Goal: Information Seeking & Learning: Check status

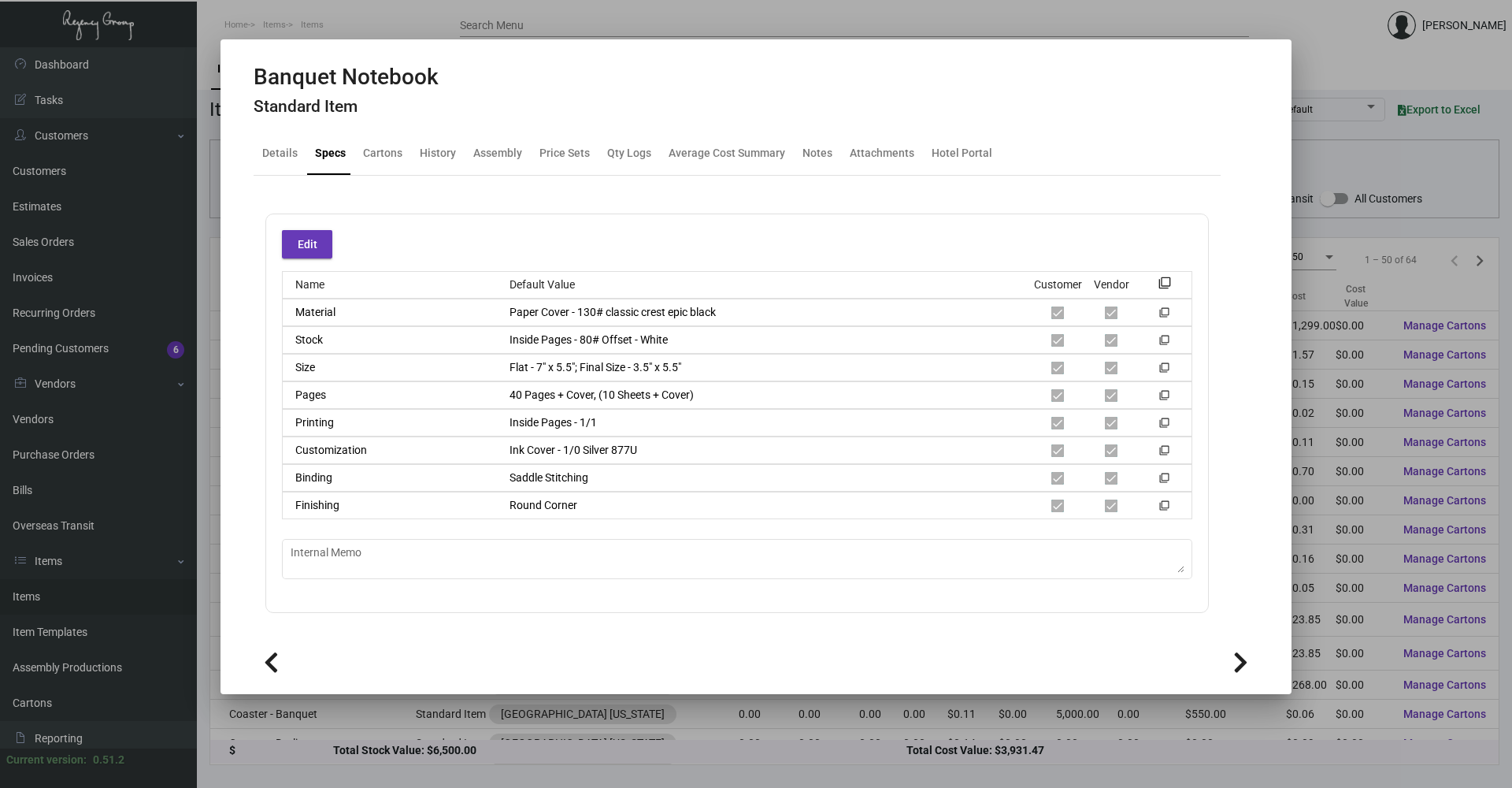
click at [719, 764] on div at bounding box center [756, 394] width 1512 height 788
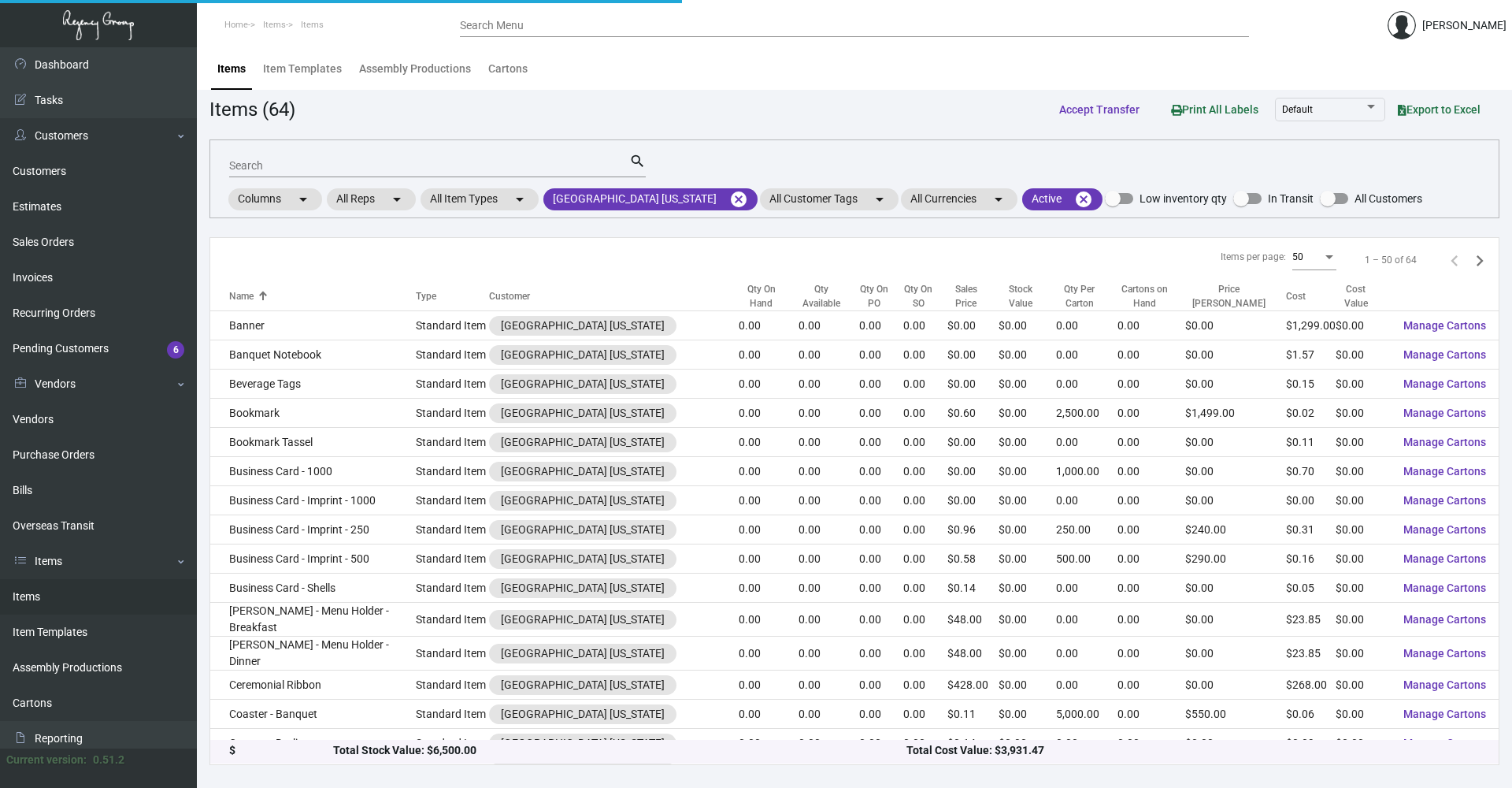
click at [719, 763] on div "$ Total Stock Value: $6,500.00 Total Cost Value: $3,931.47" at bounding box center [854, 752] width 1288 height 23
click at [719, 201] on mat-icon "cancel" at bounding box center [739, 199] width 19 height 19
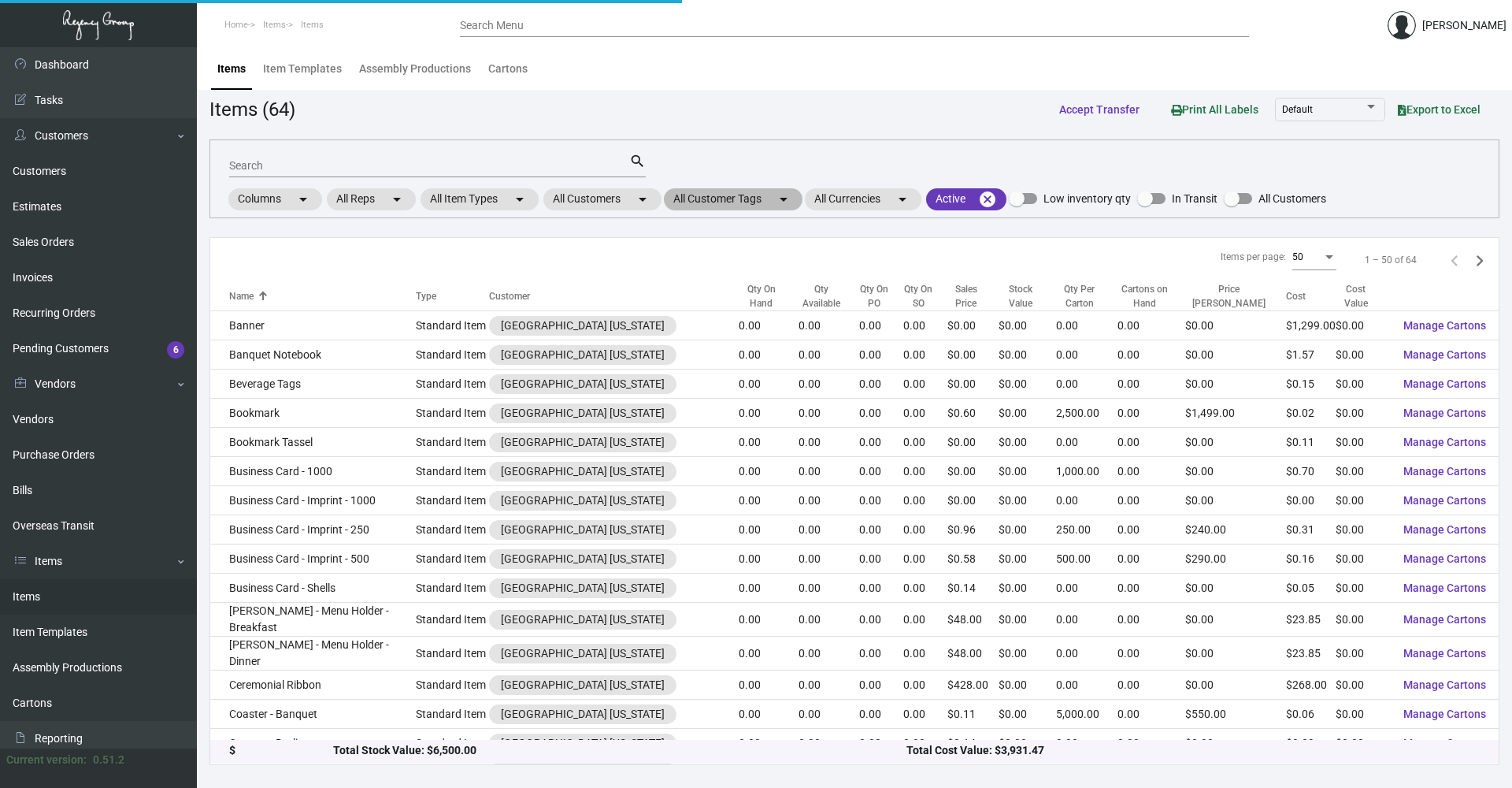
click at [704, 200] on mat-chip "All Customer Tags arrow_drop_down" at bounding box center [733, 199] width 139 height 22
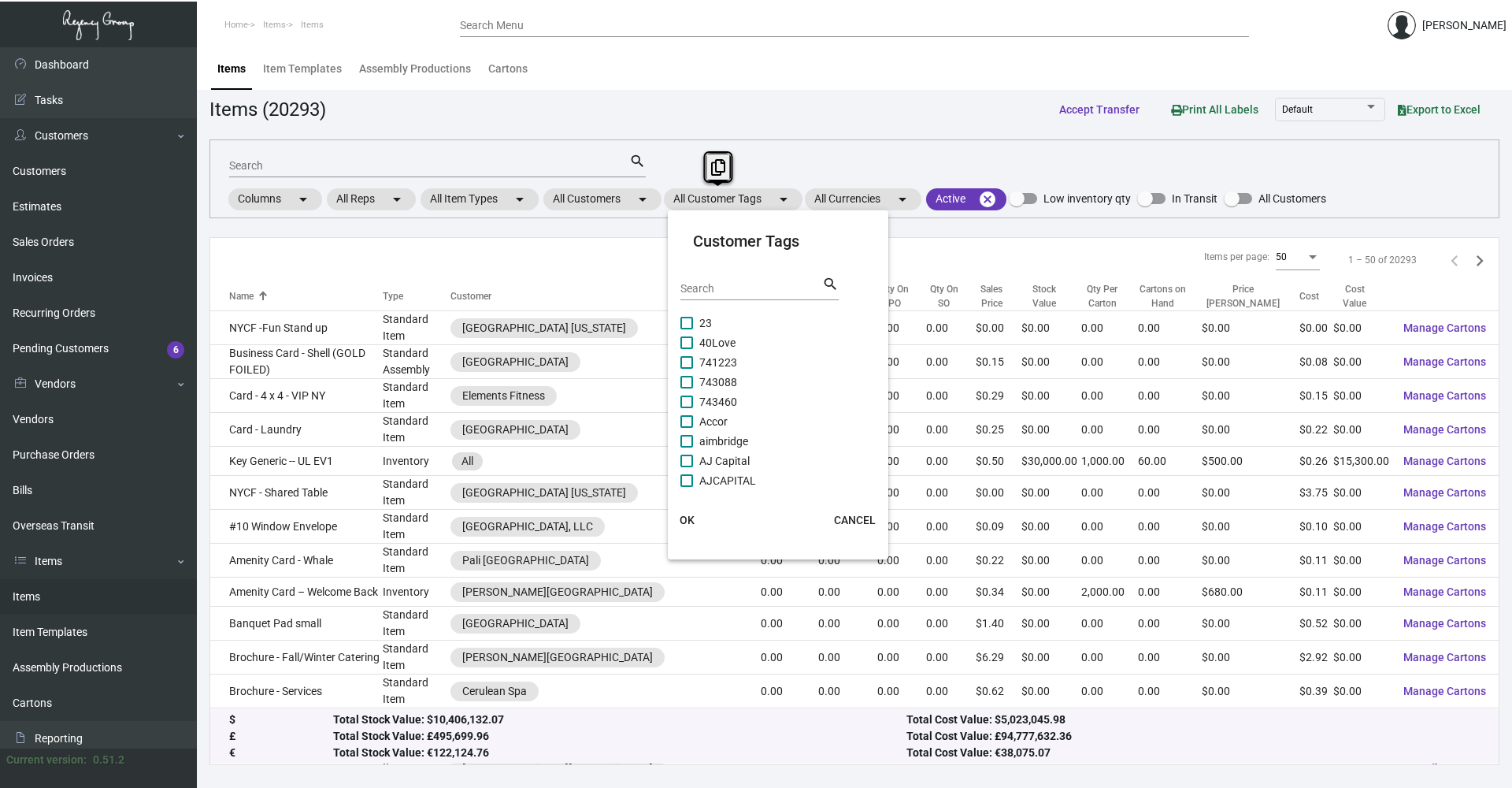
click at [636, 191] on div at bounding box center [756, 394] width 1512 height 788
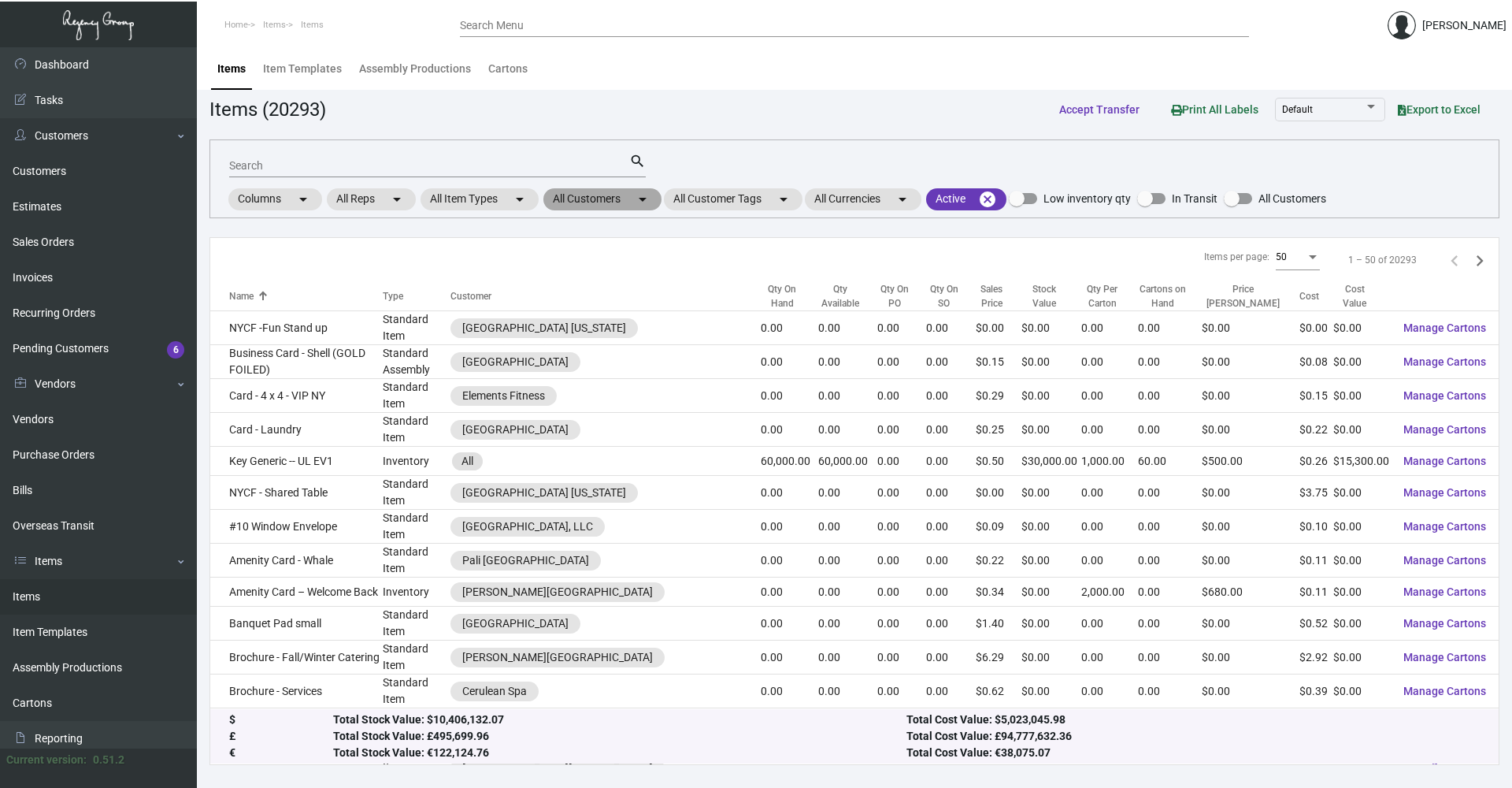
click at [636, 191] on mat-chip "All Customers arrow_drop_down" at bounding box center [602, 199] width 118 height 22
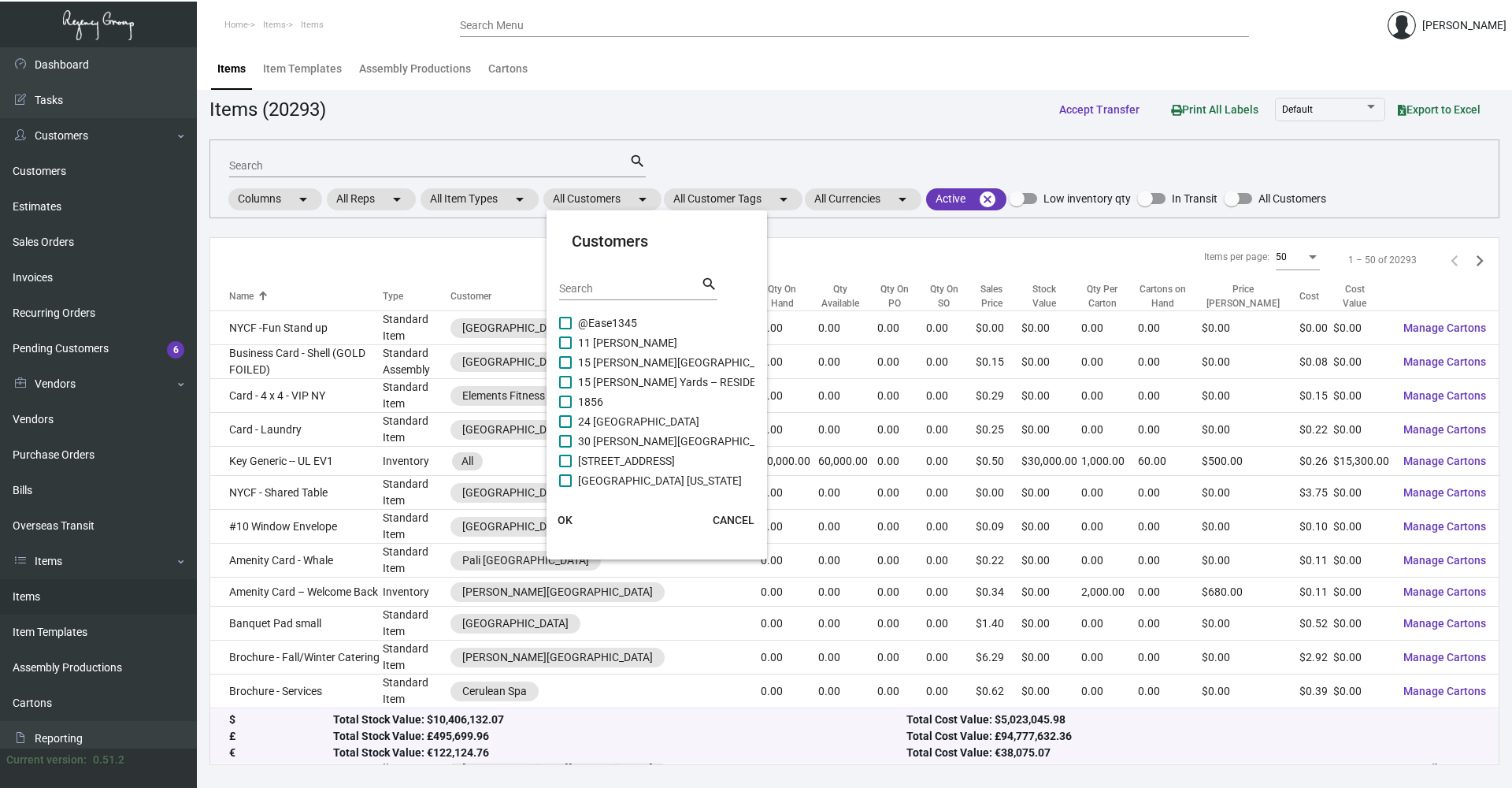
click at [611, 288] on input "Search" at bounding box center [630, 289] width 141 height 13
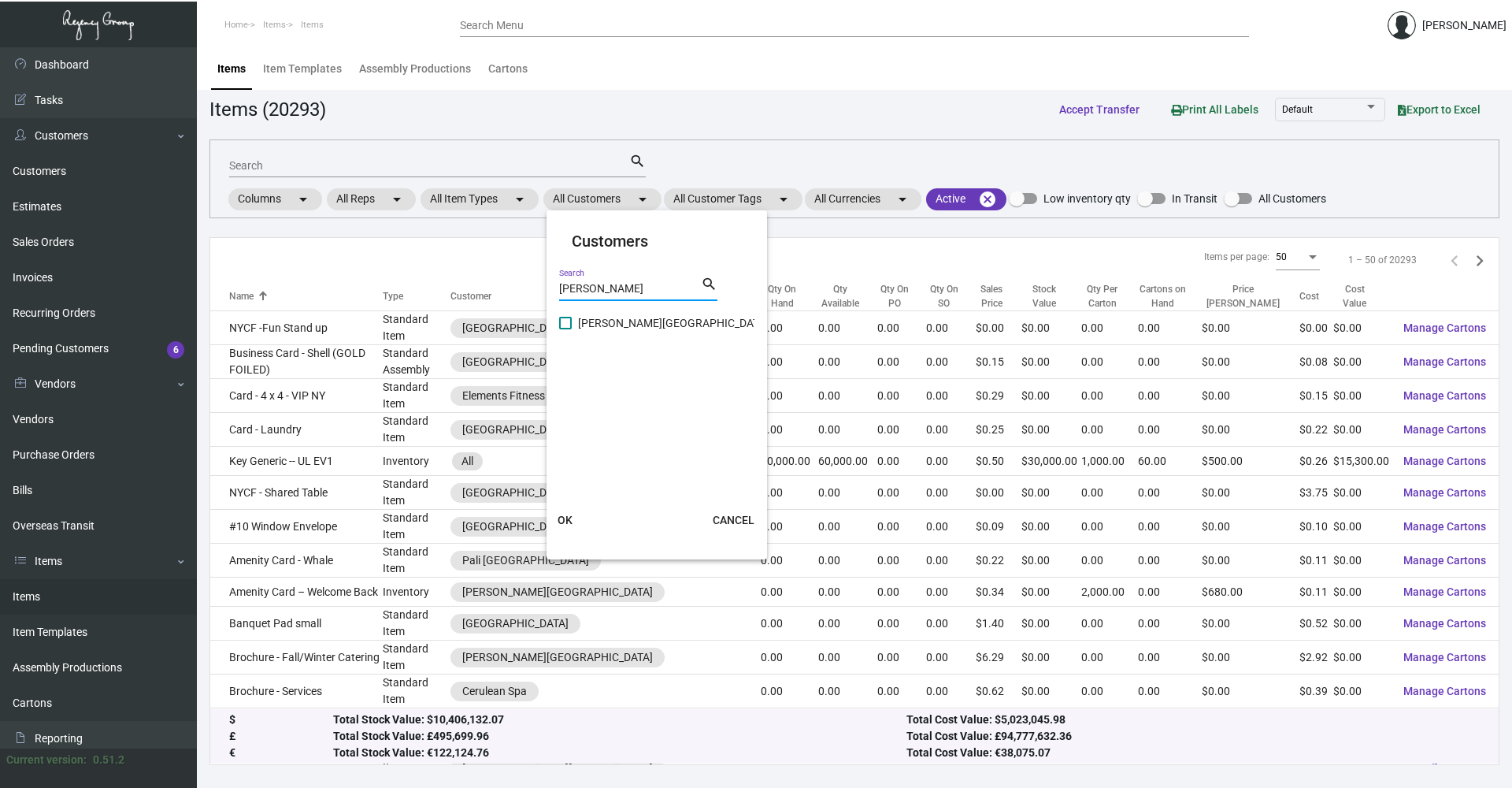
type input "[PERSON_NAME]"
click at [611, 320] on span "[PERSON_NAME][GEOGRAPHIC_DATA]" at bounding box center [673, 322] width 191 height 19
click at [566, 330] on input "[PERSON_NAME][GEOGRAPHIC_DATA]" at bounding box center [565, 330] width 1 height 1
checkbox input "true"
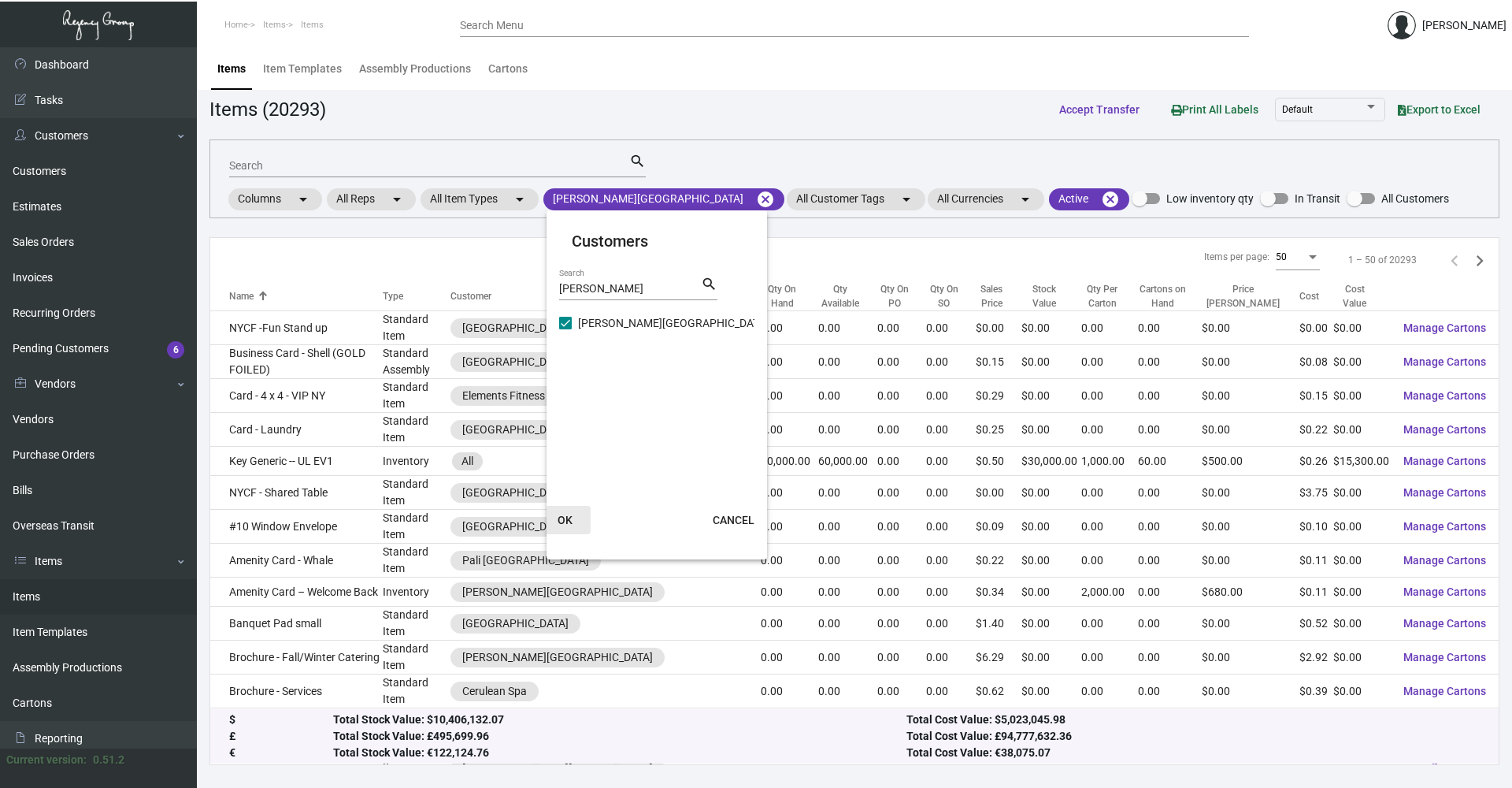
click at [570, 520] on span "OK" at bounding box center [565, 520] width 15 height 13
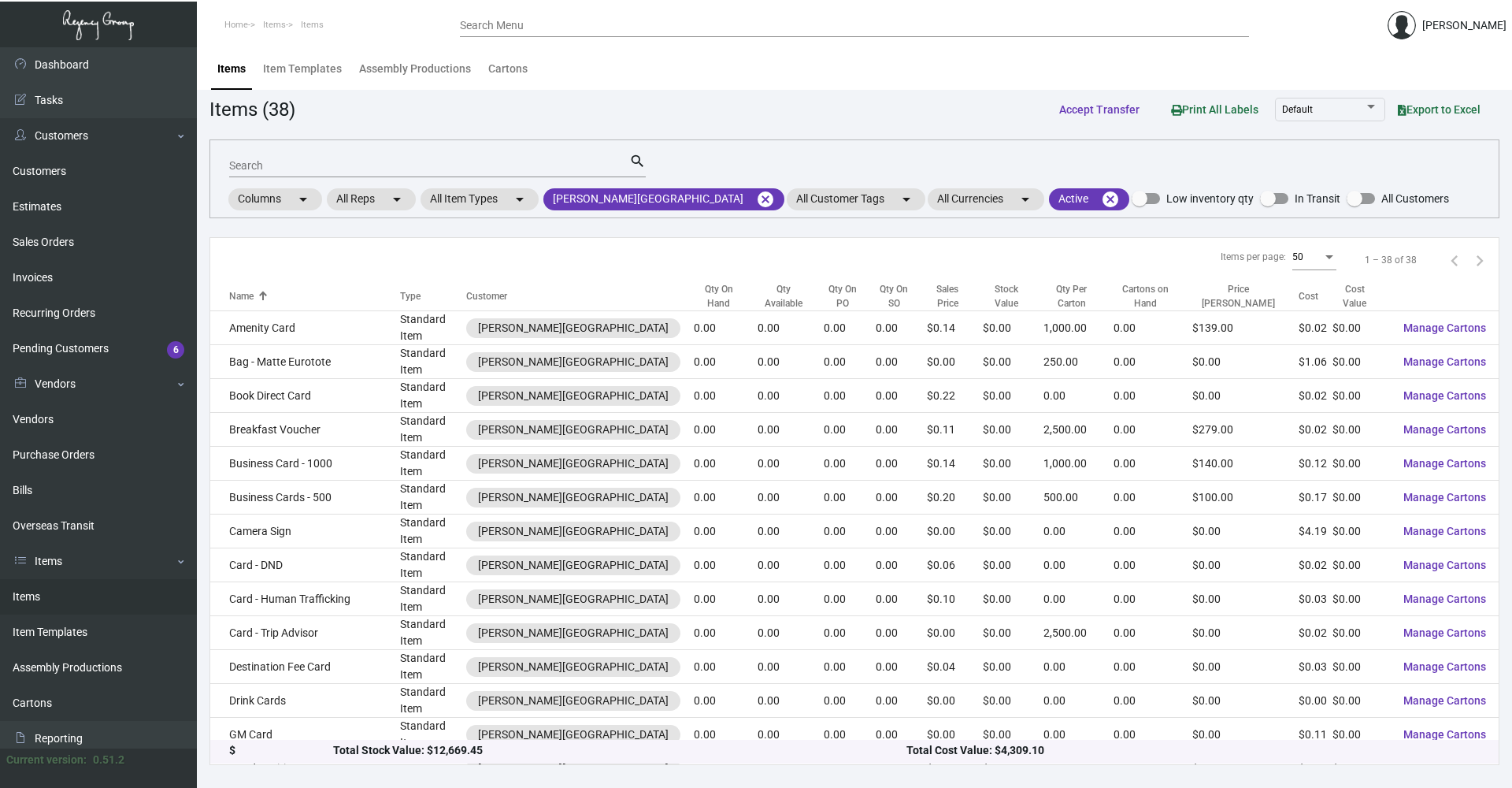
click at [404, 170] on input "Search" at bounding box center [429, 167] width 400 height 13
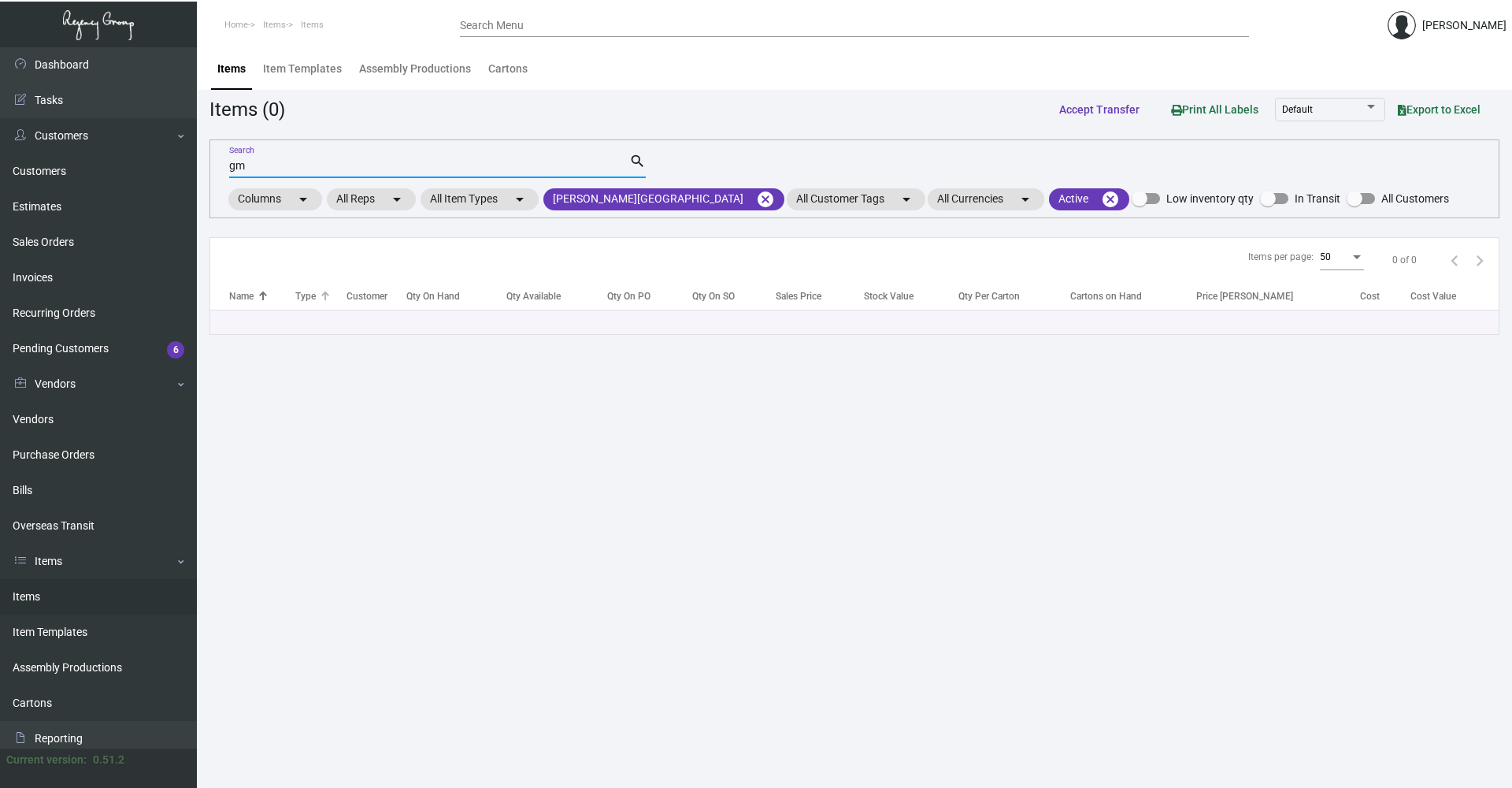
type input "g"
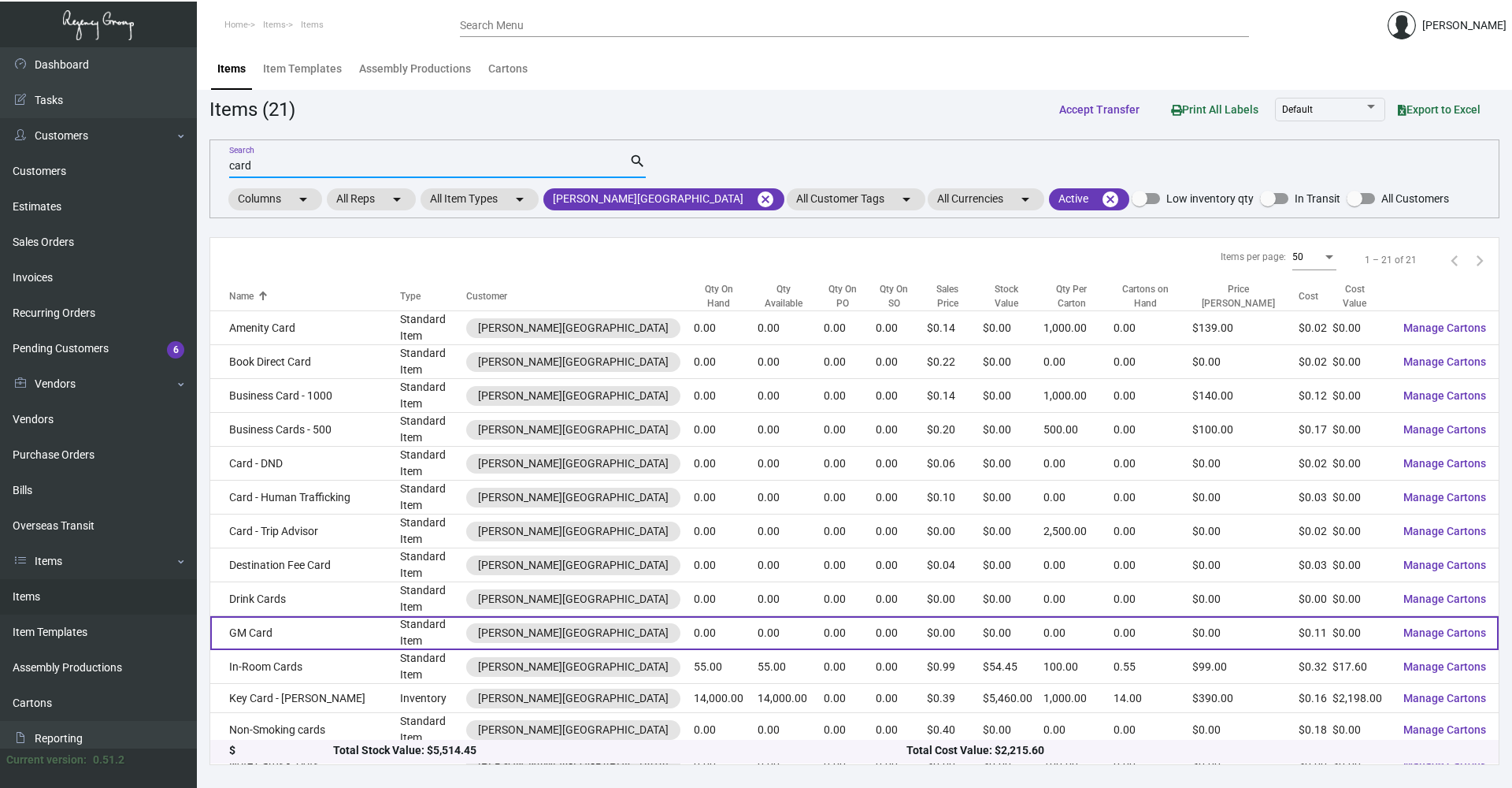
type input "card"
click at [379, 626] on td "GM Card" at bounding box center [305, 633] width 190 height 34
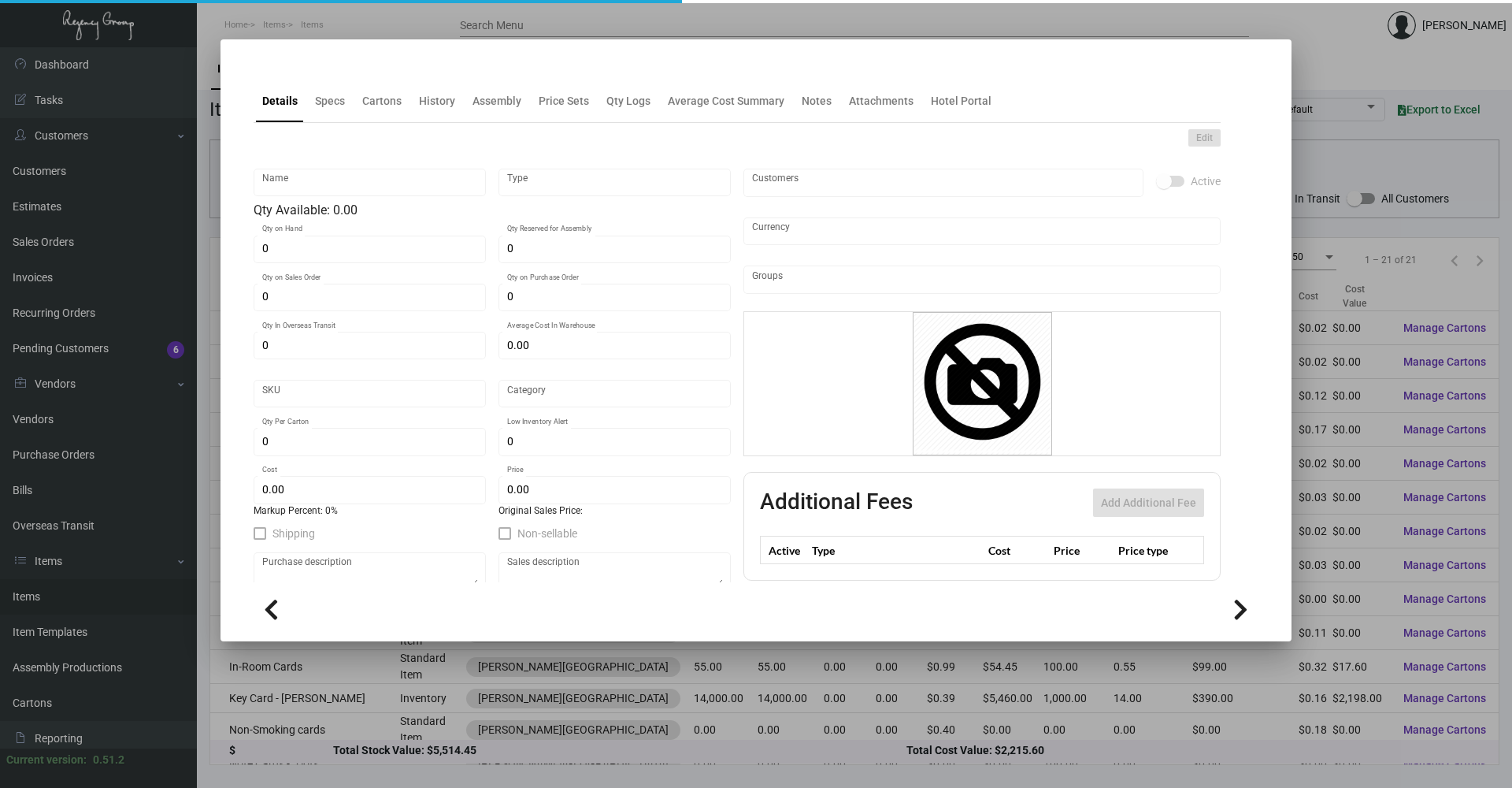
type input "GM Card"
type input "Standard Item"
type input "$ 0.00"
type input "ALZ-Postcard-73"
type input "Standard"
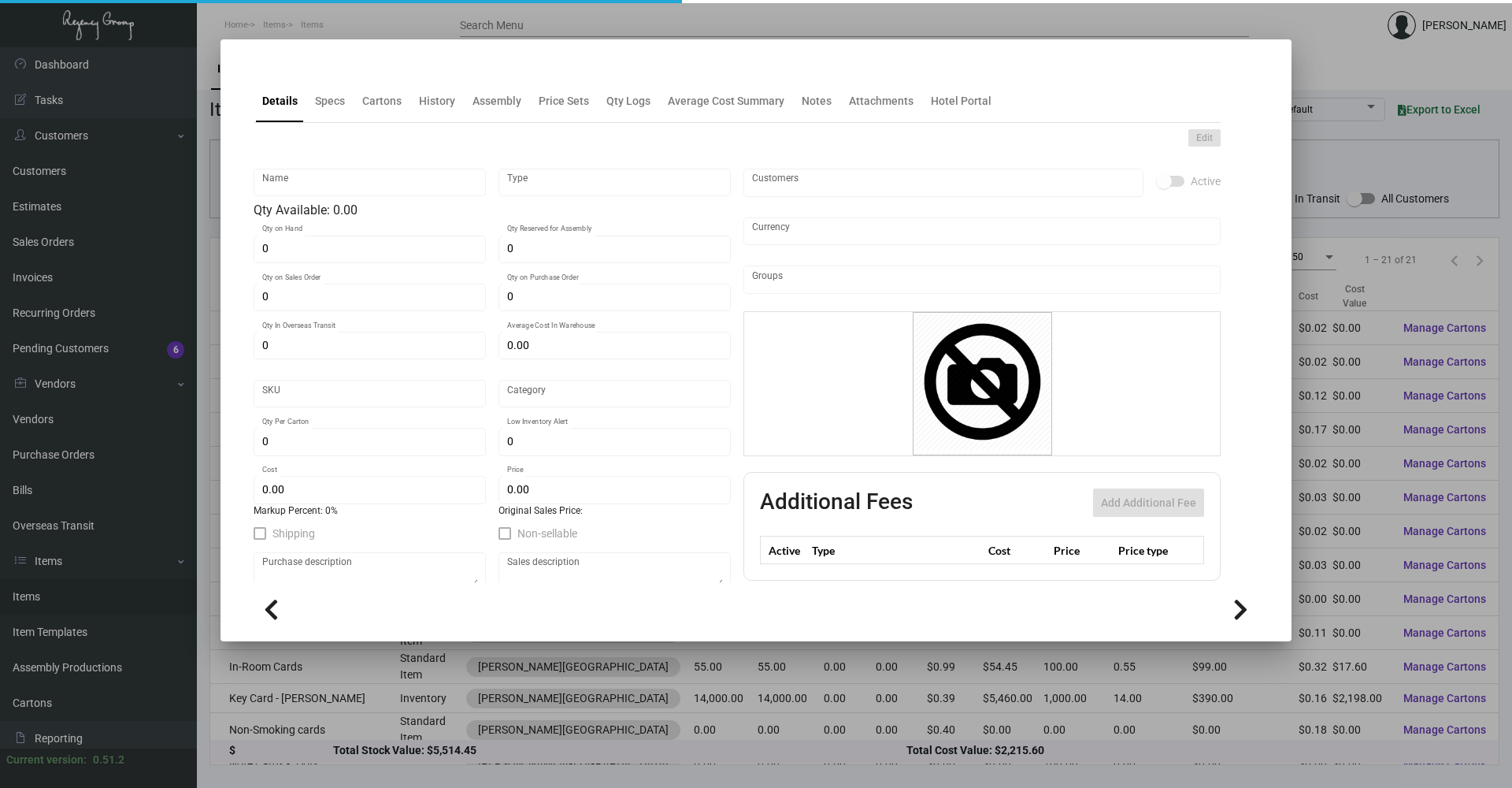
type input "$ 0.112"
type input "$ 0.00"
checkbox input "true"
type input "United States Dollar $"
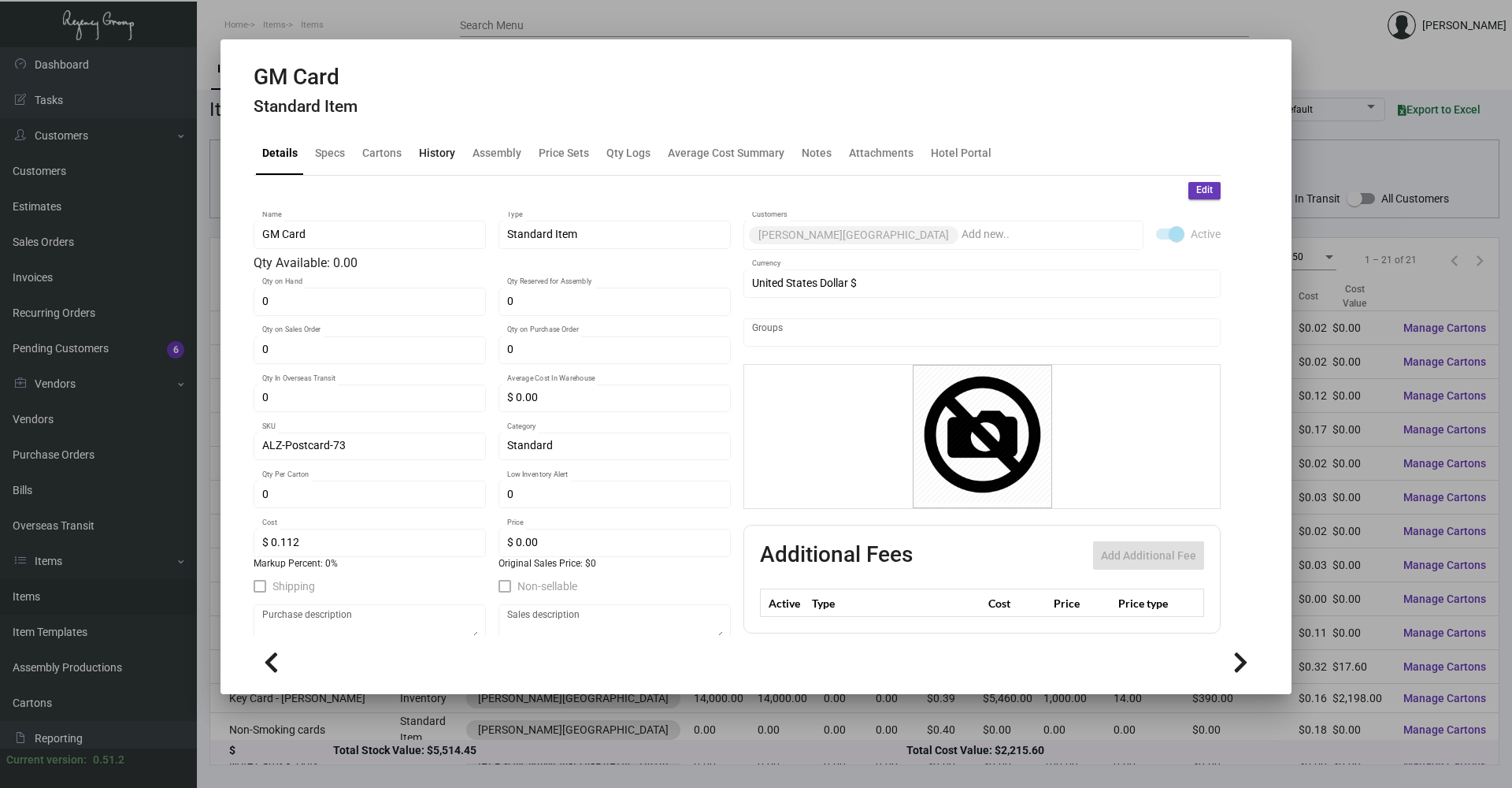
click at [435, 154] on div "History" at bounding box center [437, 153] width 36 height 16
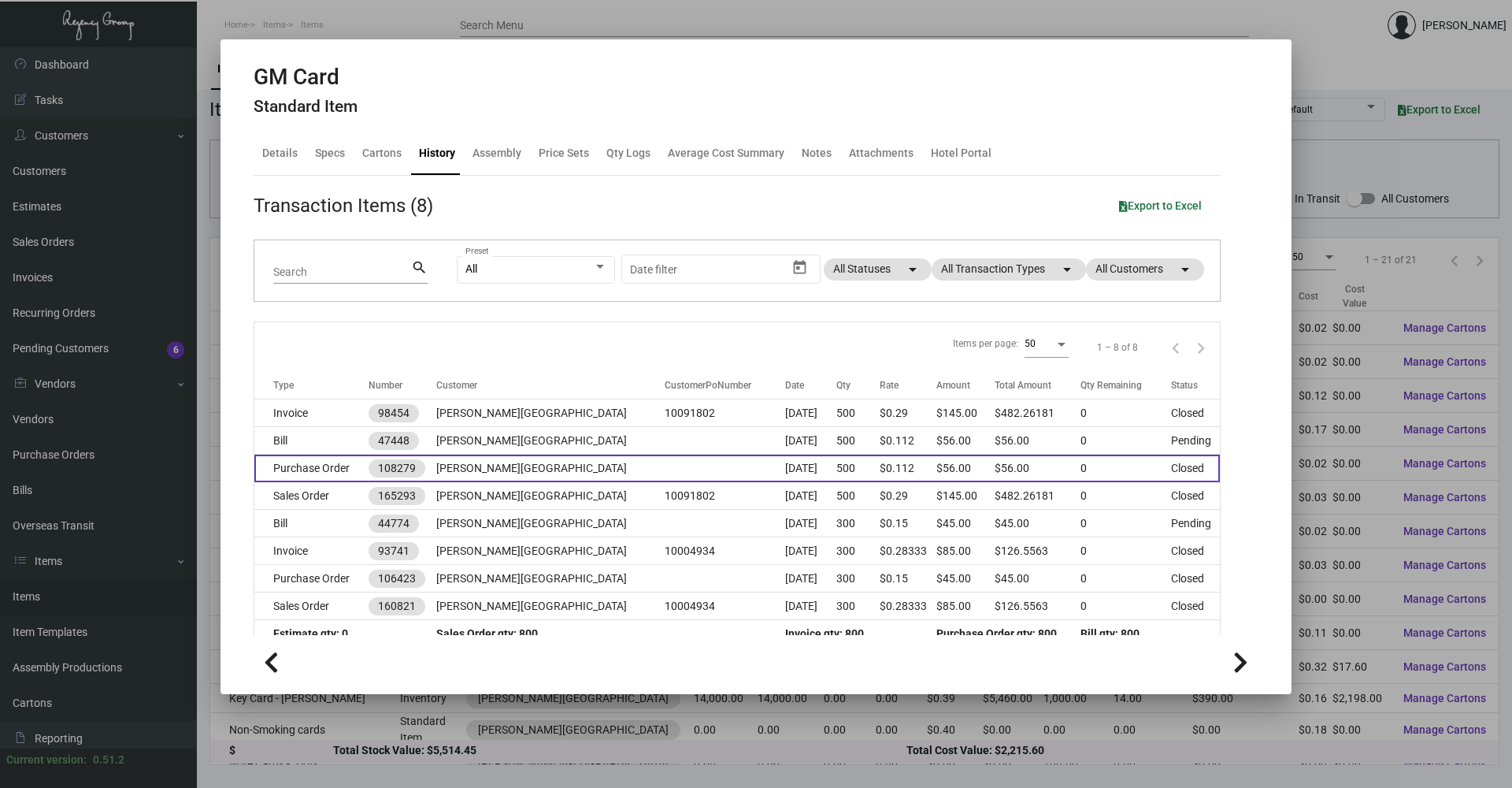
click at [537, 474] on td "[PERSON_NAME][GEOGRAPHIC_DATA]" at bounding box center [550, 468] width 228 height 28
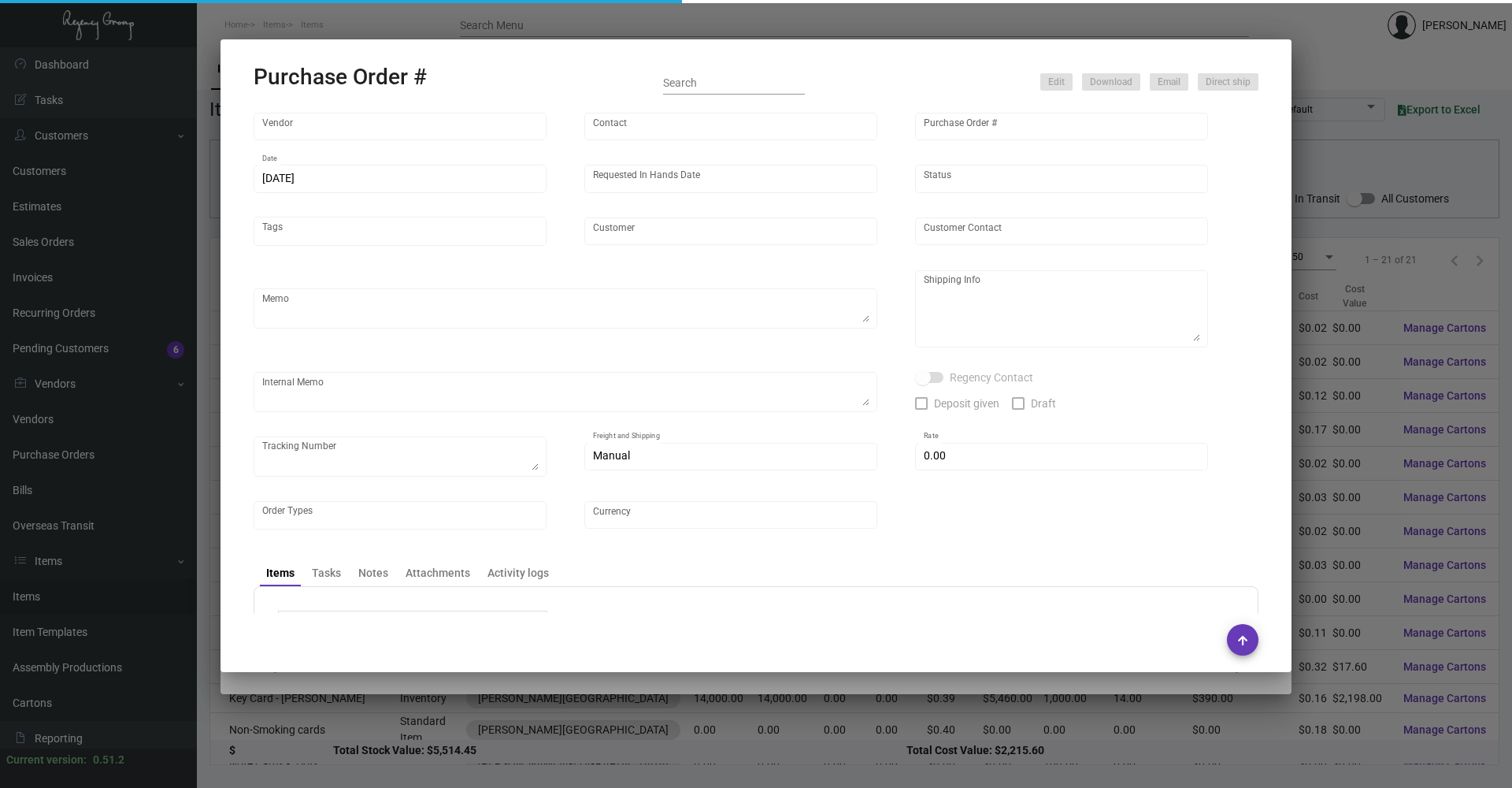
type input "BCT [US_STATE]"
type input "[PERSON_NAME]"
type input "108279"
type input "[DATE]"
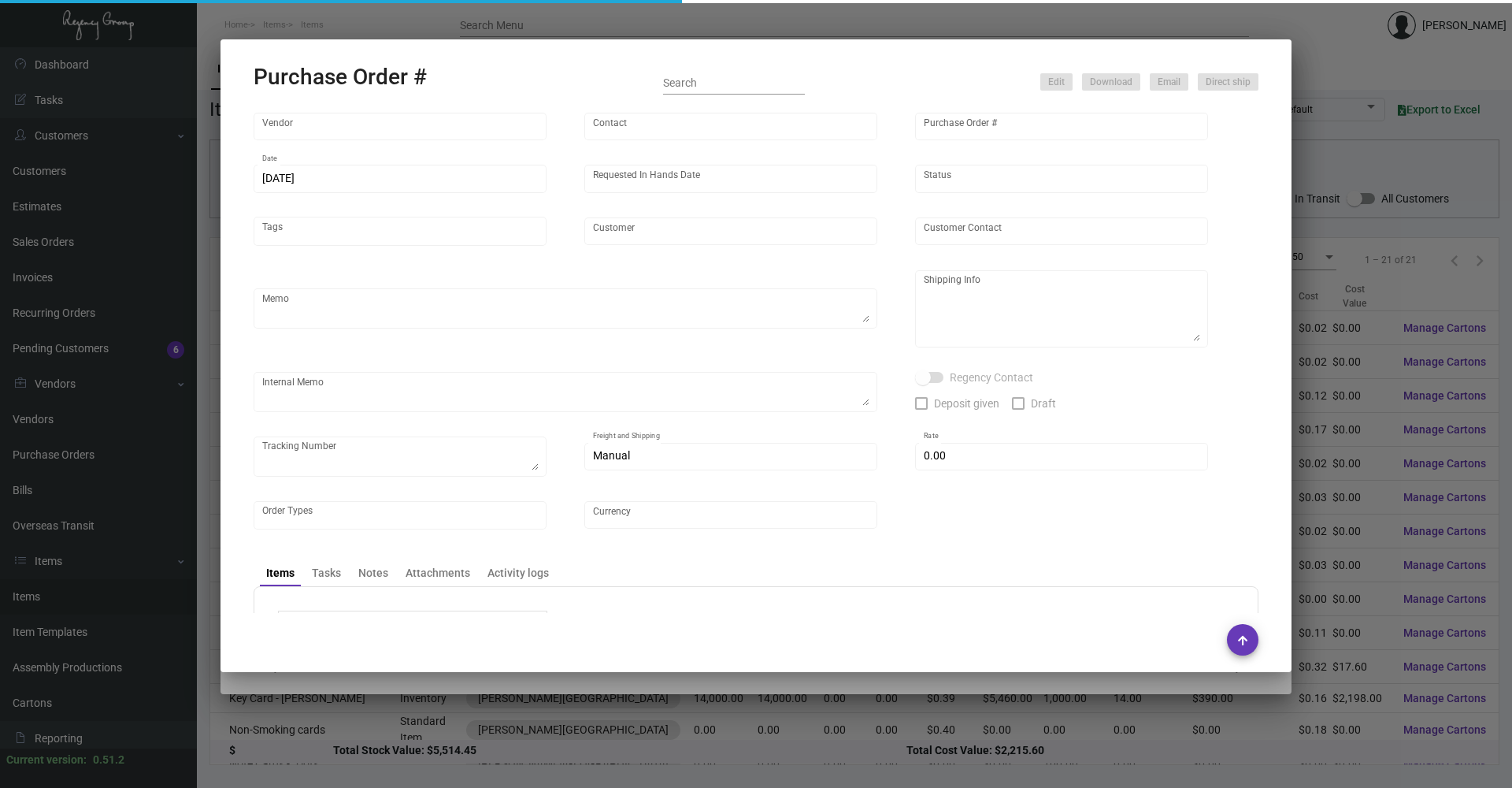
type input "[PERSON_NAME][GEOGRAPHIC_DATA]"
type input "[PERSON_NAME]"
type textarea "“PLEASE SEND PDF PROOFS TO OUR ART TEAM; [EMAIL_ADDRESS][DOMAIN_NAME] WITH ME I…"
type textarea "[PERSON_NAME][GEOGRAPHIC_DATA] - [PERSON_NAME] [STREET_ADDRESS][US_STATE]"
type textarea "Label provided to vendor to ship to hotel UPS Ground Cost $11.30"
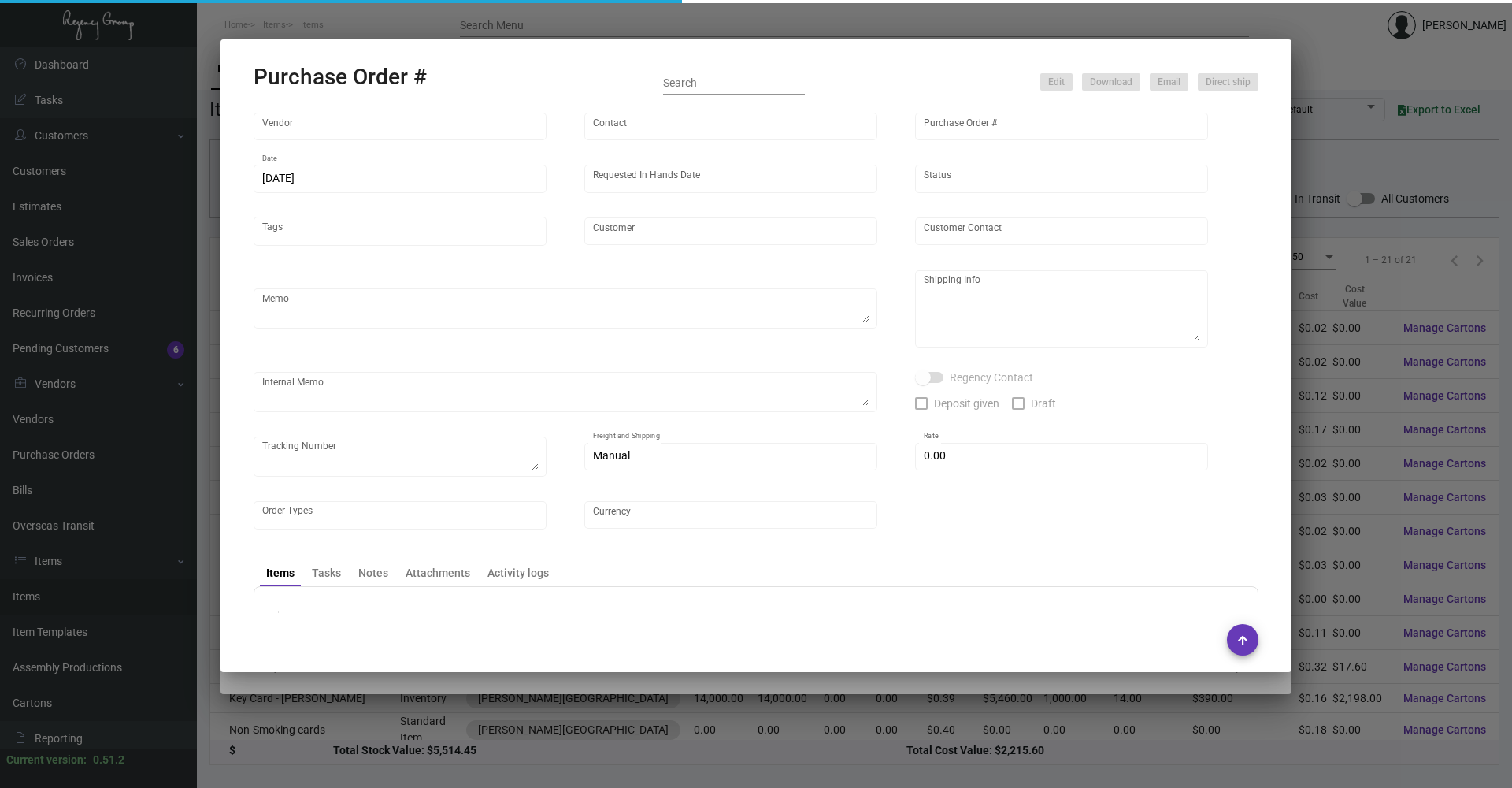
type textarea "1Z1AY2760398114955"
type input "$ 0.00"
type input "United States Dollar $"
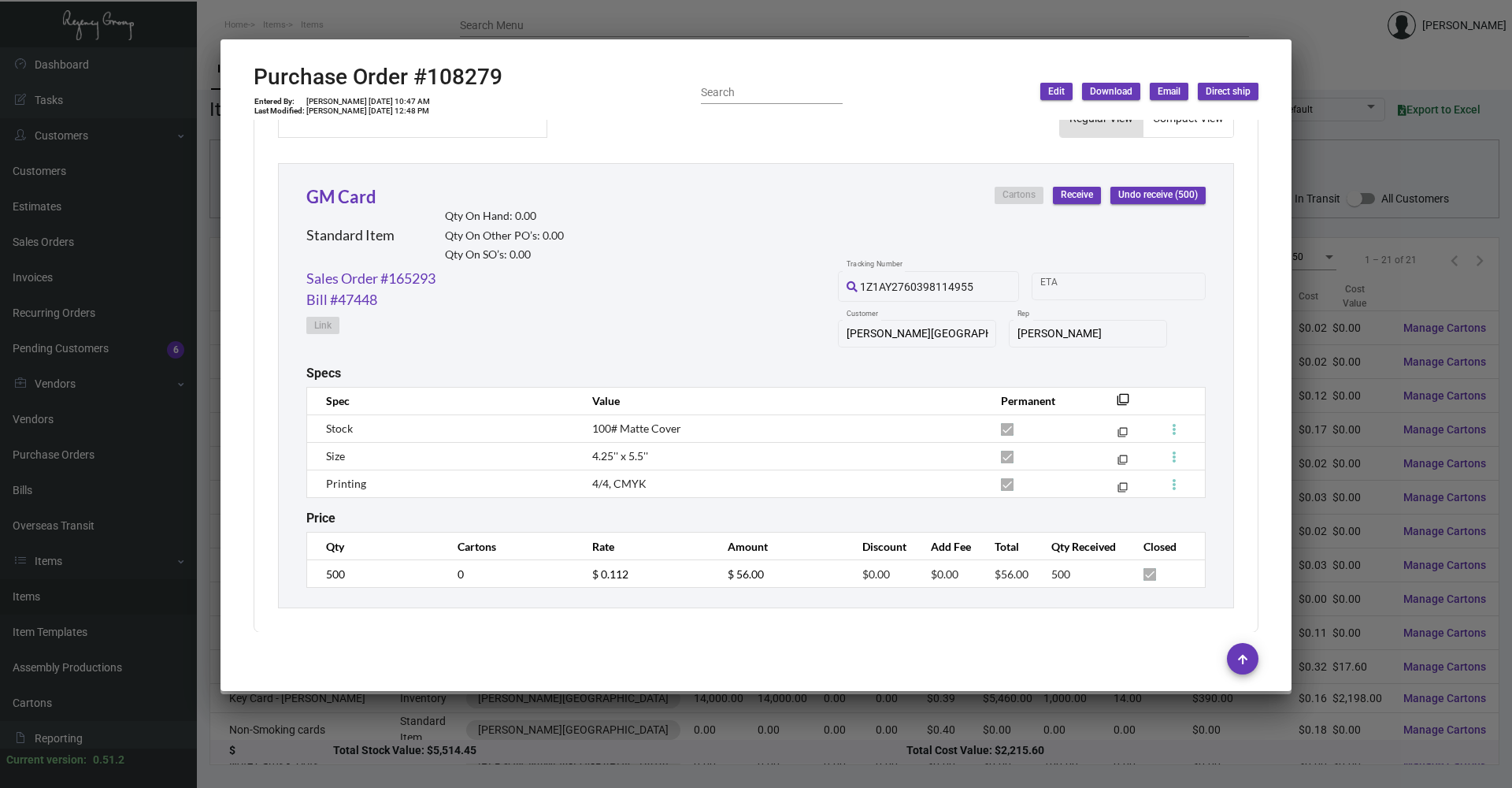
scroll to position [703, 0]
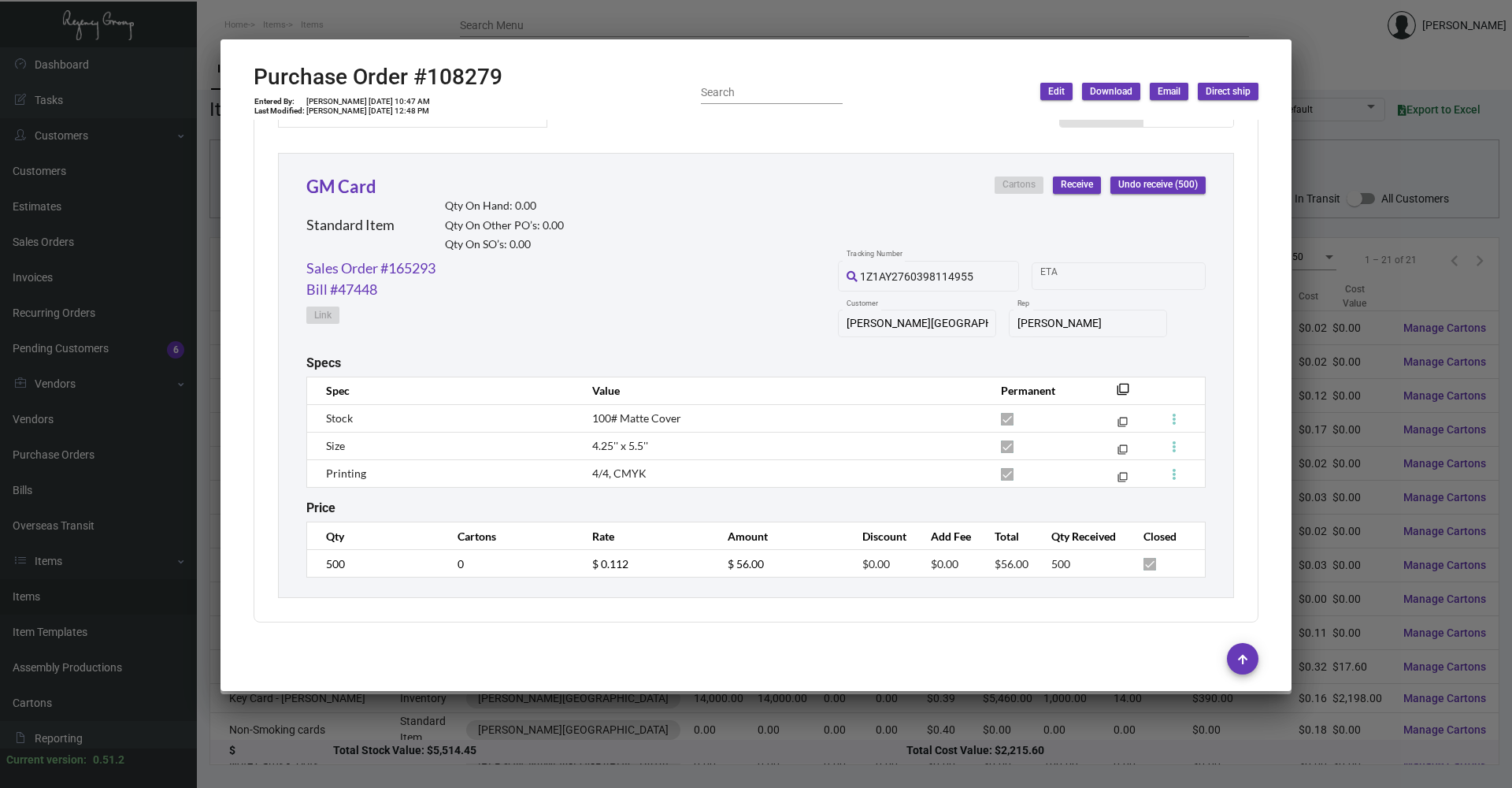
click at [719, 69] on div at bounding box center [756, 394] width 1512 height 788
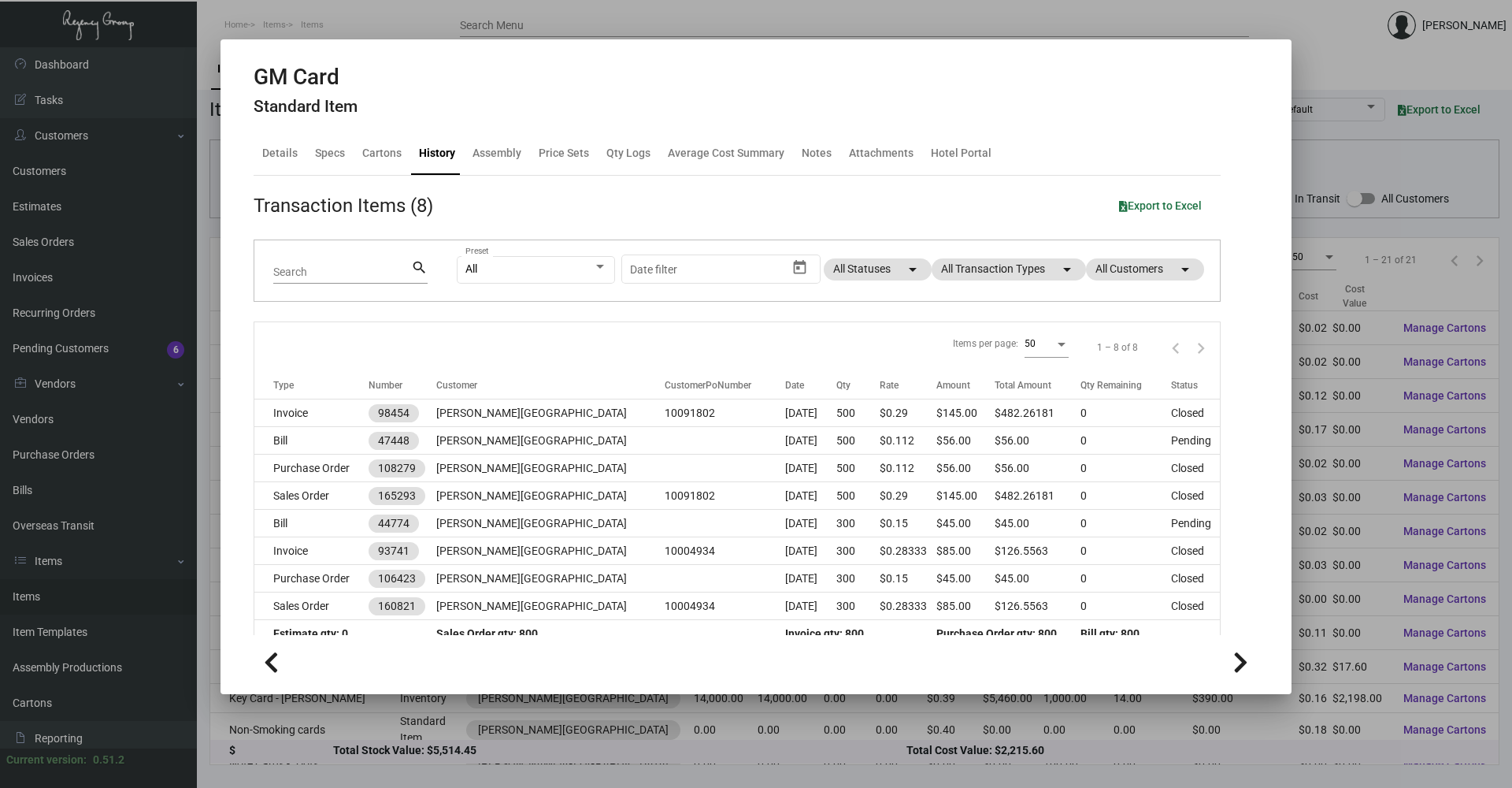
click at [421, 744] on div at bounding box center [756, 394] width 1512 height 788
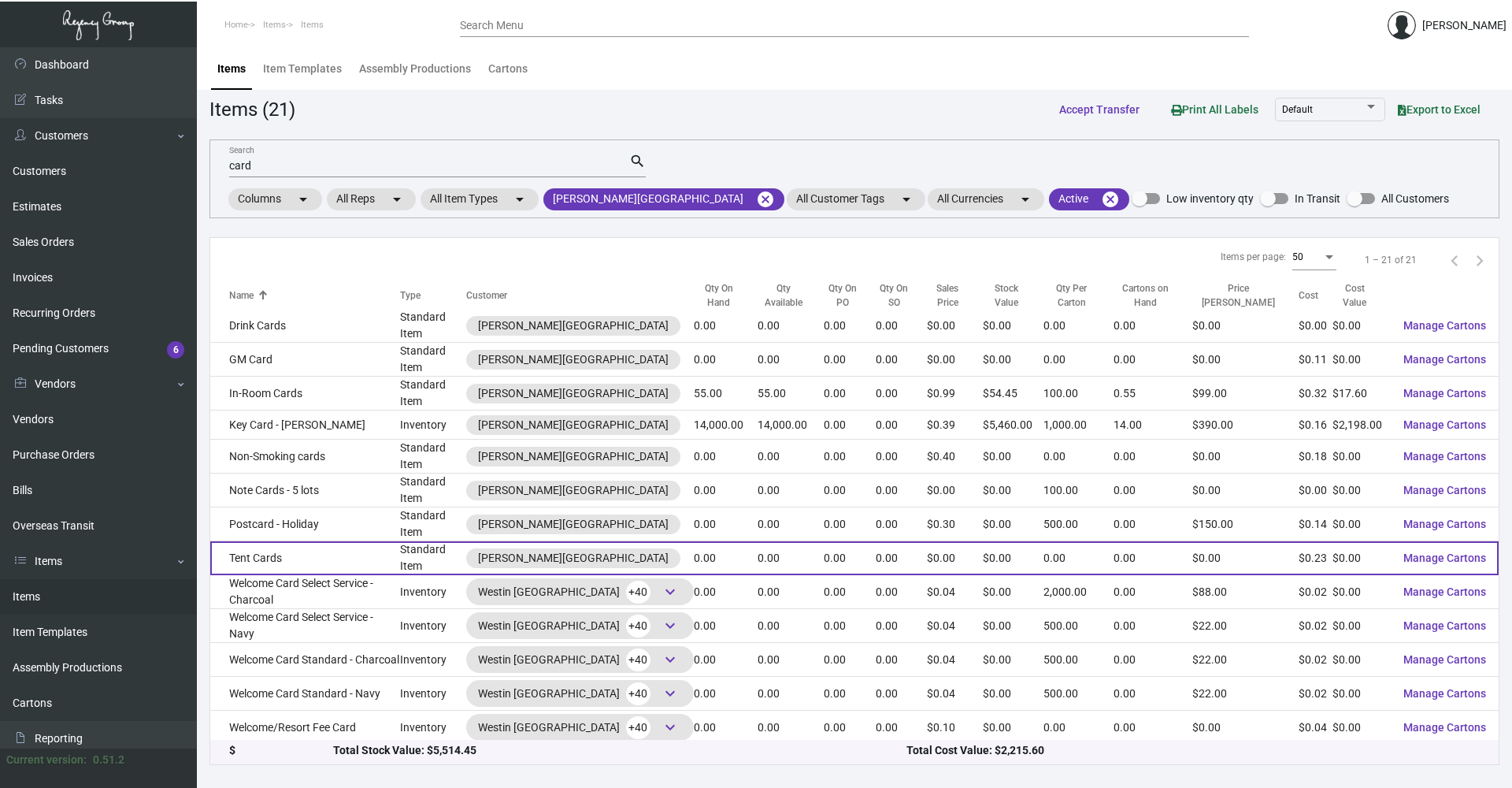
scroll to position [278, 0]
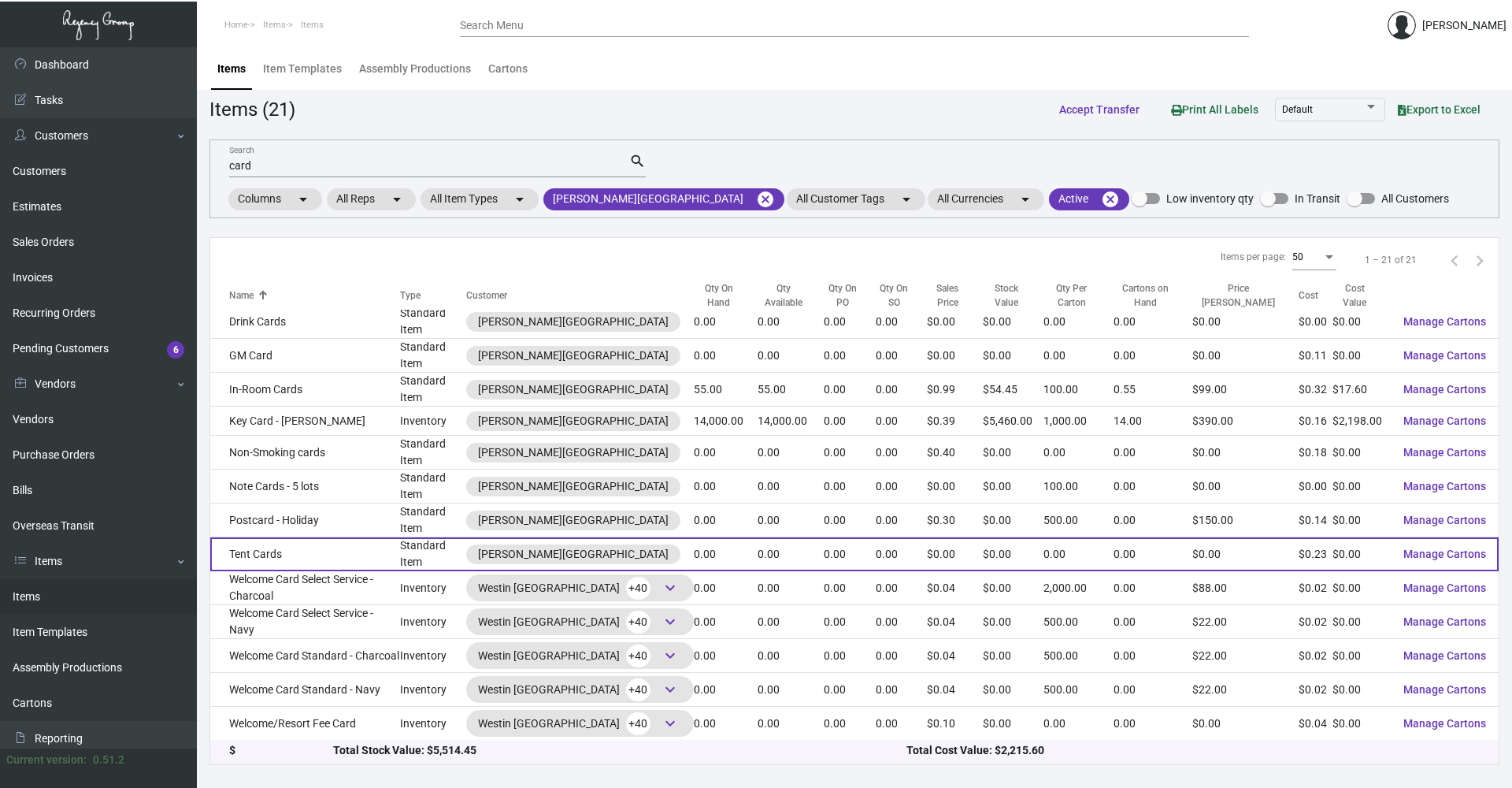
click at [312, 544] on td "Tent Cards" at bounding box center [305, 554] width 190 height 34
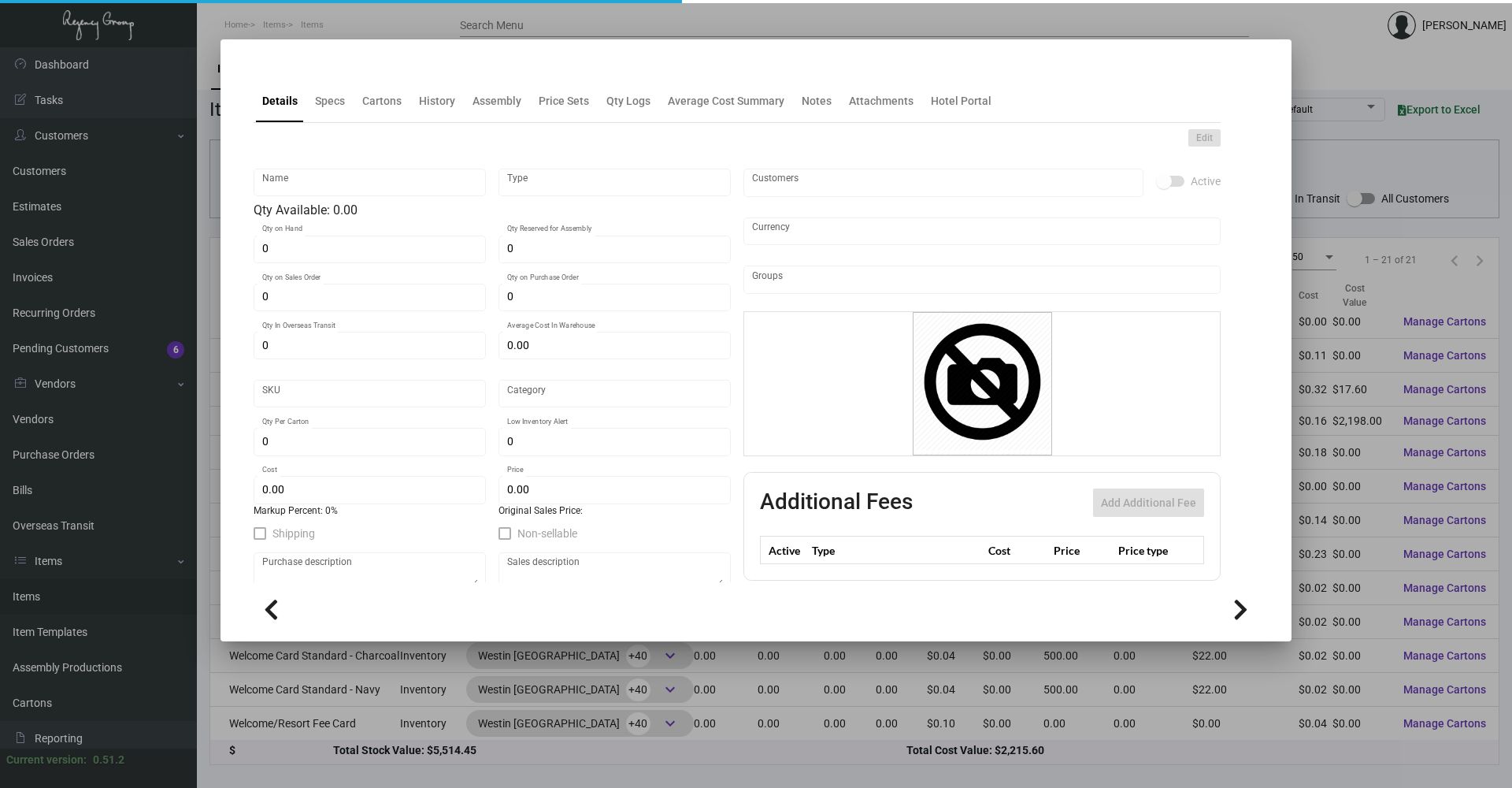
type input "Tent Cards"
type input "Standard Item"
type input "$ 0.00"
type input "Standard"
type input "$ 0.23"
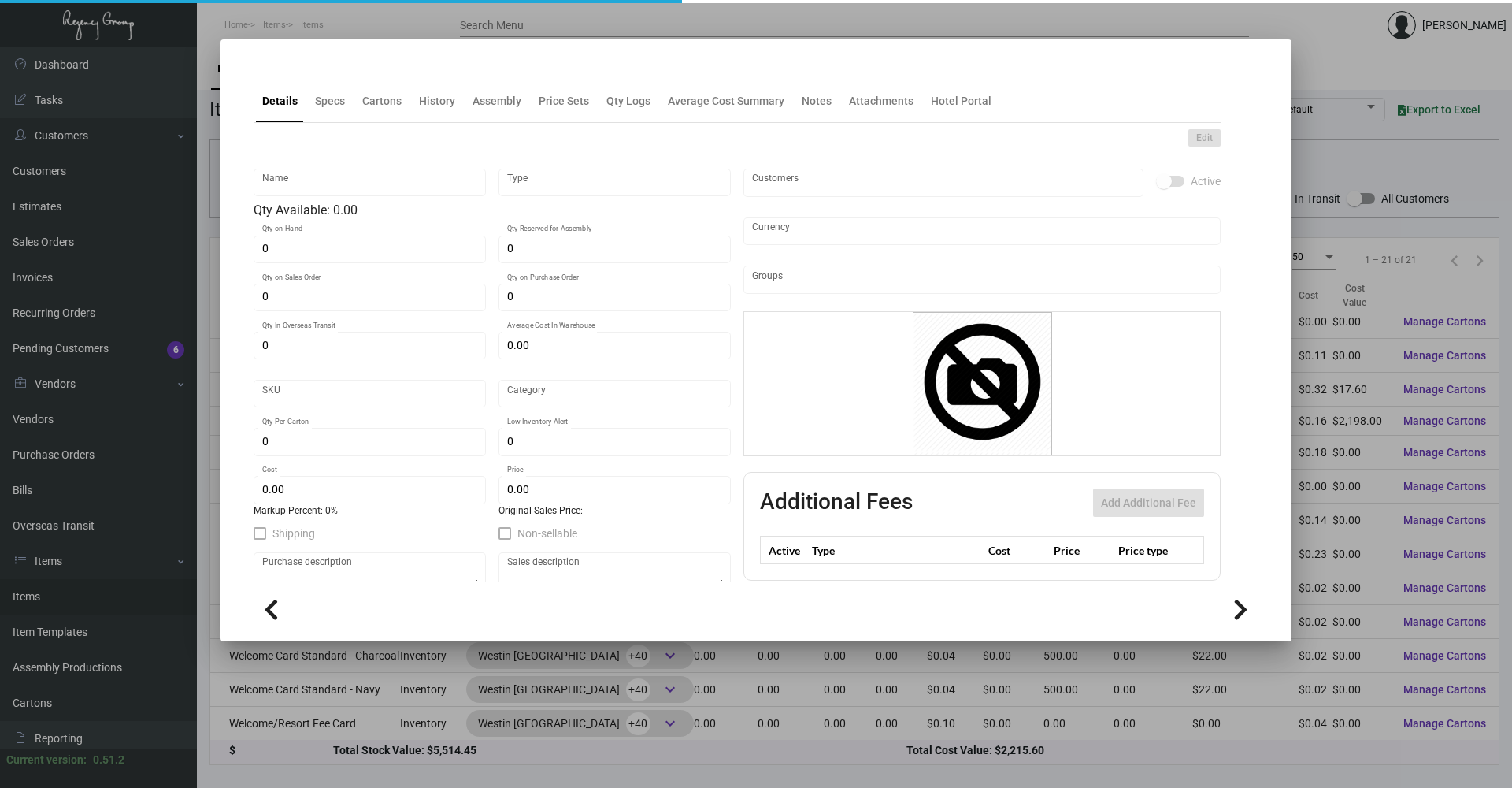
type input "$ 0.00"
checkbox input "true"
type input "United States Dollar $"
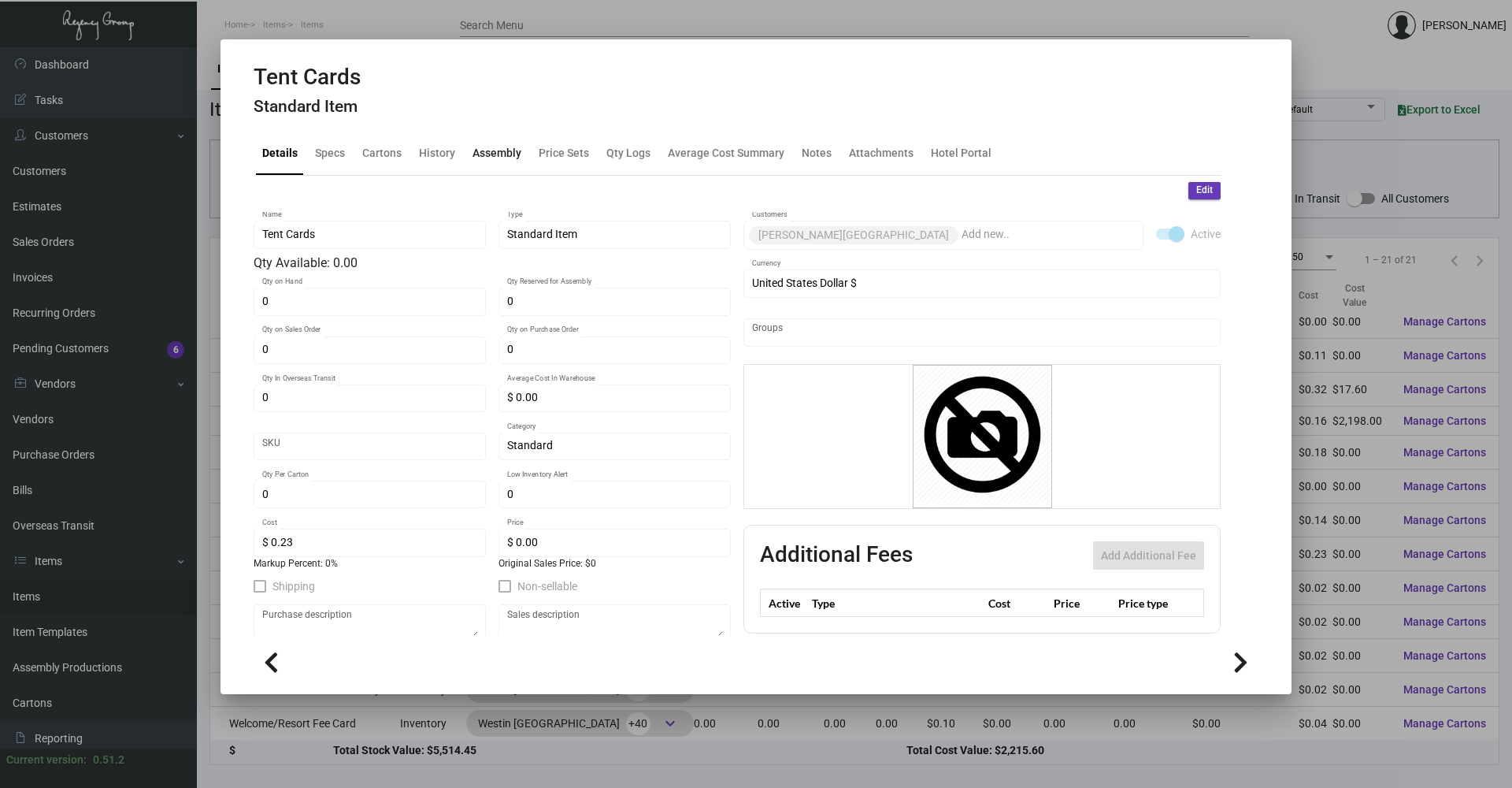
click at [475, 152] on div "Assembly" at bounding box center [497, 153] width 49 height 16
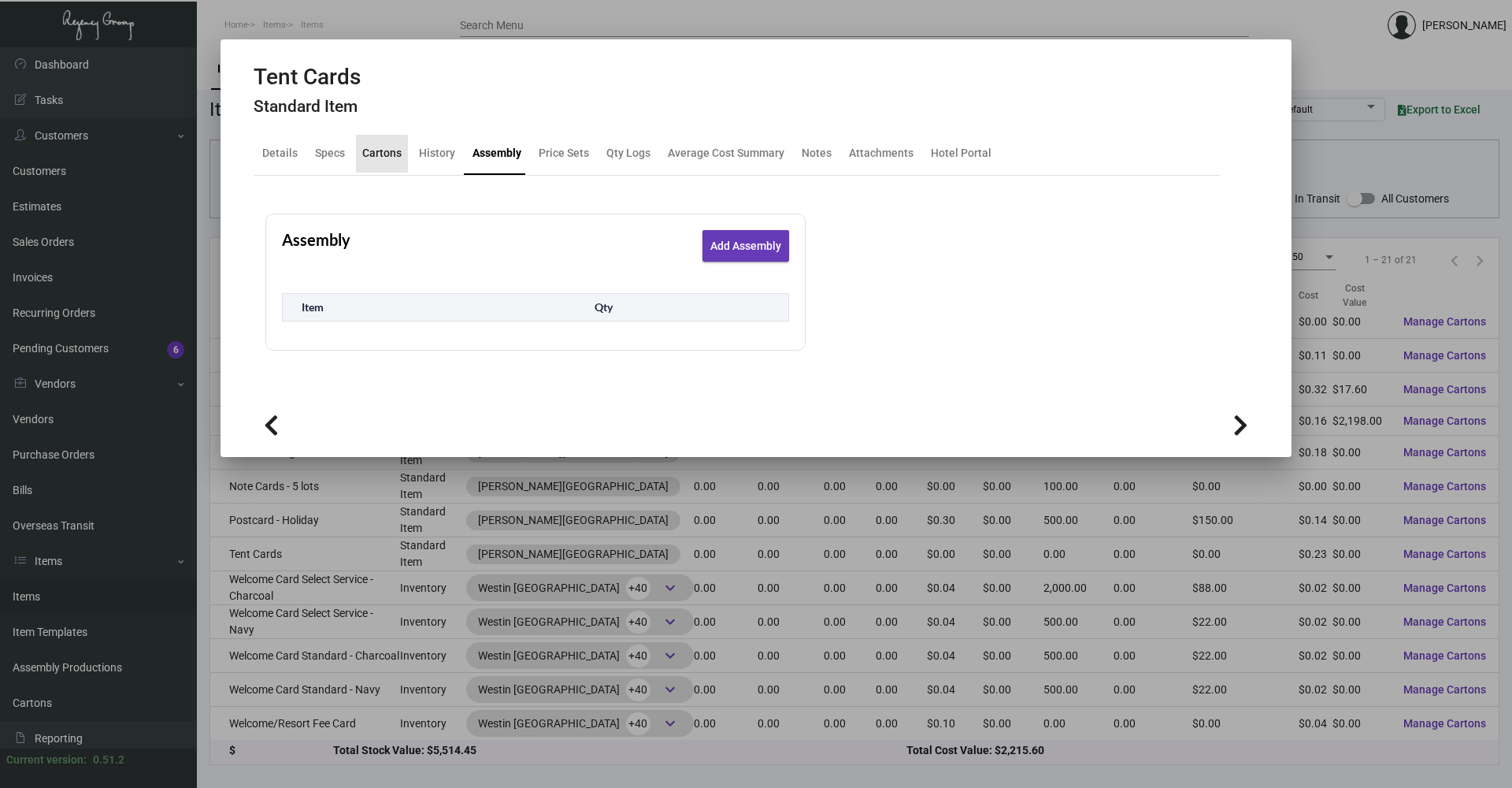
click at [405, 155] on div "Cartons" at bounding box center [382, 153] width 52 height 38
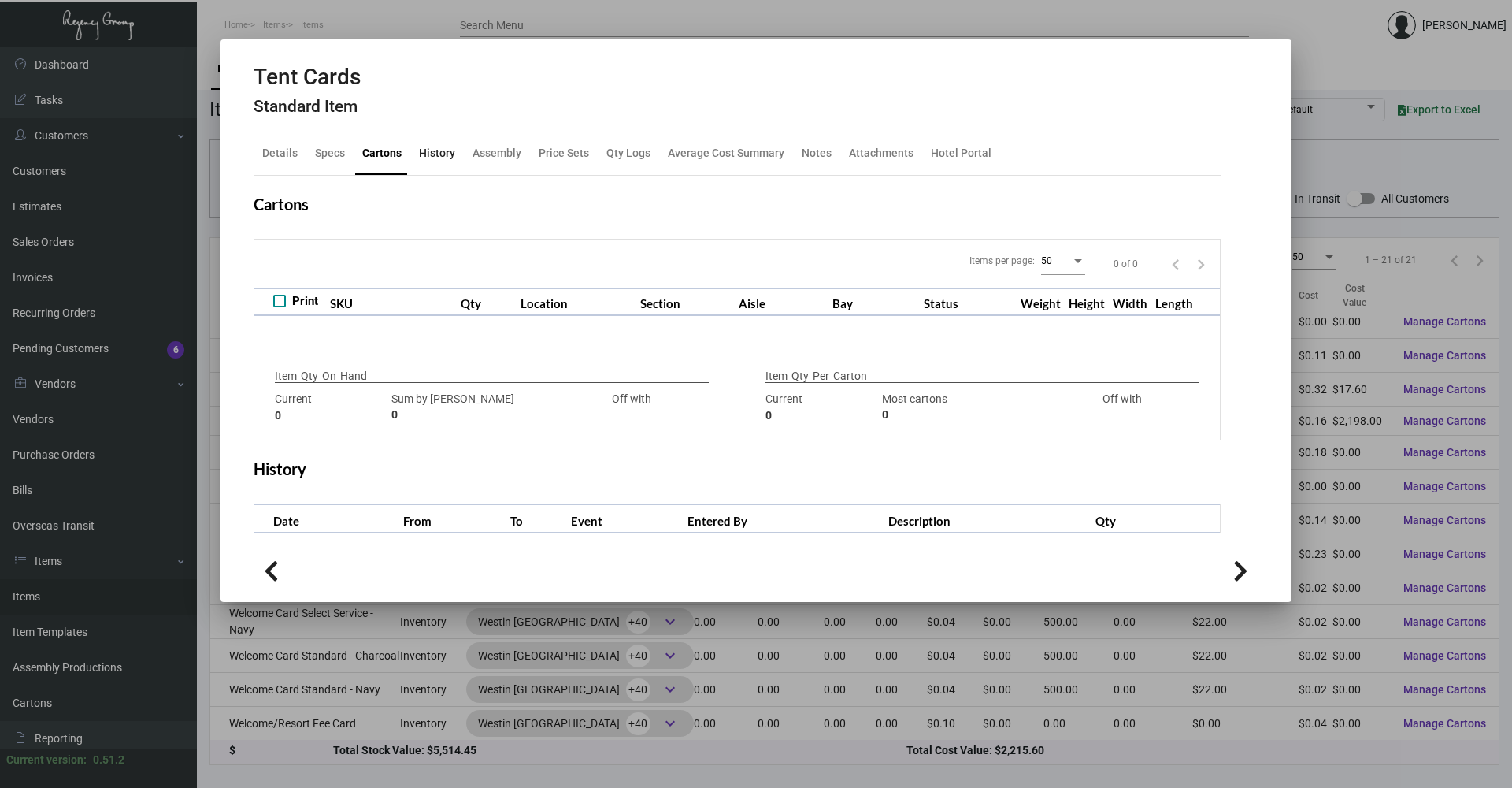
click at [435, 154] on div "History" at bounding box center [437, 153] width 36 height 16
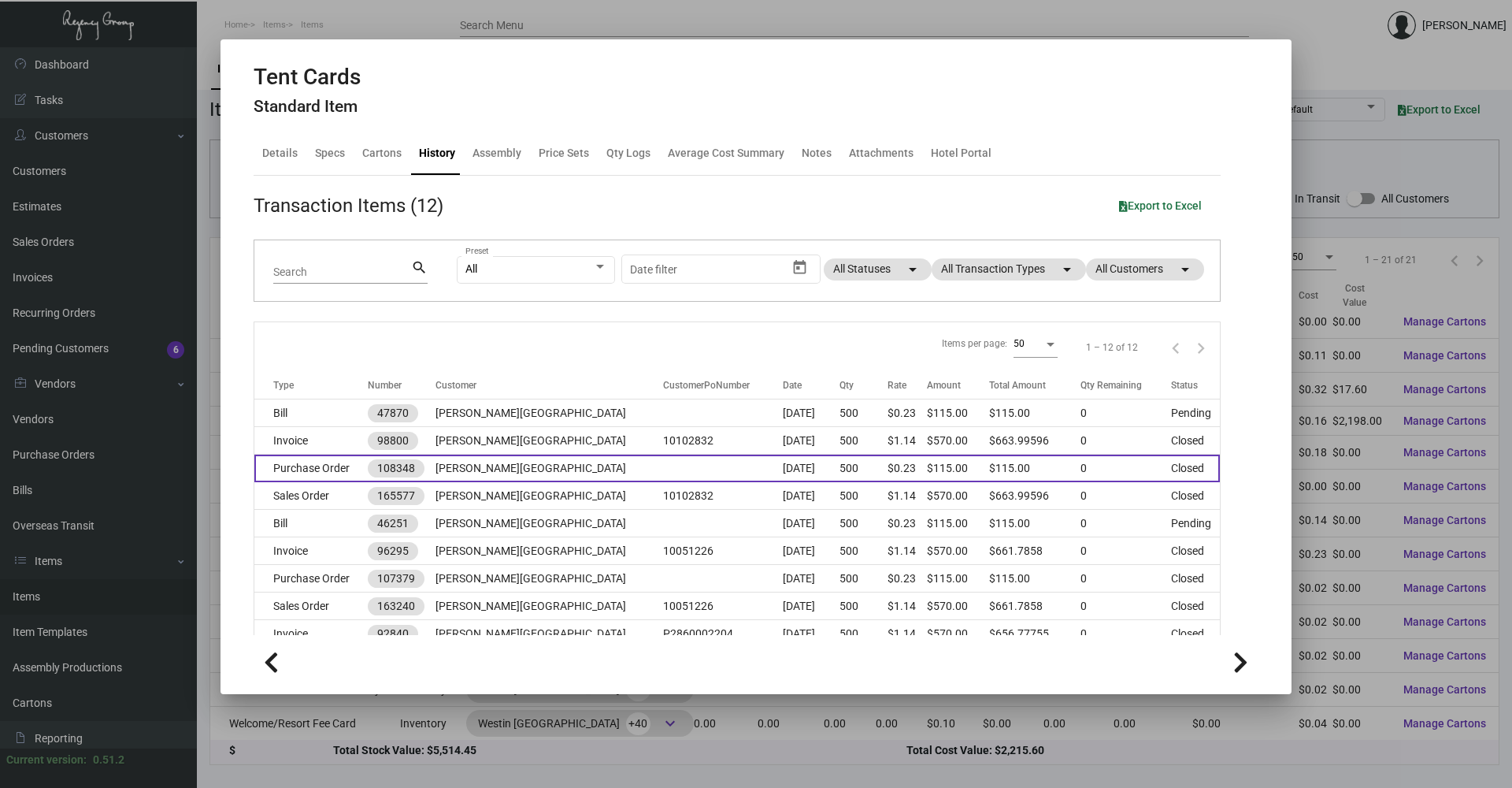
click at [521, 472] on td "[PERSON_NAME][GEOGRAPHIC_DATA]" at bounding box center [550, 468] width 227 height 28
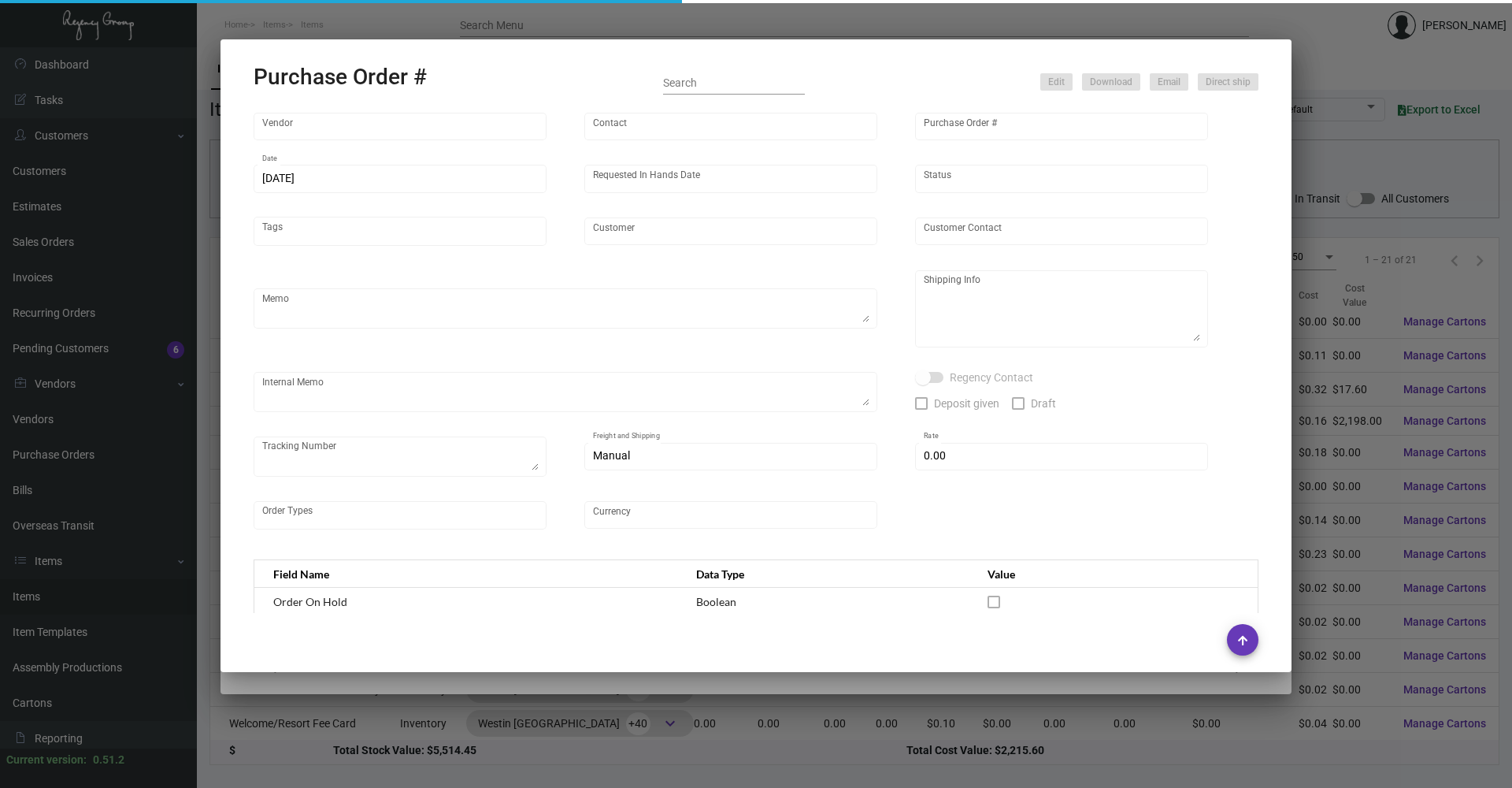
type input "BCT [US_STATE]"
type input "[PERSON_NAME]"
type input "108348"
type input "[DATE]"
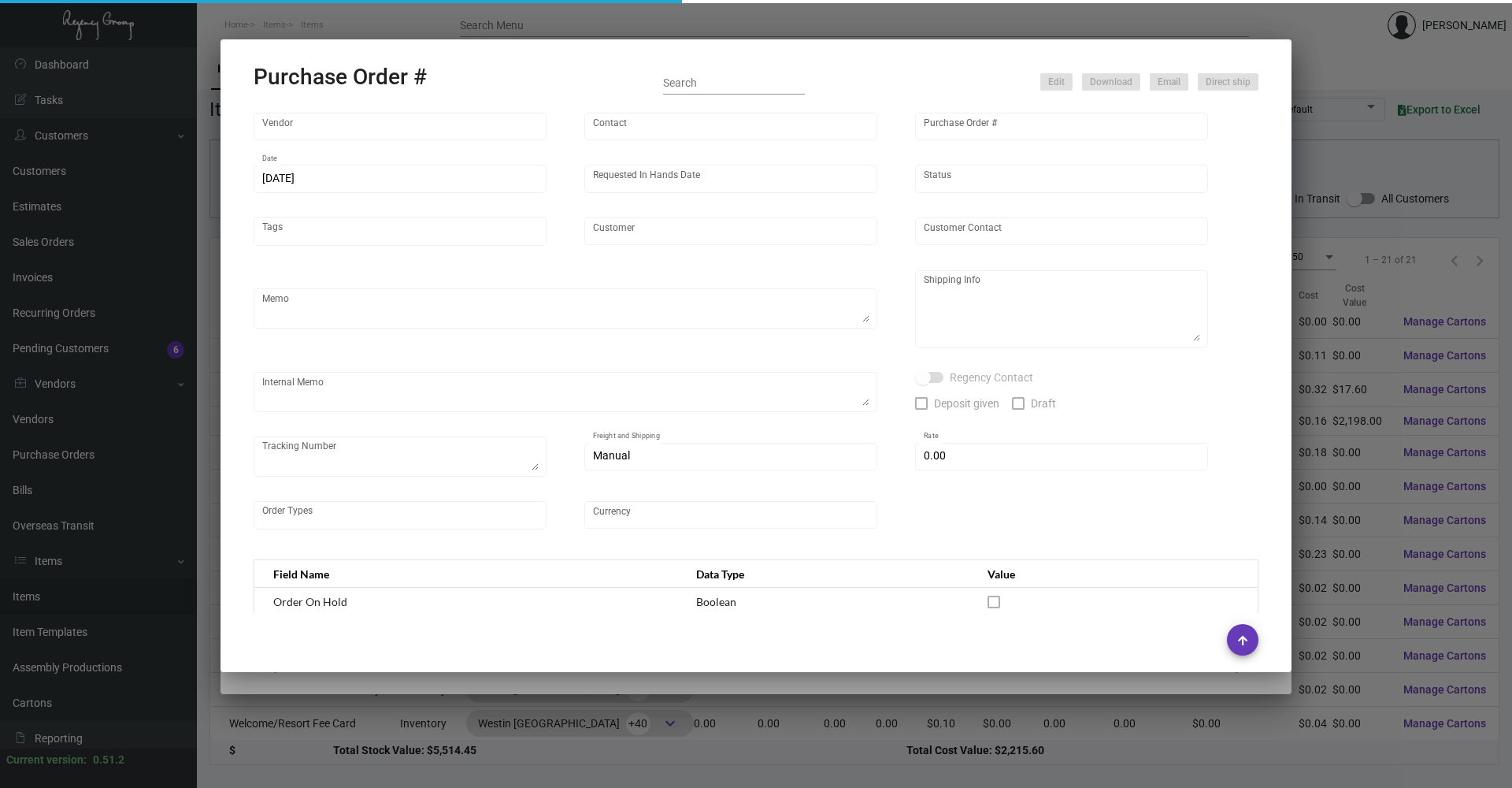
type input "[PERSON_NAME][GEOGRAPHIC_DATA]"
type input "[PERSON_NAME]"
type textarea "SEND PDF PROOFS TO OUR ART TEAM; [EMAIL_ADDRESS][DOMAIN_NAME] WITH ME IN CC! Pl…"
type textarea "[PERSON_NAME][GEOGRAPHIC_DATA] - [PERSON_NAME] [STREET_ADDRESS][US_STATE]"
type input "$ 0.00"
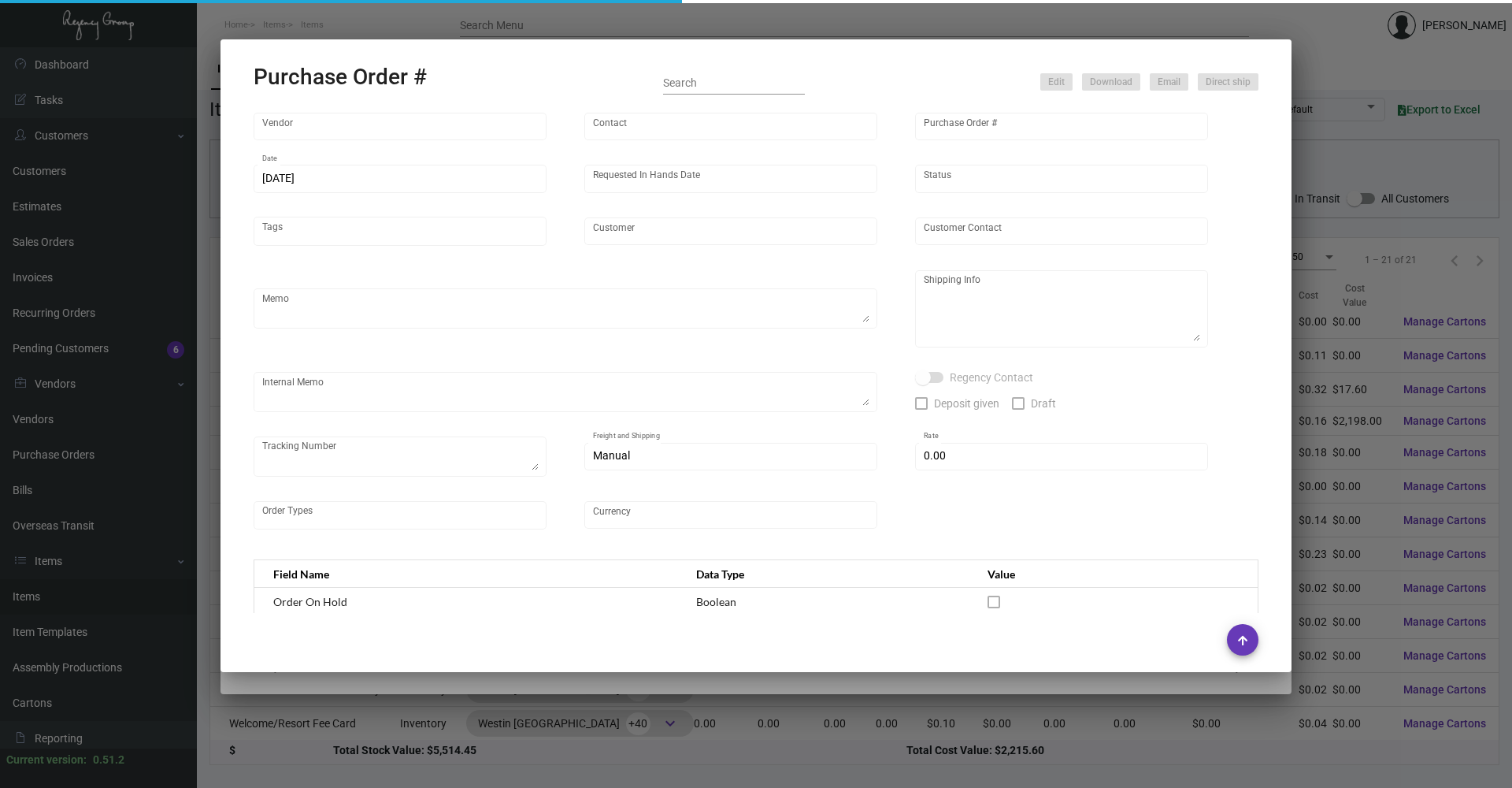
type input "United States Dollar $"
type input "$ 0.23"
type input "$ 115.00"
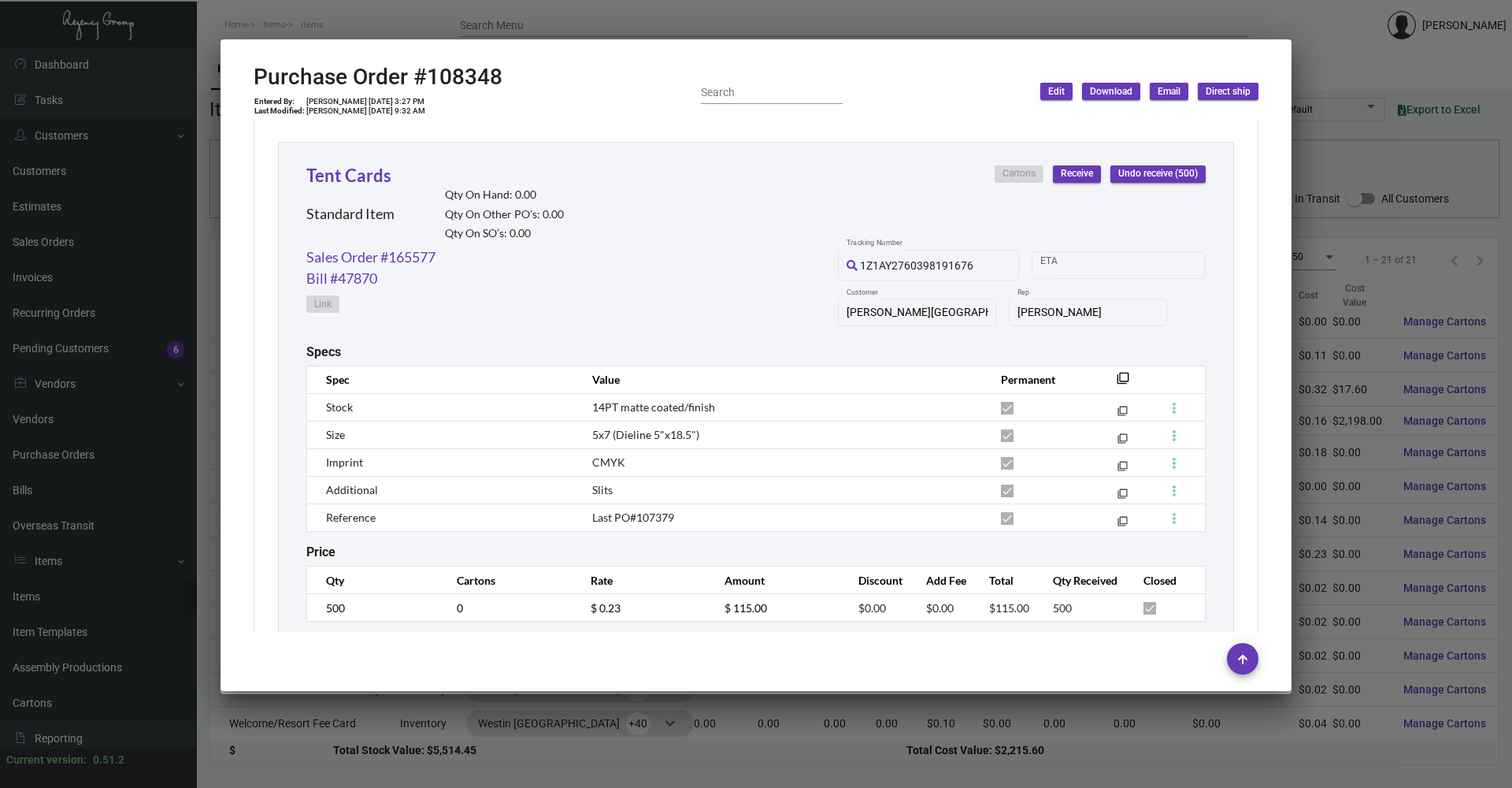
scroll to position [679, 0]
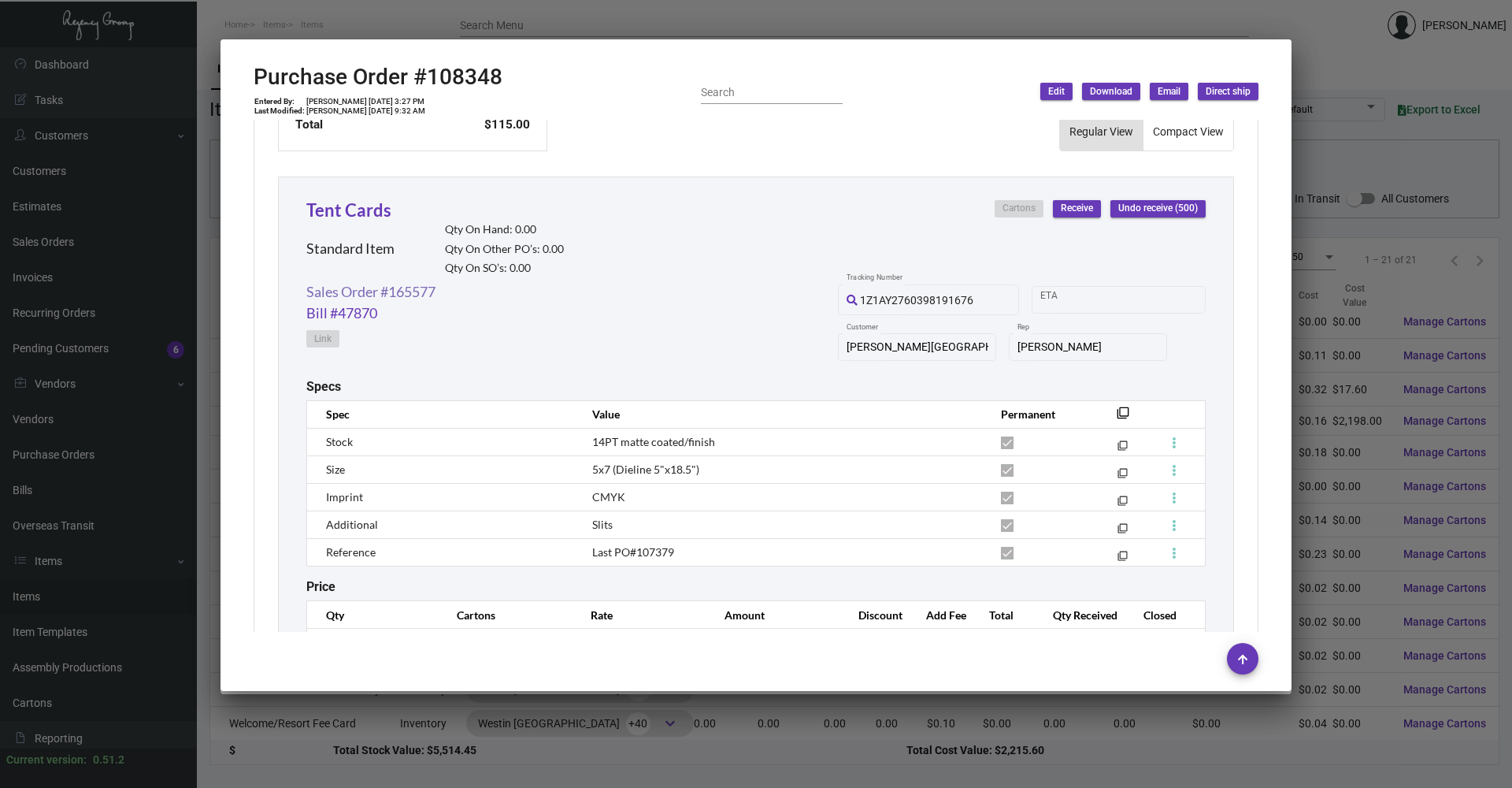
click at [421, 301] on link "Sales Order #165577" at bounding box center [371, 292] width 129 height 21
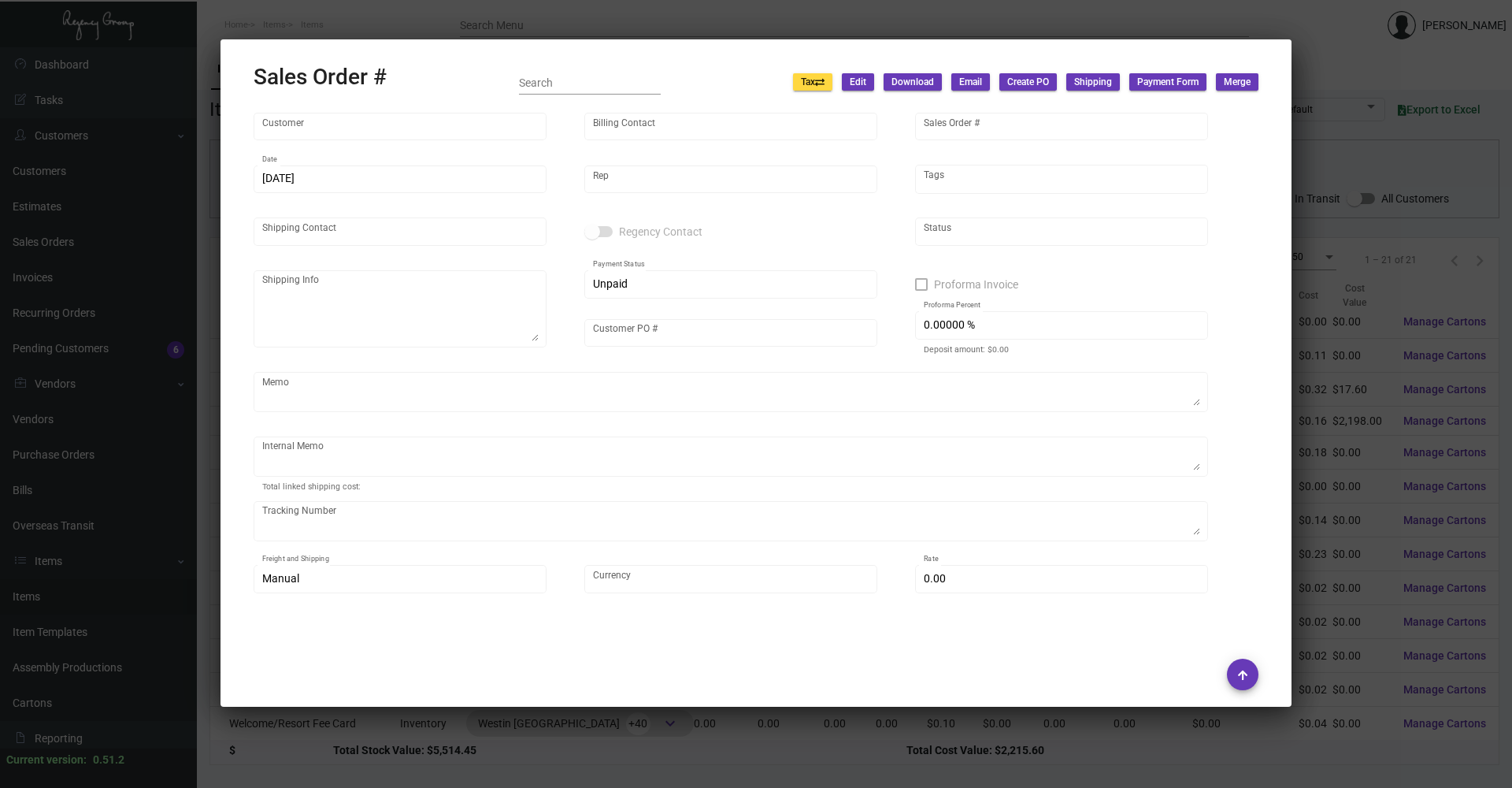
type input "[PERSON_NAME][GEOGRAPHIC_DATA]"
type input "Accounts Payable"
type input "165577"
type input "[DATE]"
type input "[PERSON_NAME]"
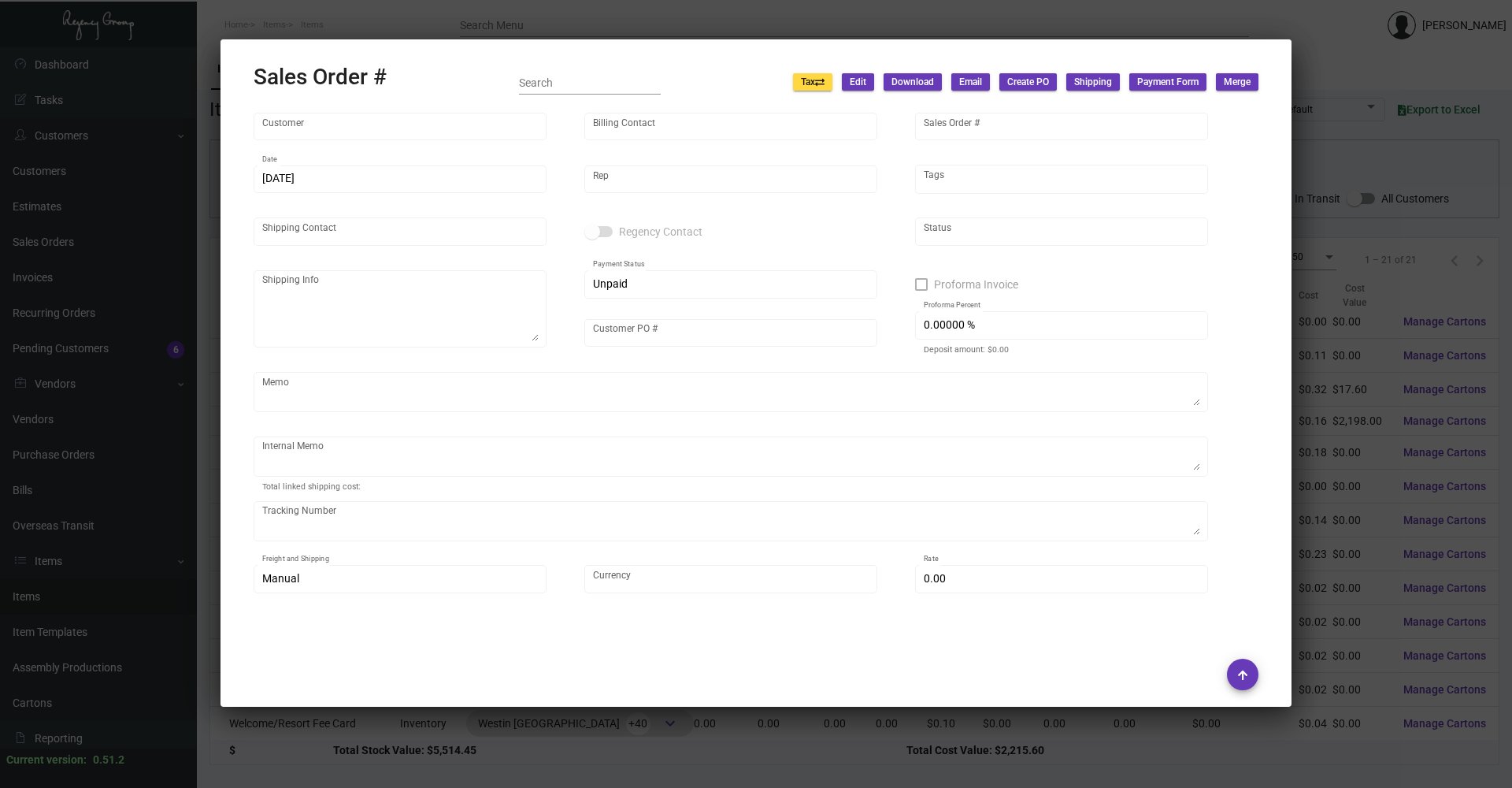
type input "[PERSON_NAME]"
type textarea "[PERSON_NAME][GEOGRAPHIC_DATA] - [PERSON_NAME] [STREET_ADDRESS][US_STATE]"
type input "10102832"
type textarea "Label provided to vendor to ship to hotel UPS Ground Cost $11.29"
type input "United States Dollar $"
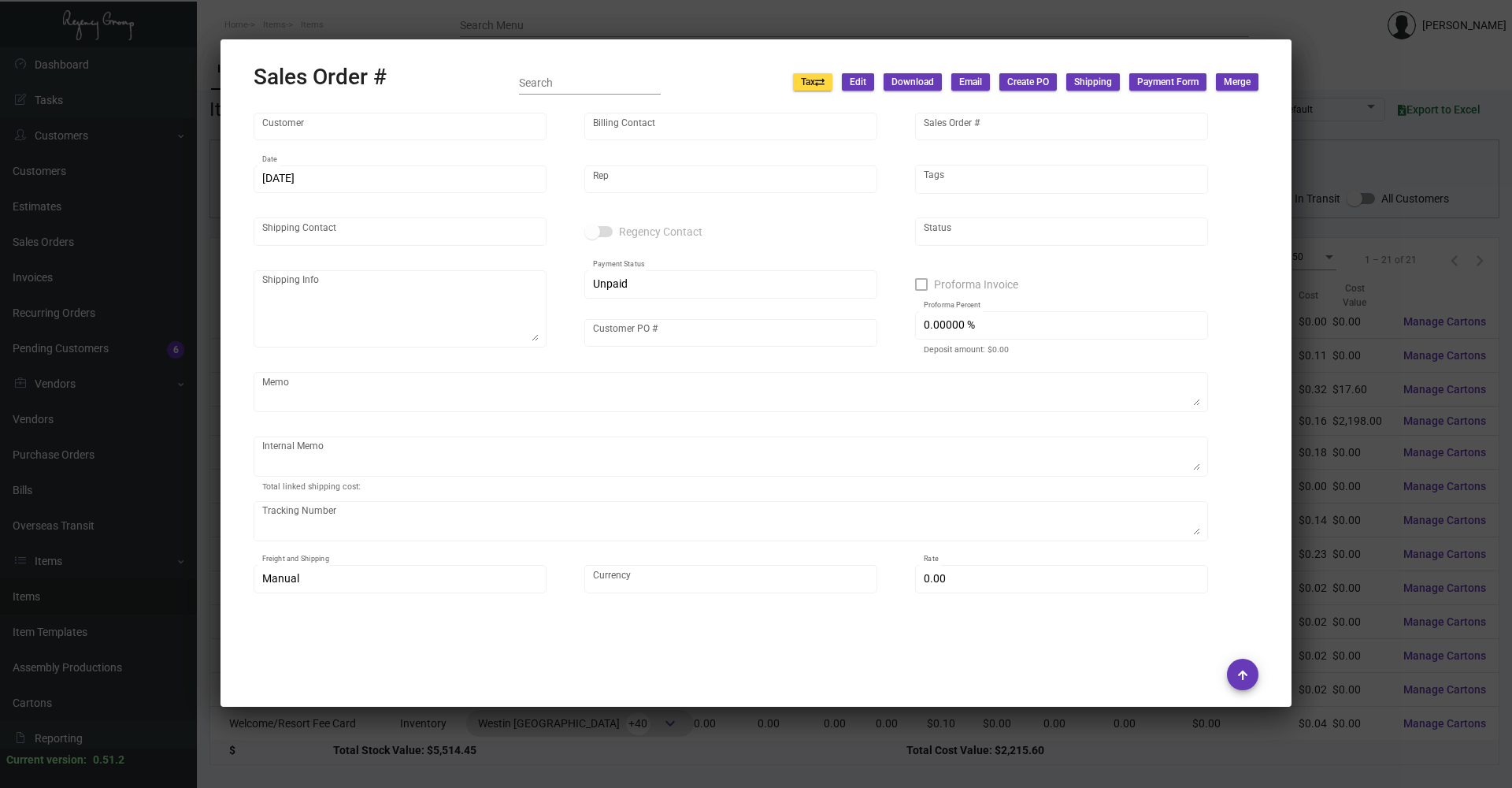
type input "$ 39.87"
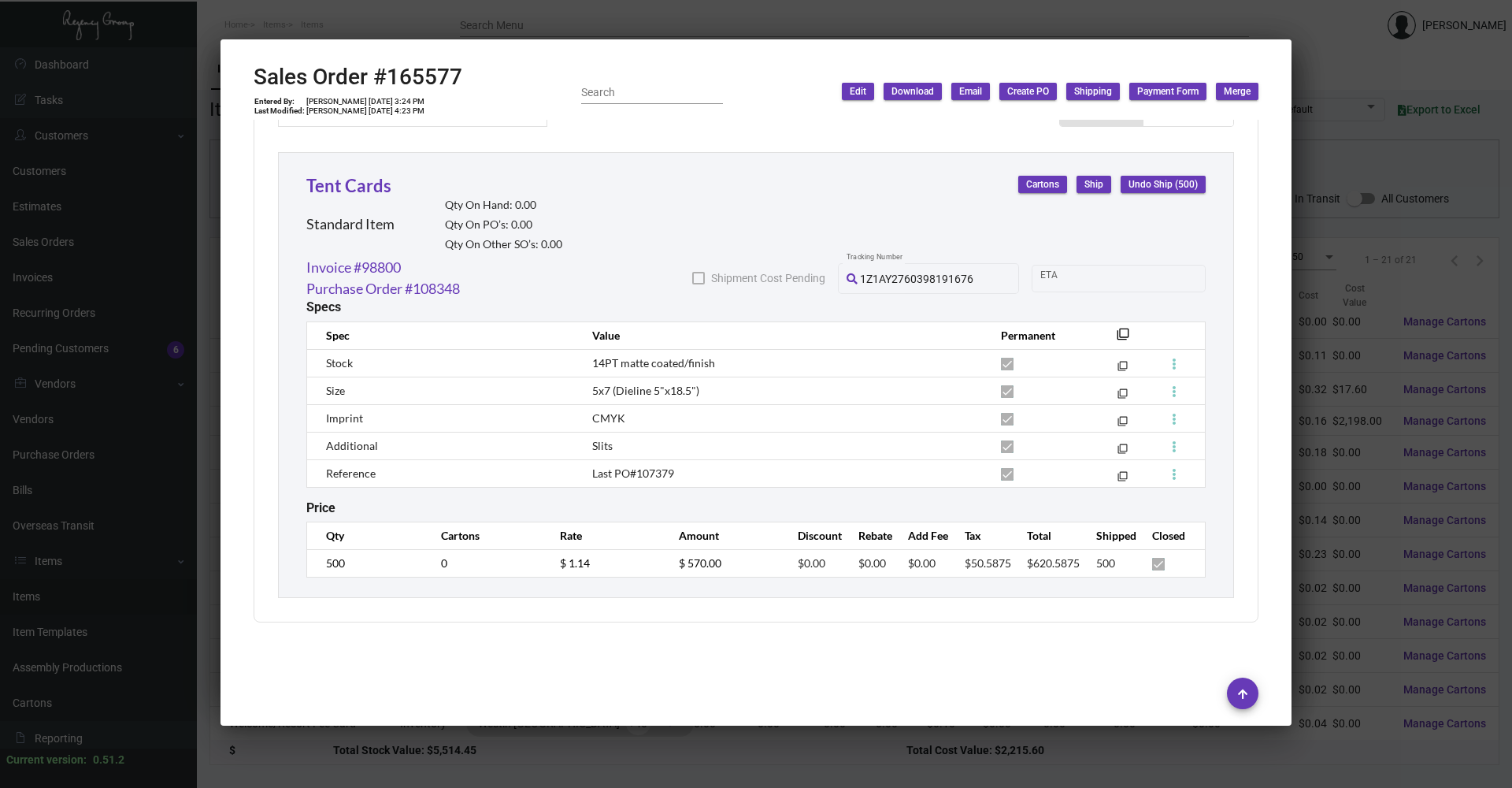
scroll to position [851, 0]
click at [670, 764] on div at bounding box center [756, 394] width 1512 height 788
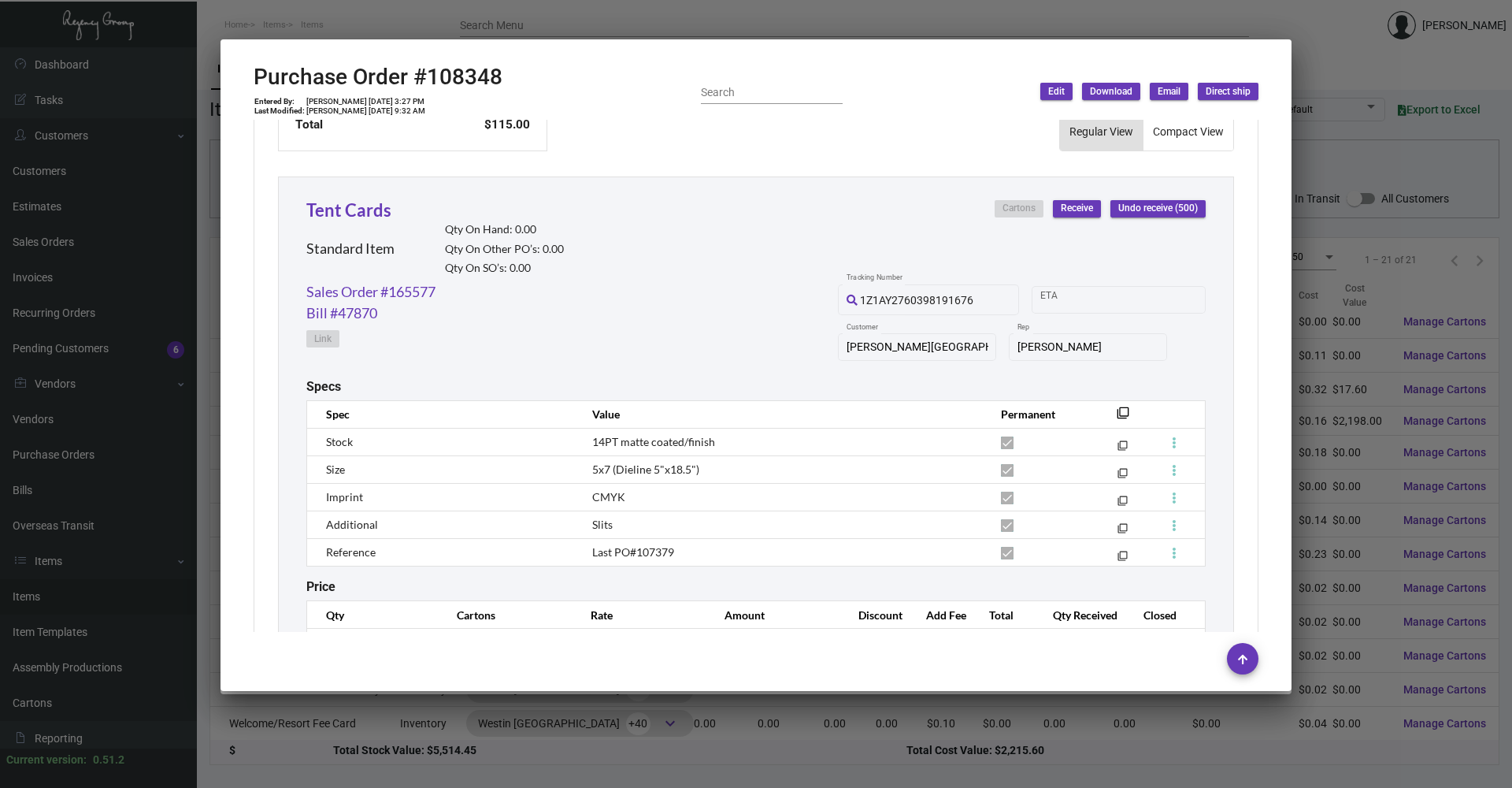
click at [670, 764] on div at bounding box center [756, 394] width 1512 height 788
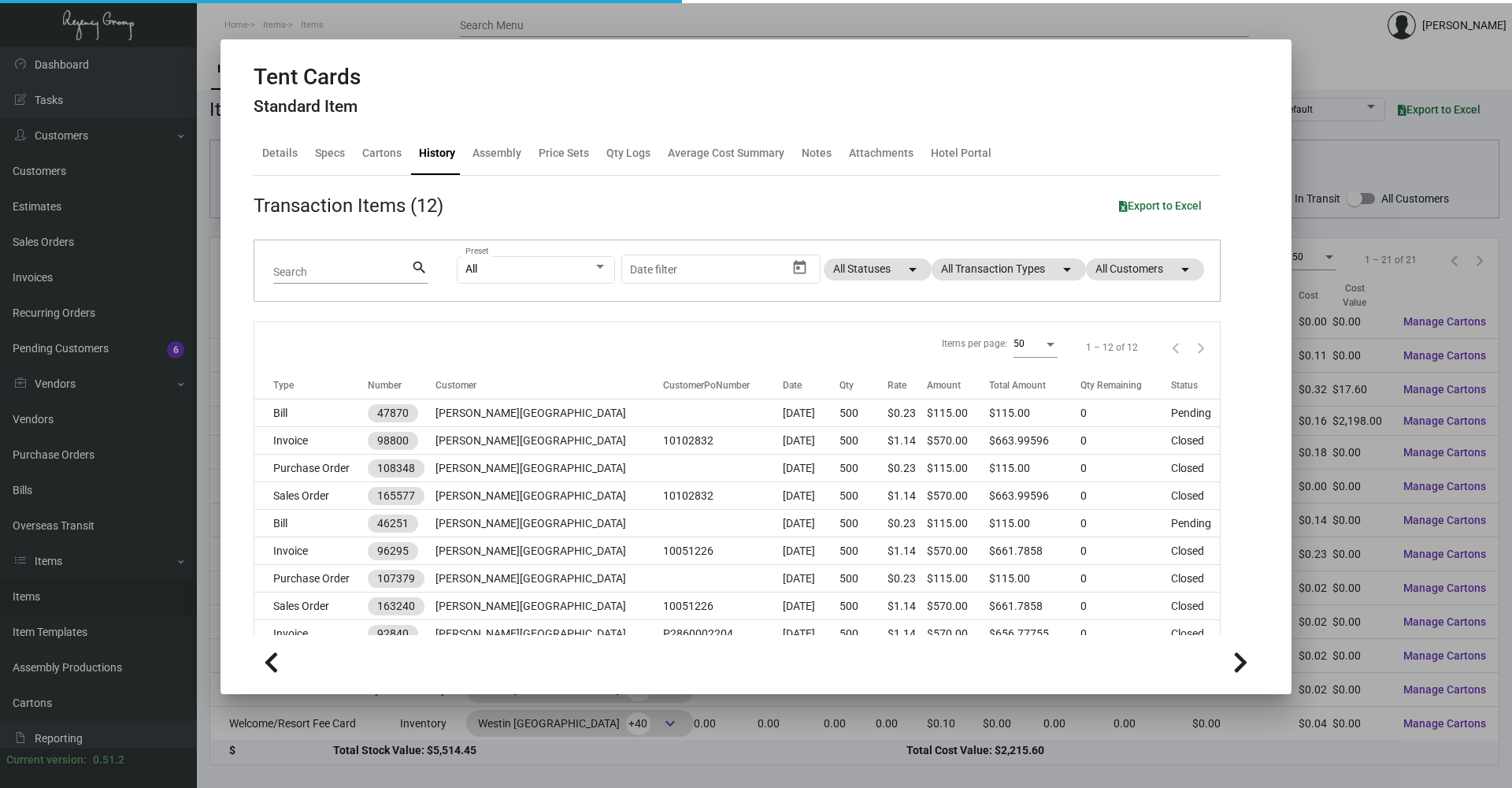
click at [670, 764] on div at bounding box center [756, 394] width 1512 height 788
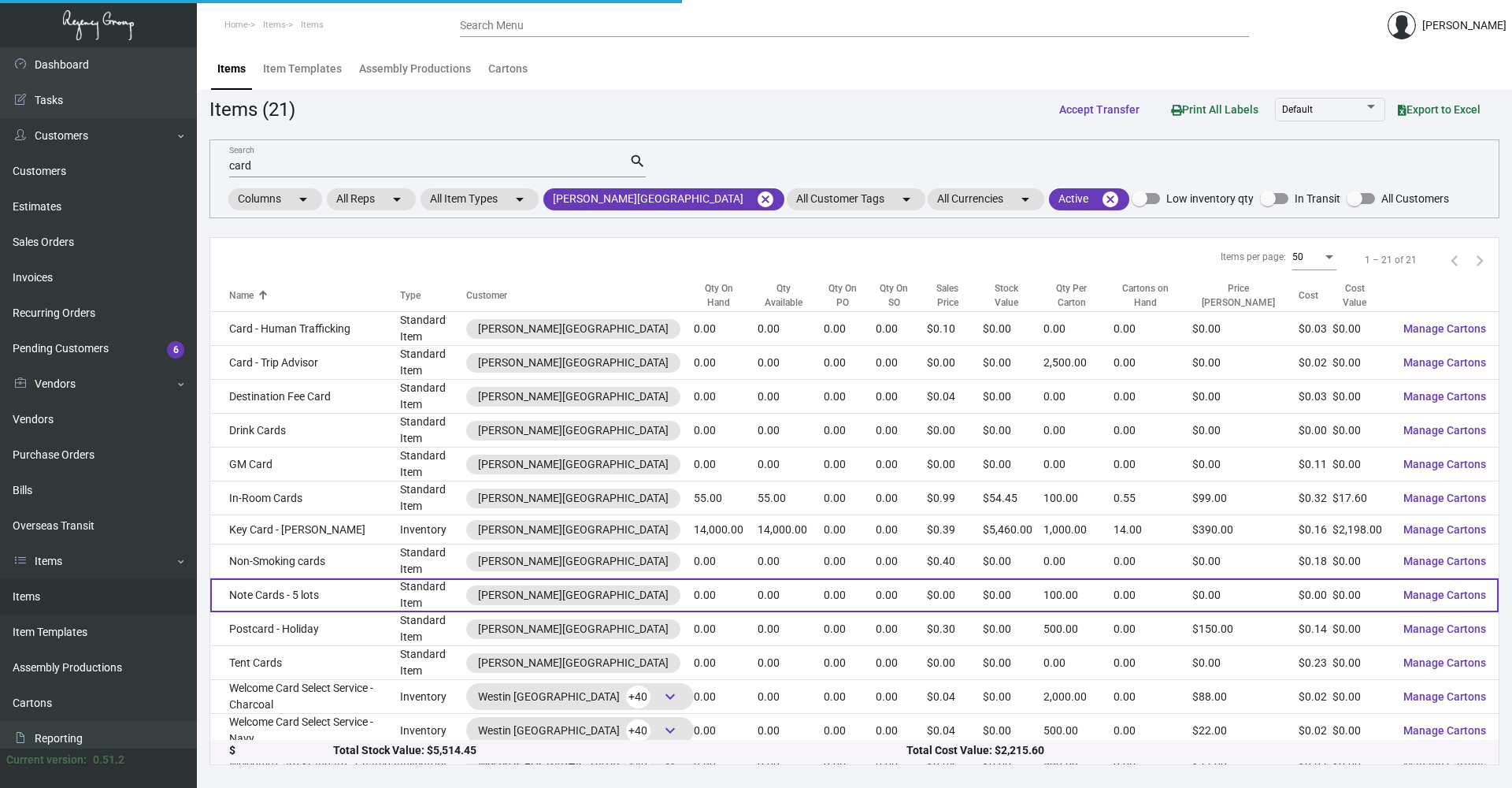
scroll to position [41, 0]
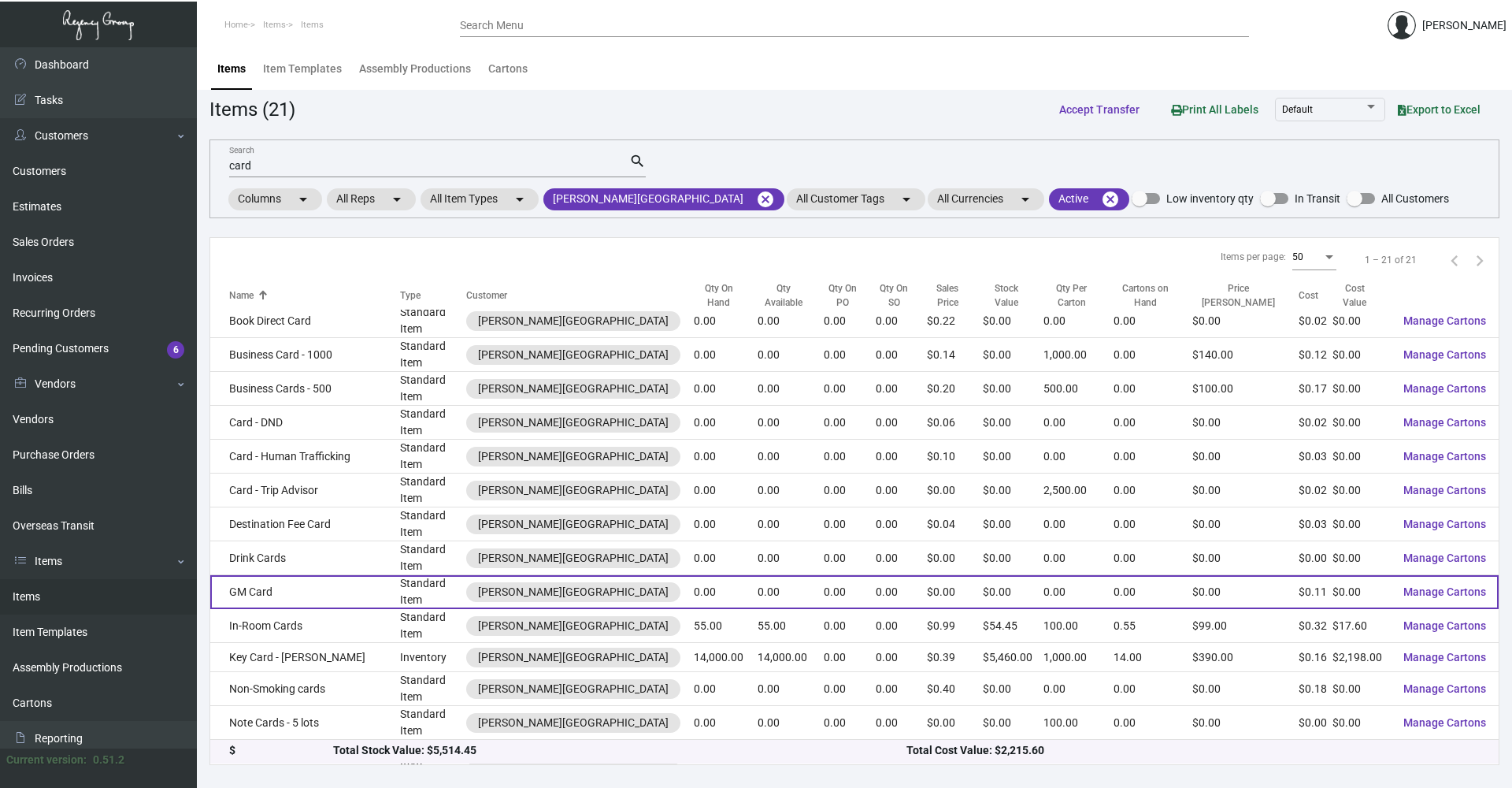
click at [300, 583] on td "GM Card" at bounding box center [305, 592] width 190 height 34
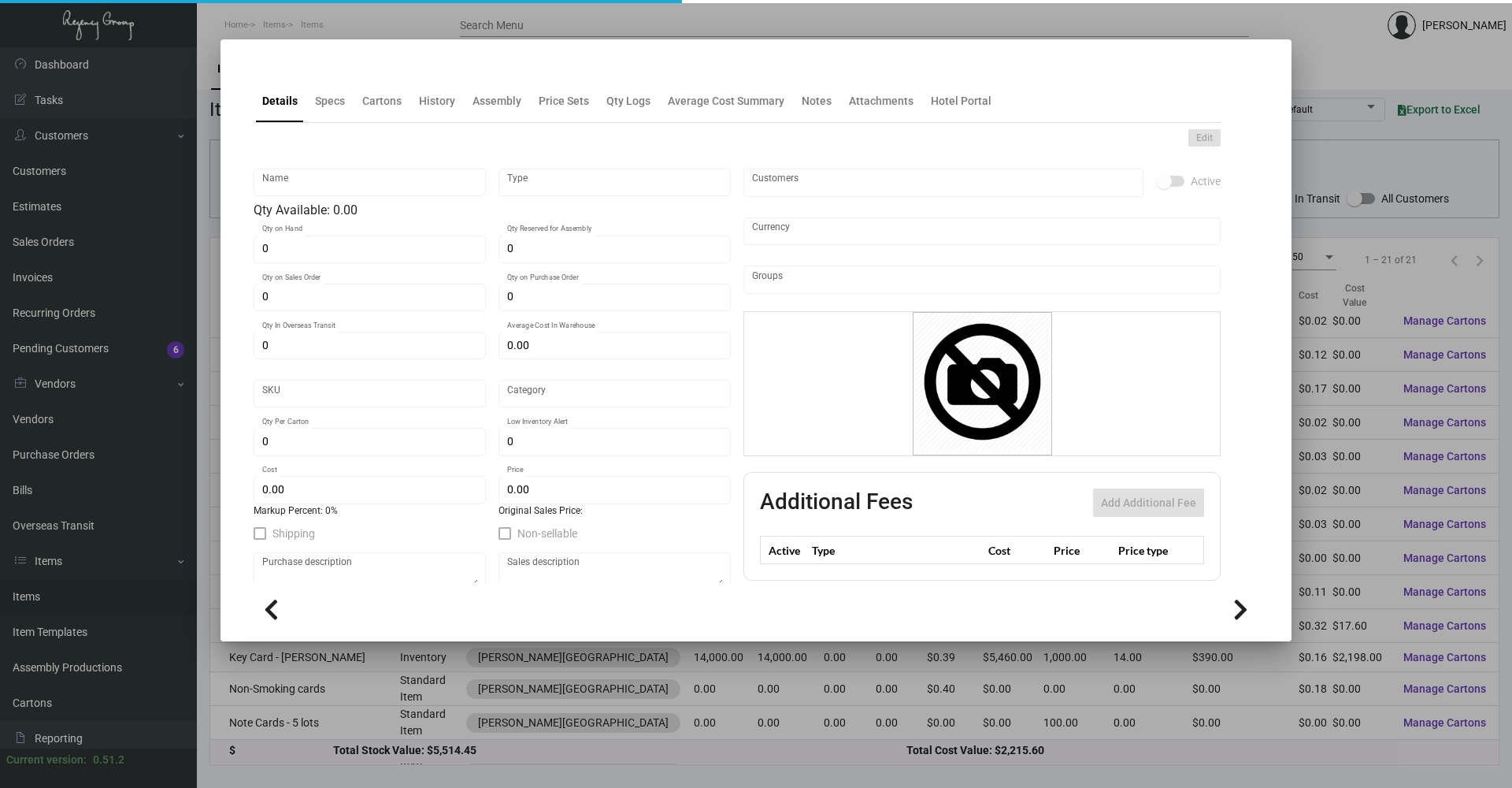
type input "GM Card"
type input "Standard Item"
type input "$ 0.00"
type input "ALZ-Postcard-73"
type input "Standard"
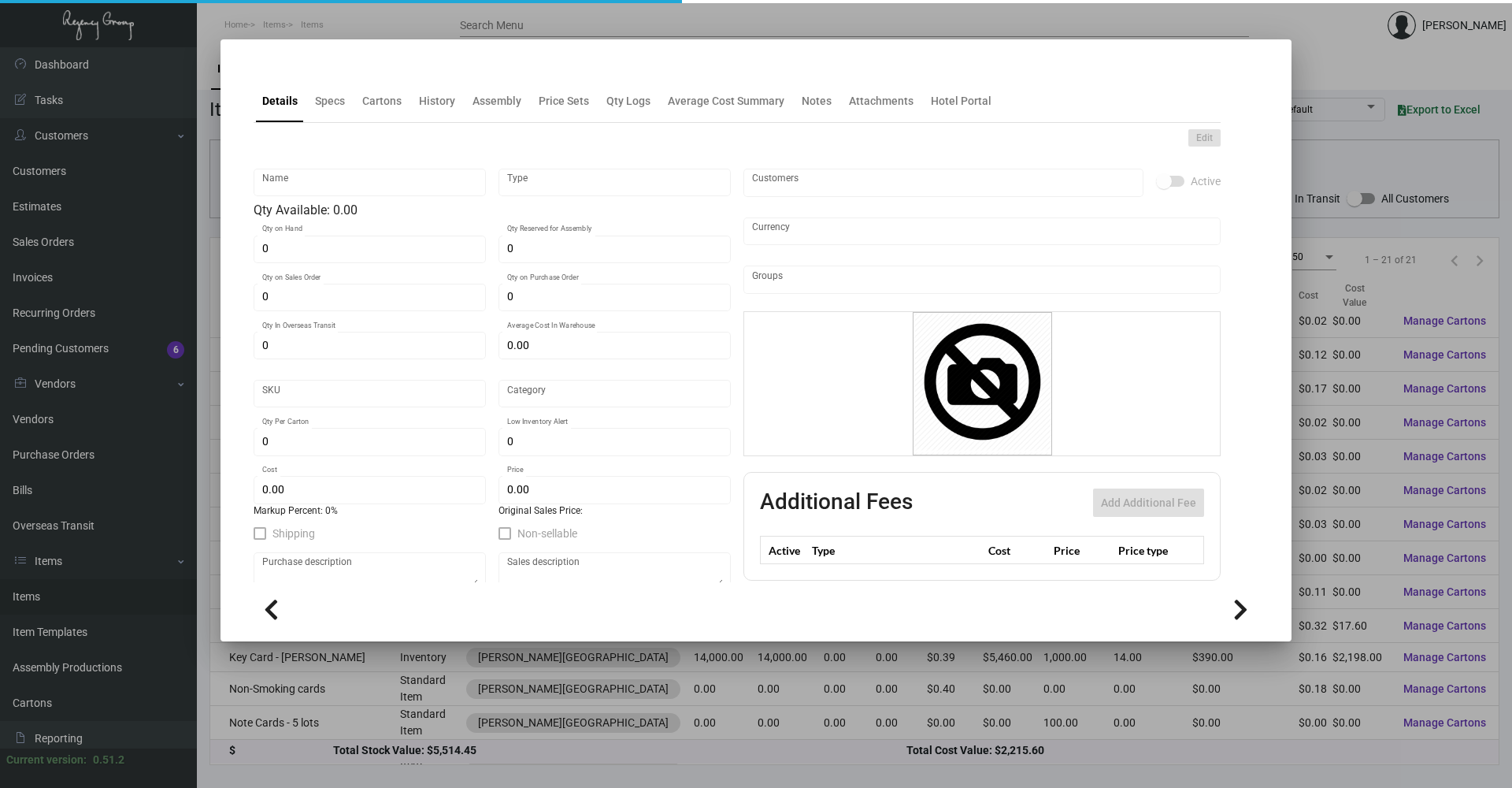
type input "$ 0.112"
type input "$ 0.00"
checkbox input "true"
type input "United States Dollar $"
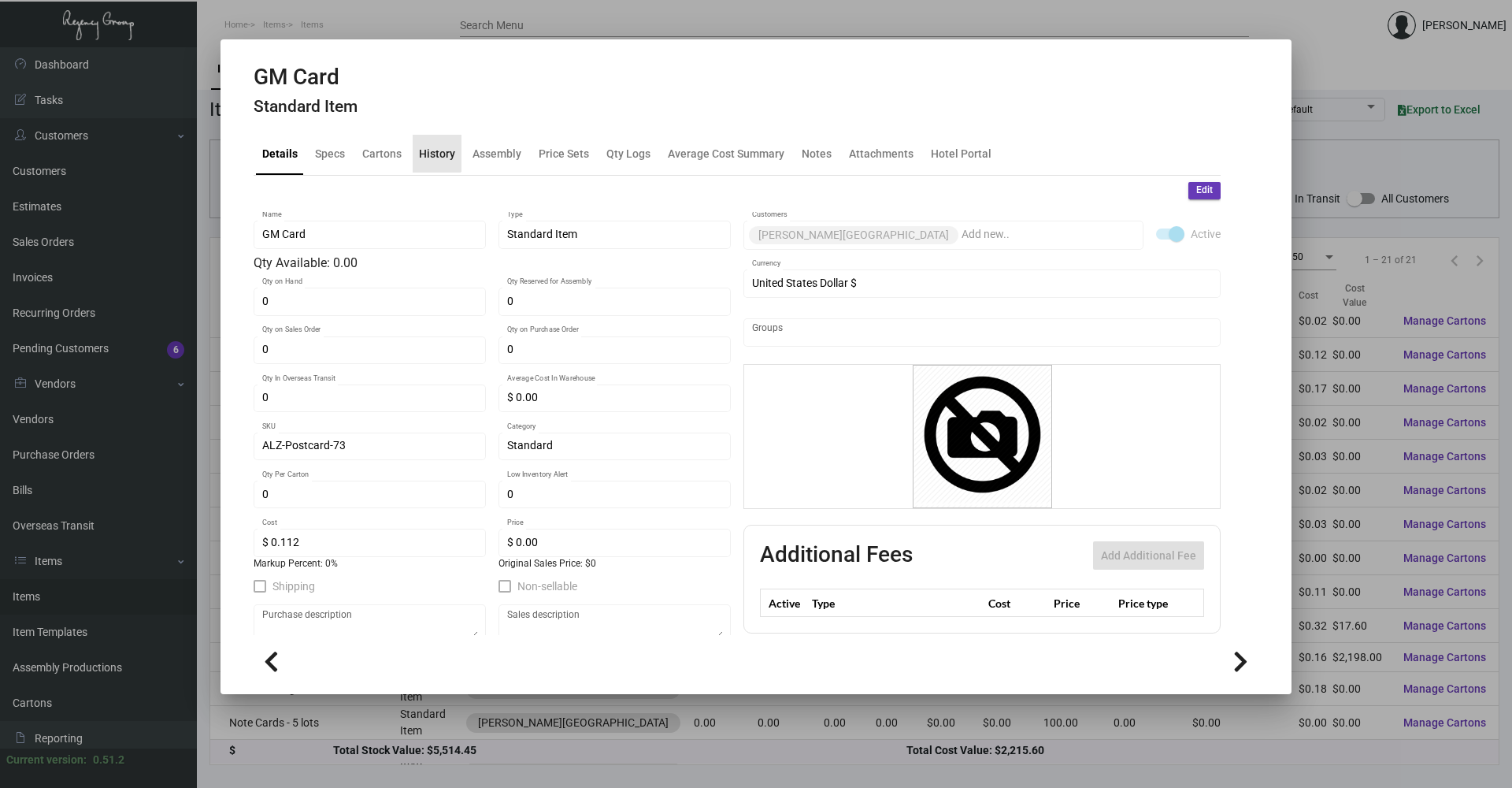
click at [422, 148] on div "History" at bounding box center [437, 153] width 36 height 16
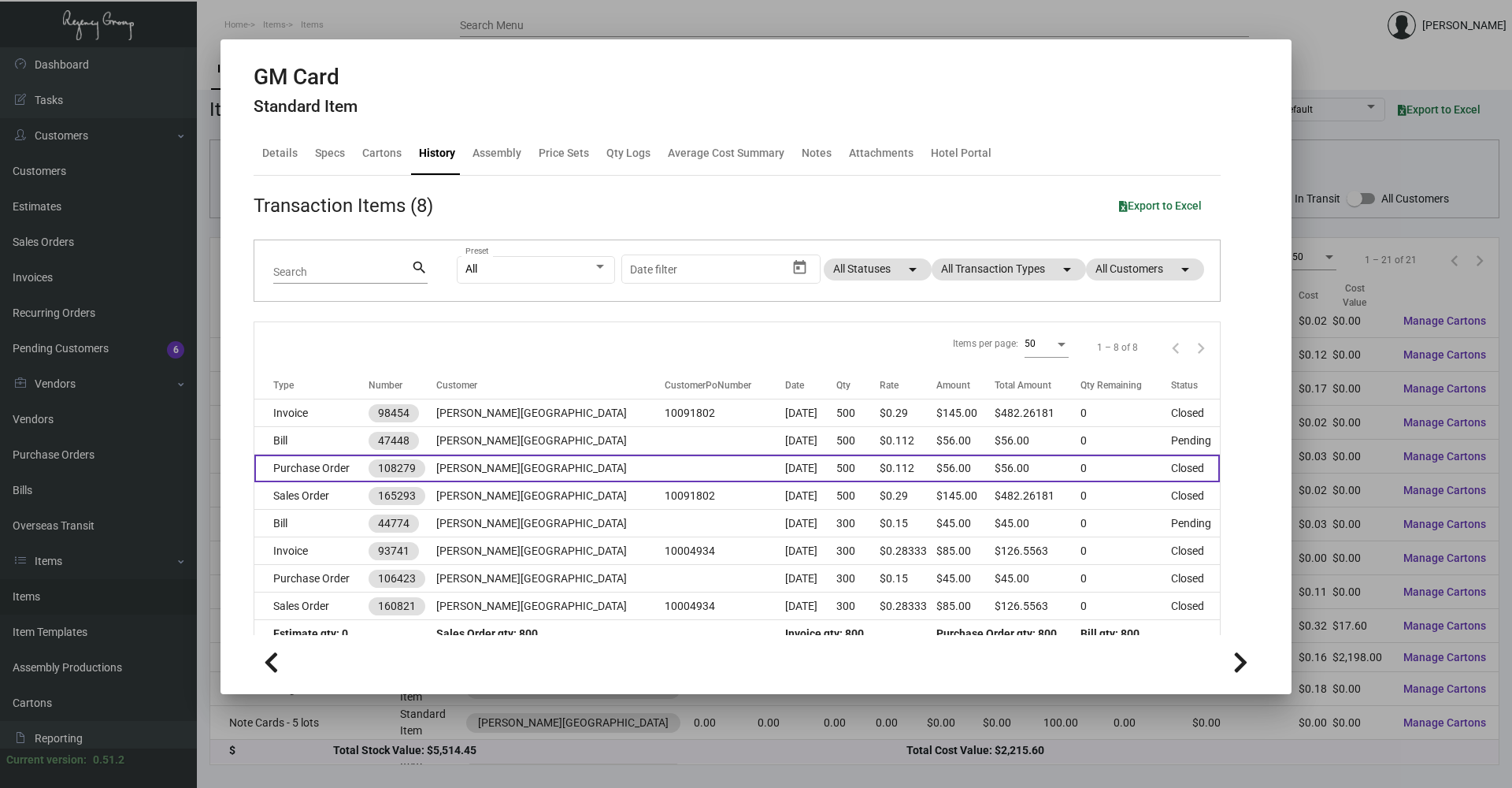
click at [665, 465] on td at bounding box center [725, 468] width 121 height 28
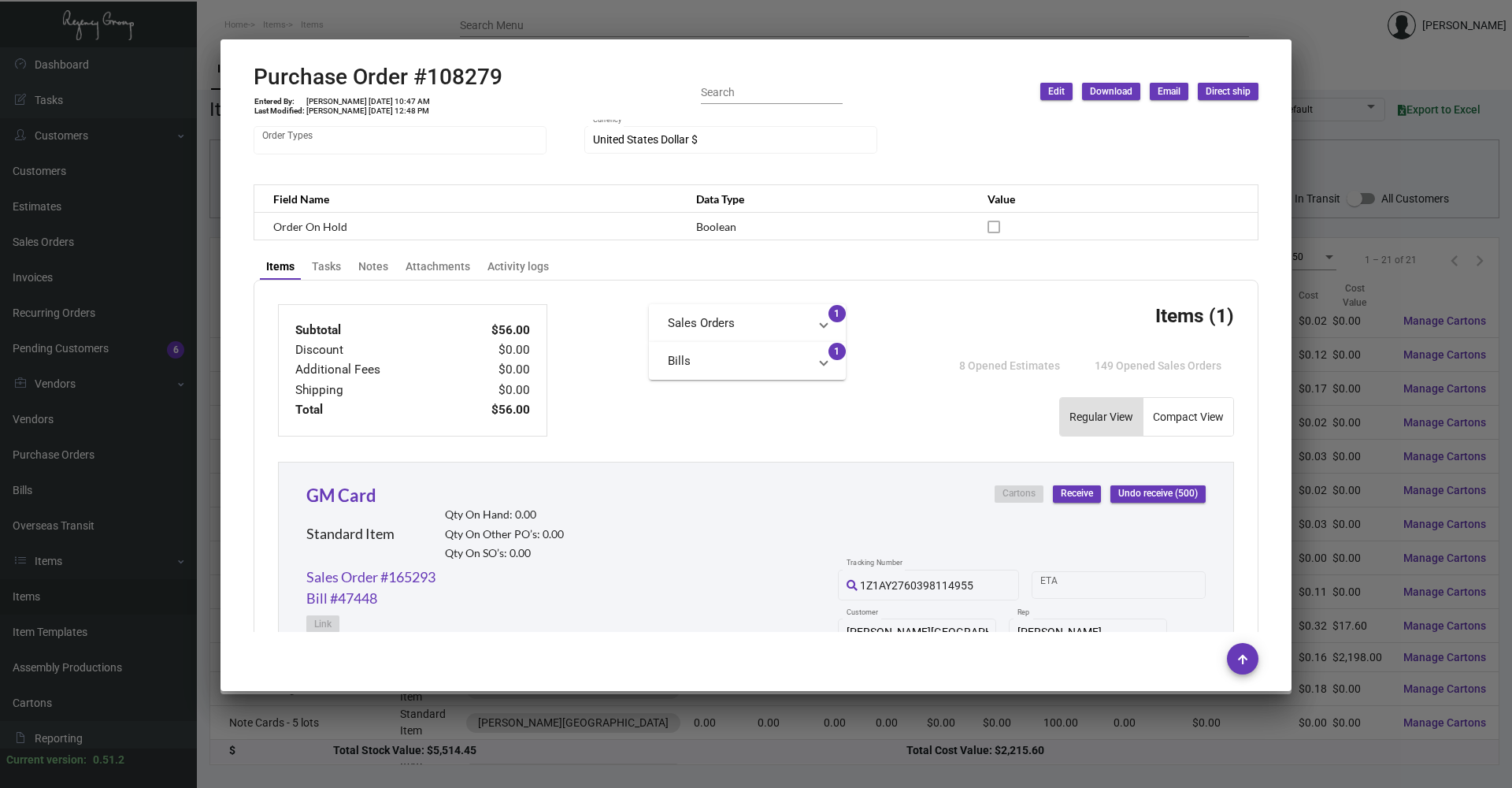
scroll to position [630, 0]
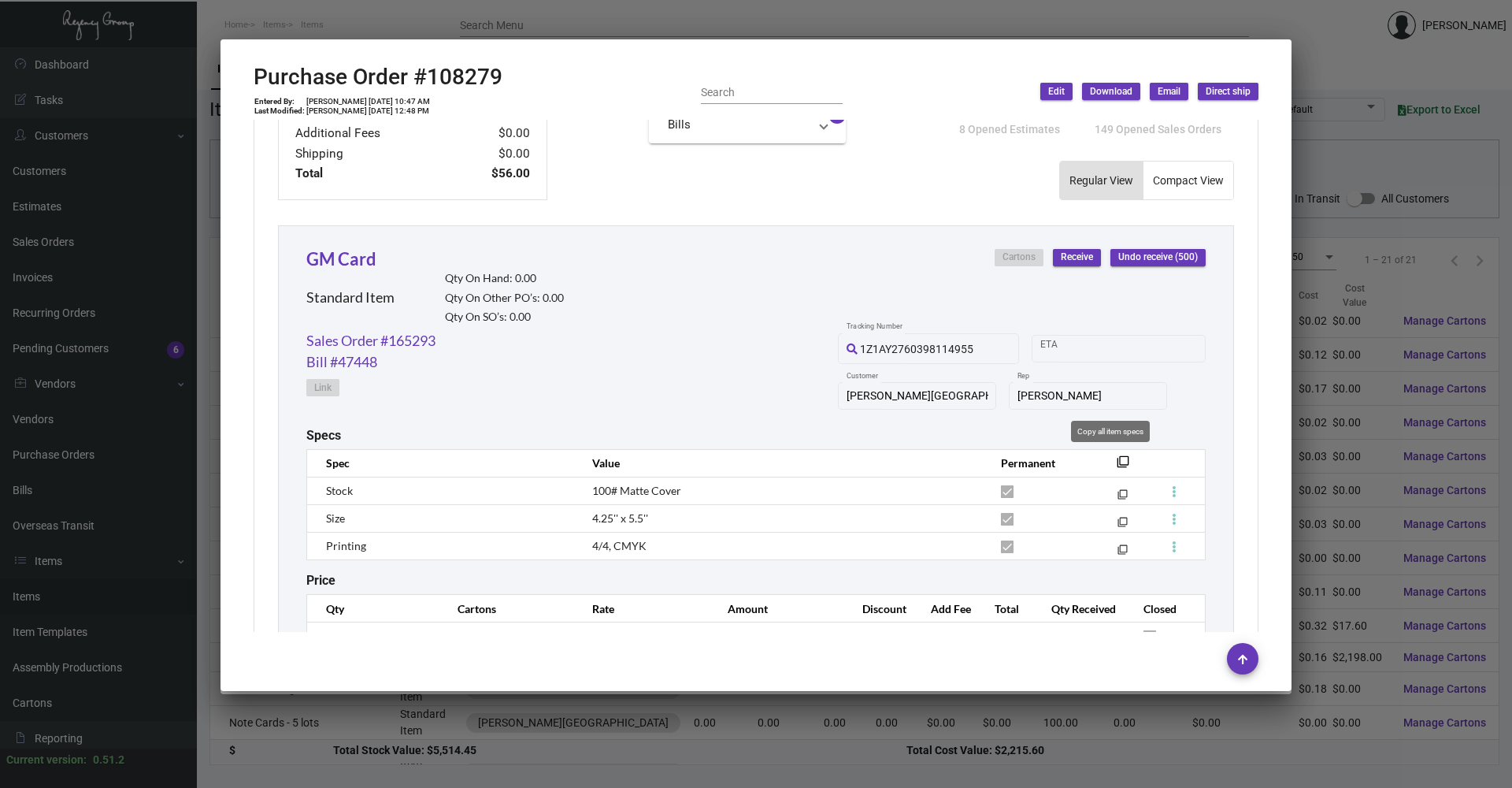
click at [719, 461] on mat-icon "filter_none" at bounding box center [1123, 467] width 13 height 13
drag, startPoint x: 514, startPoint y: 86, endPoint x: 426, endPoint y: 87, distance: 88.0
click at [426, 87] on div "Purchase Order #108279 Entered By: [PERSON_NAME] [DATE] 10:47 AM Last Modified:…" at bounding box center [756, 91] width 1005 height 56
click at [462, 33] on icon at bounding box center [463, 38] width 14 height 16
copy h2 "108279"
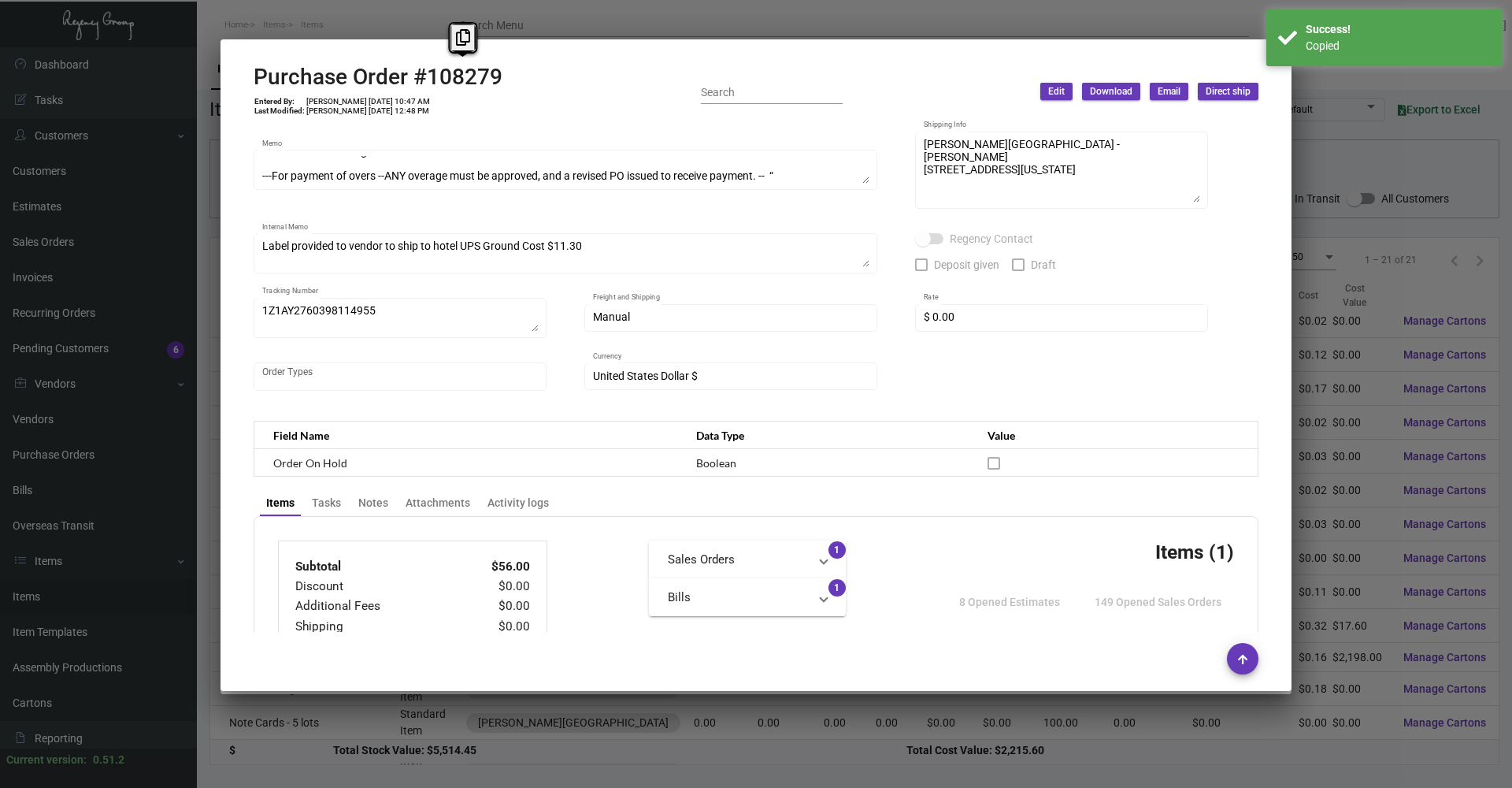
scroll to position [0, 0]
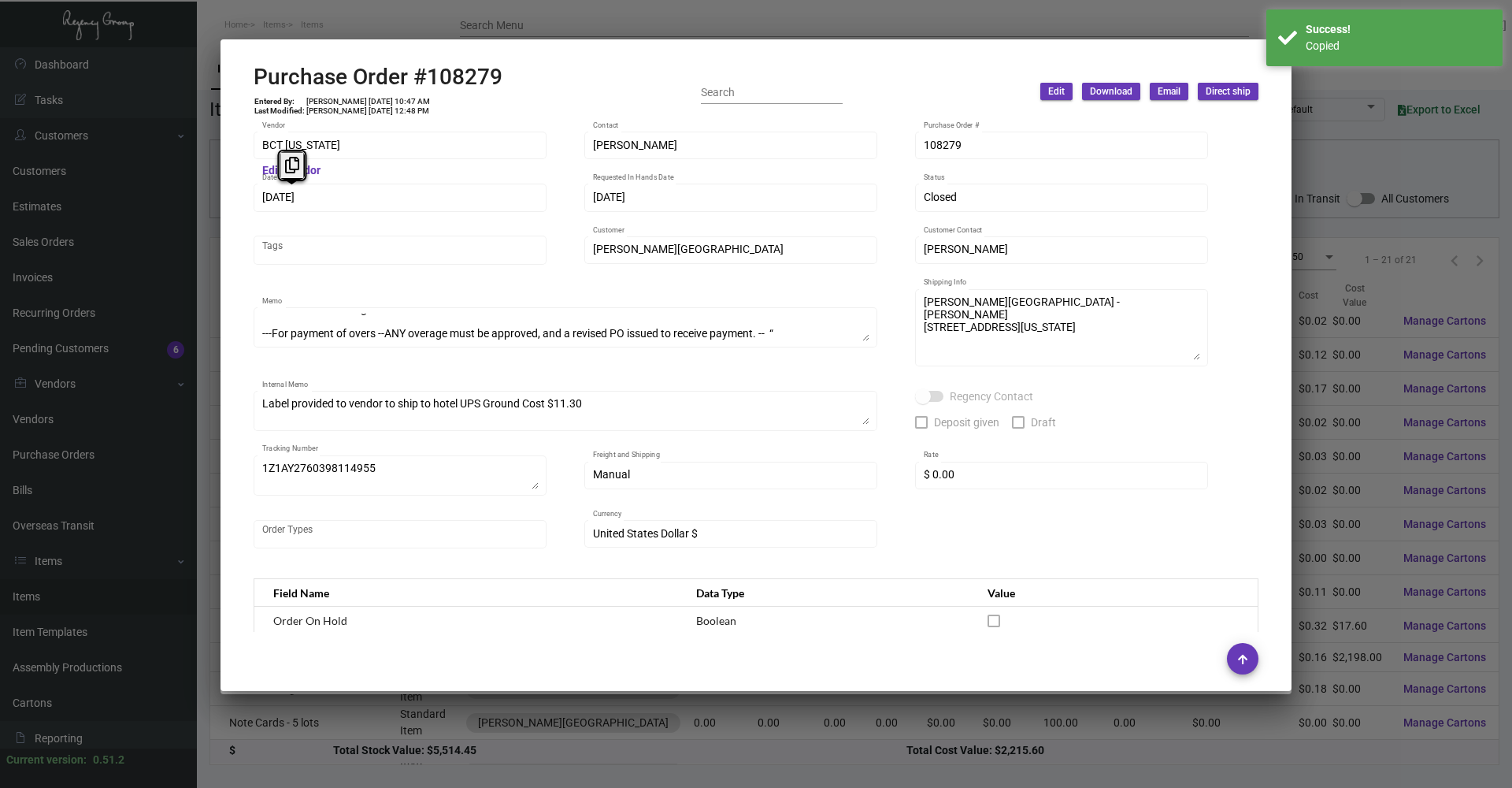
click at [252, 203] on div "BCT [US_STATE] Vendor Edit Vendor [PERSON_NAME] Contact 108279 Purchase Order #…" at bounding box center [756, 376] width 1043 height 512
click at [291, 176] on button at bounding box center [291, 166] width 26 height 29
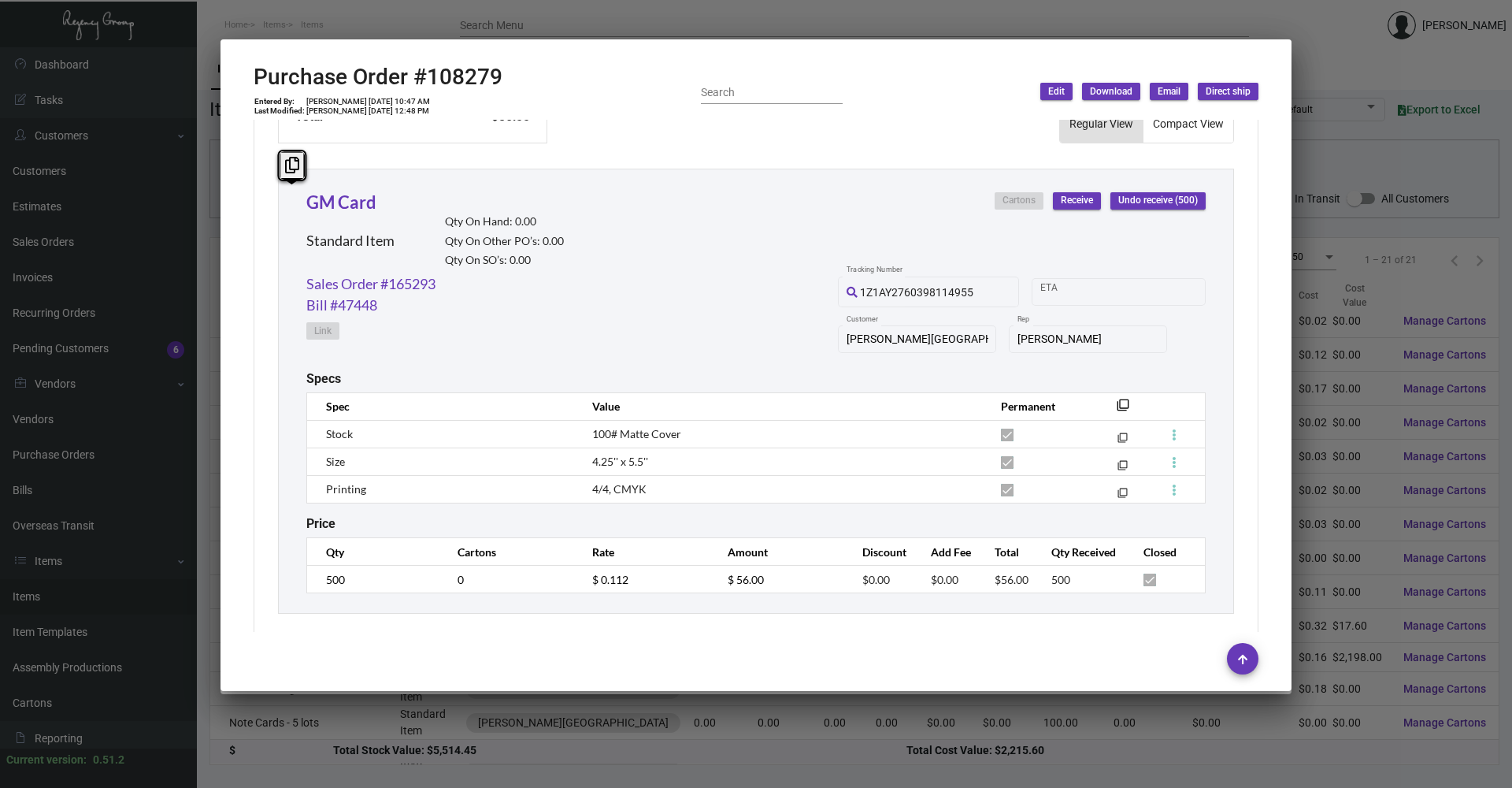
scroll to position [703, 0]
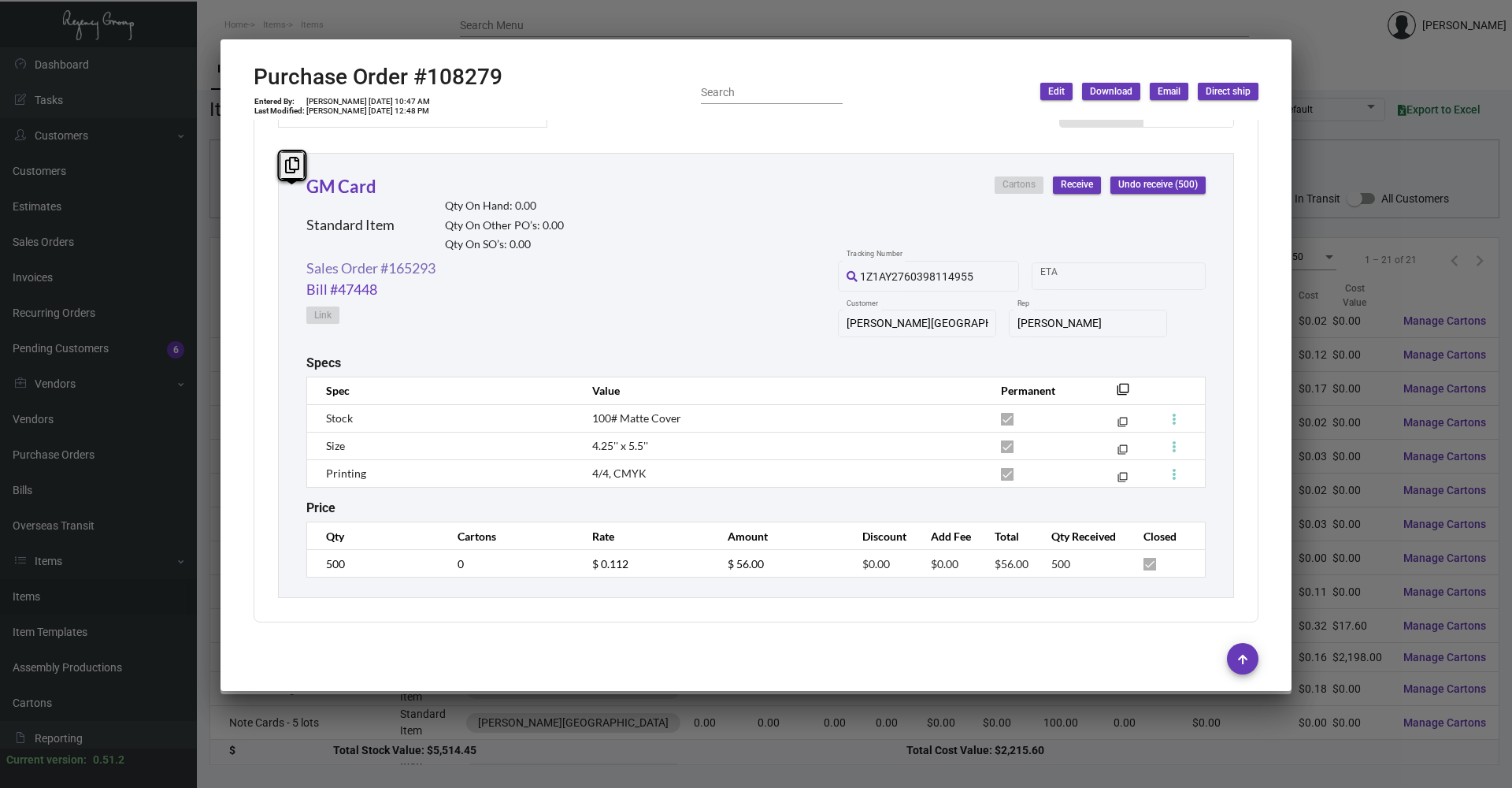
click at [383, 275] on link "Sales Order #165293" at bounding box center [371, 269] width 129 height 21
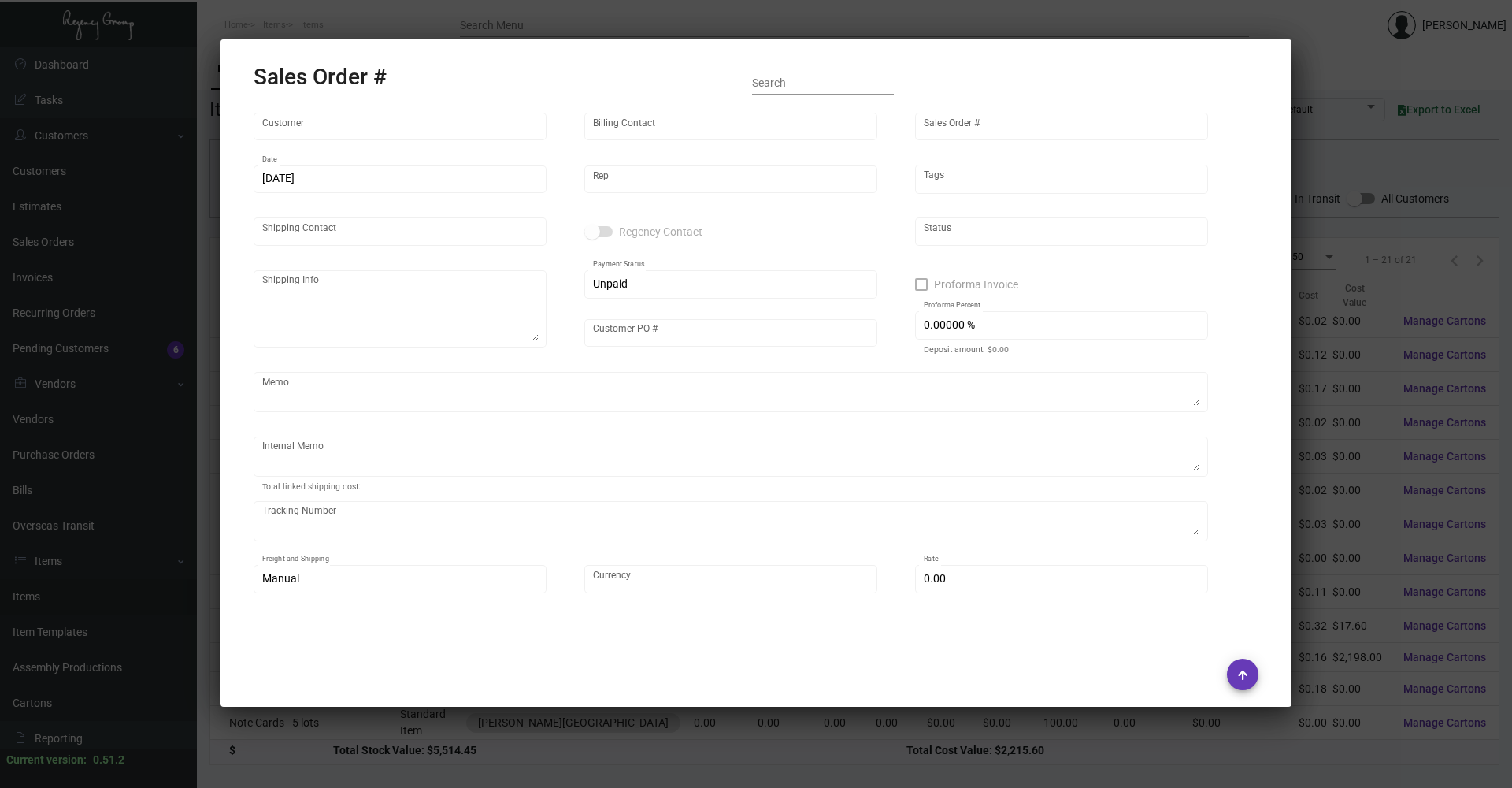
type input "[PERSON_NAME][GEOGRAPHIC_DATA]"
type input "Accounts Payable"
type input "165293"
type input "[DATE]"
type input "[PERSON_NAME]"
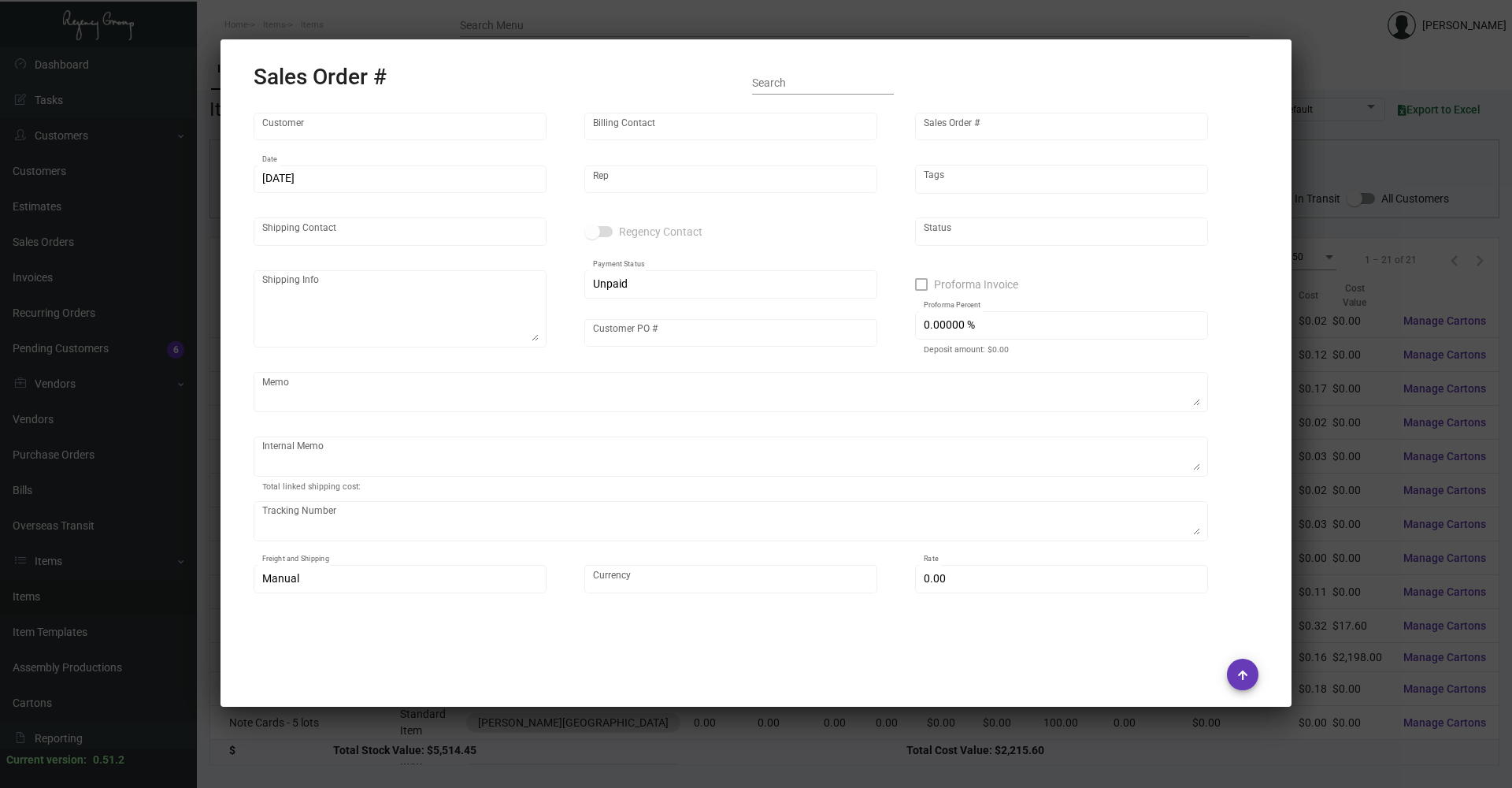
type input "[PERSON_NAME]"
type textarea "[PERSON_NAME][GEOGRAPHIC_DATA] - [PERSON_NAME] [STREET_ADDRESS][US_STATE]"
type input "10091802"
type textarea "TRIP ADVISOR - 8.35 Label provided to vendor to ship to hotel UPS Ground Cost $…"
type input "United States Dollar $"
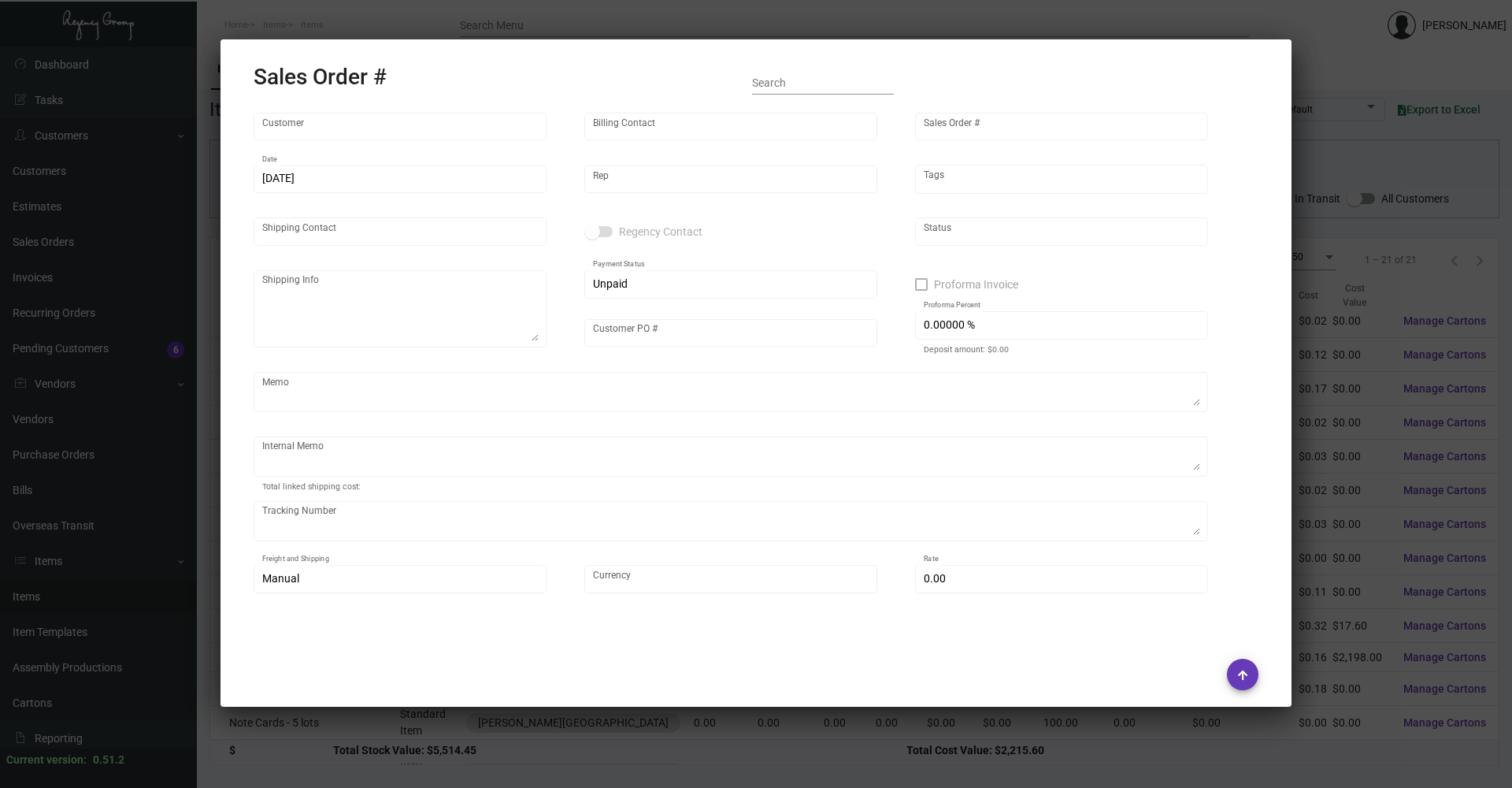
type input "$ 47.95"
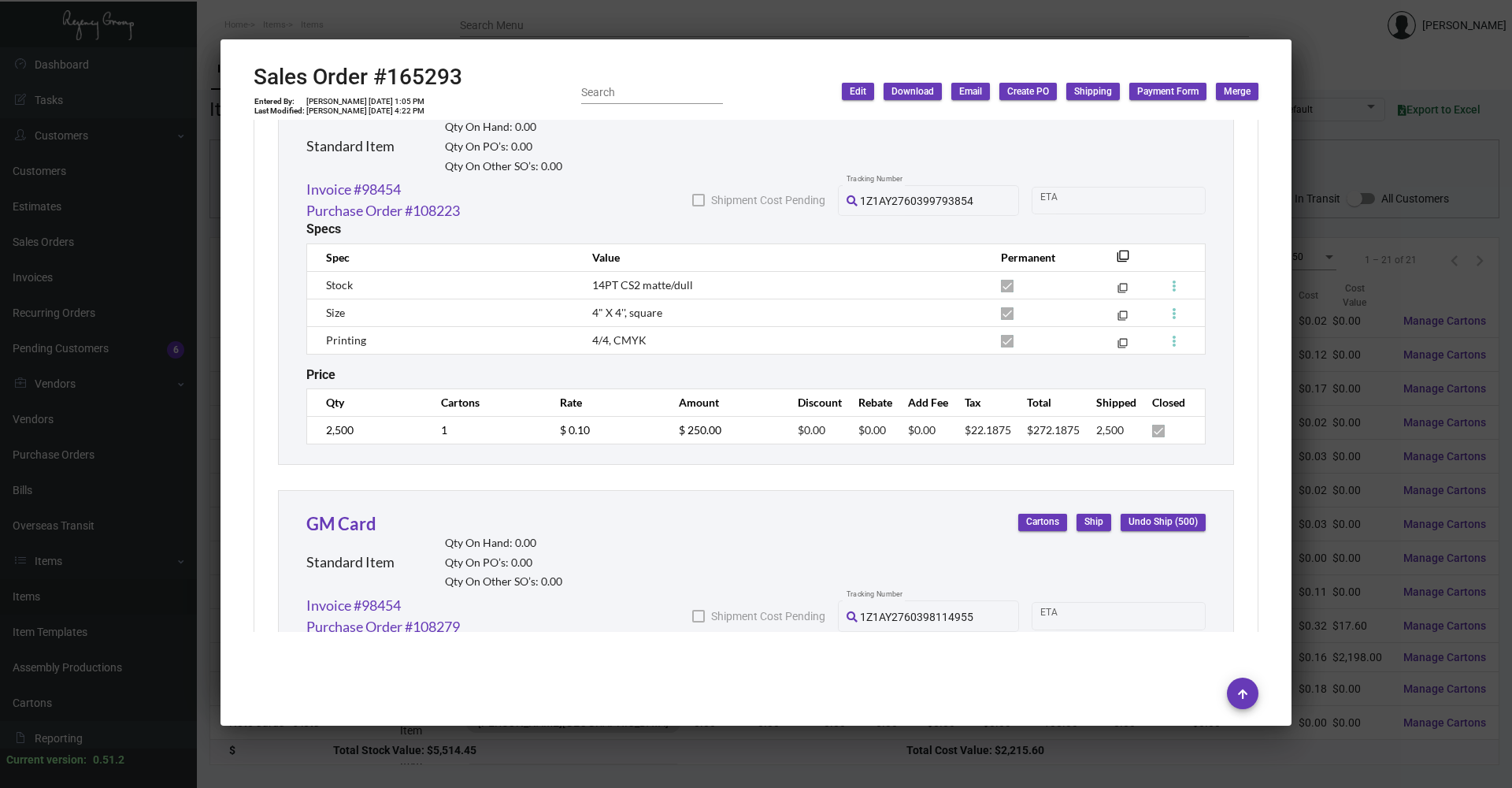
scroll to position [854, 0]
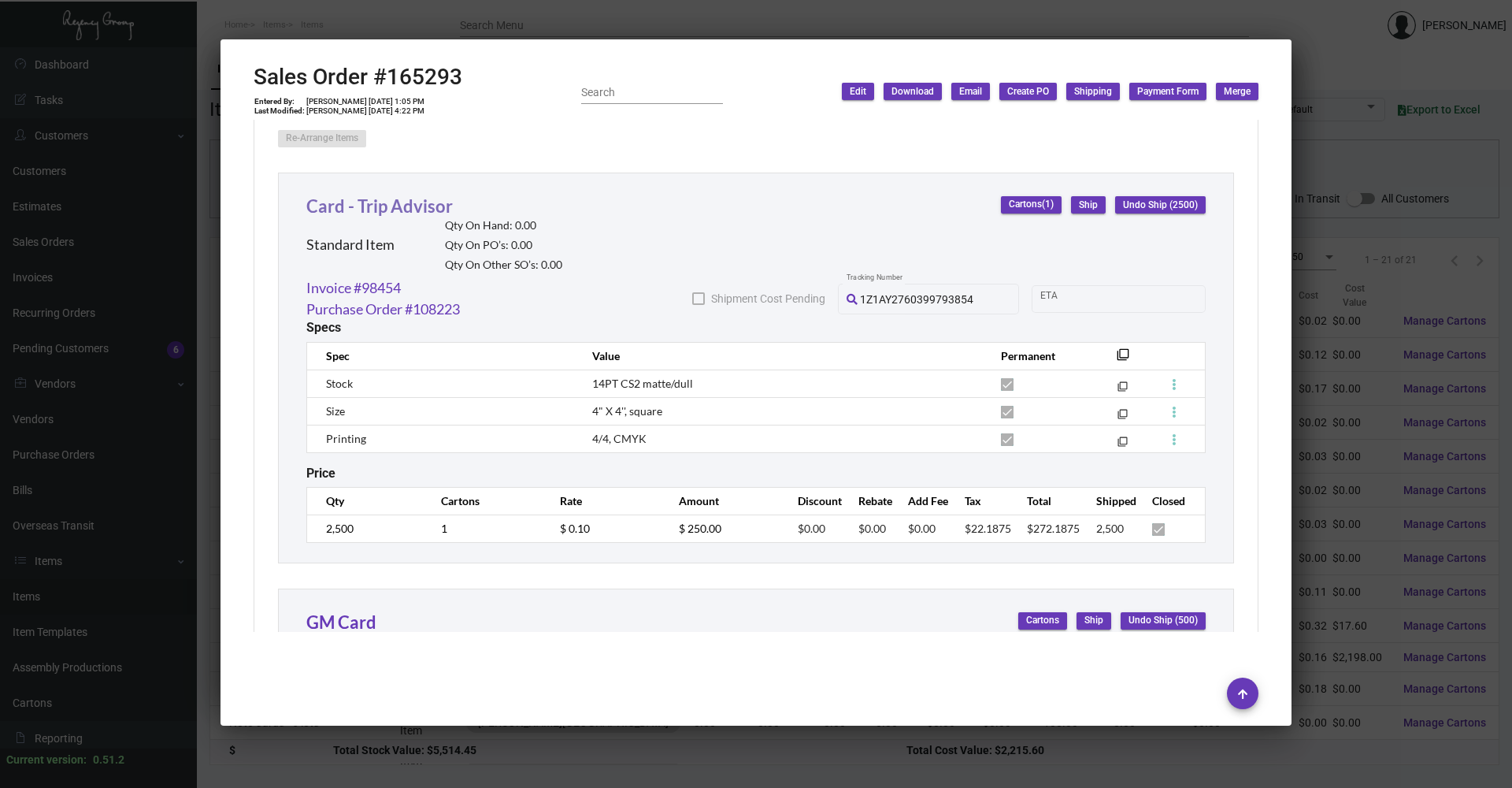
click at [384, 208] on link "Card - Trip Advisor" at bounding box center [380, 206] width 147 height 21
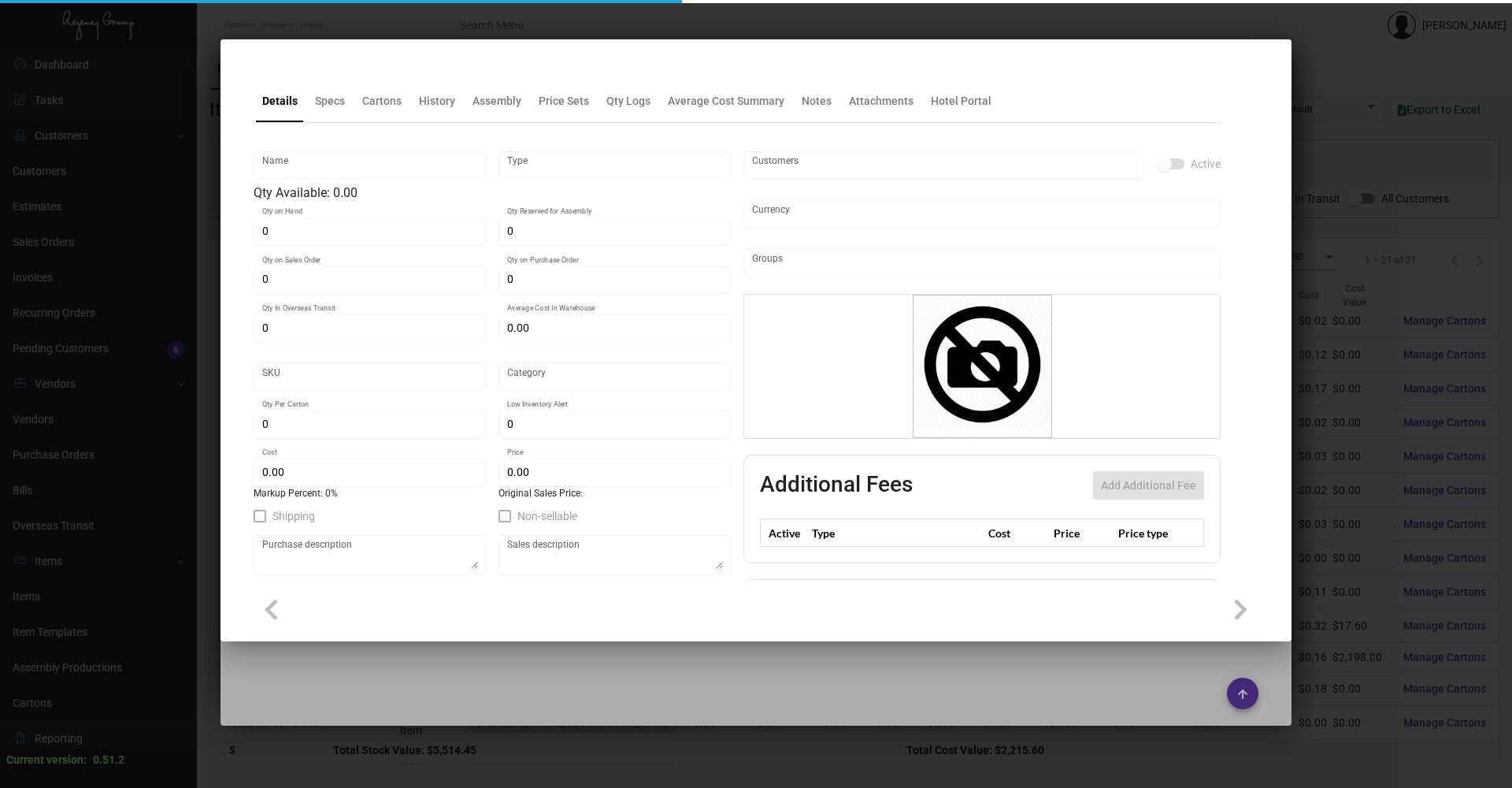
type input "Card - Trip Advisor"
type input "Standard Item"
type input "$ 0.0238"
type input "Standard"
type input "2,500"
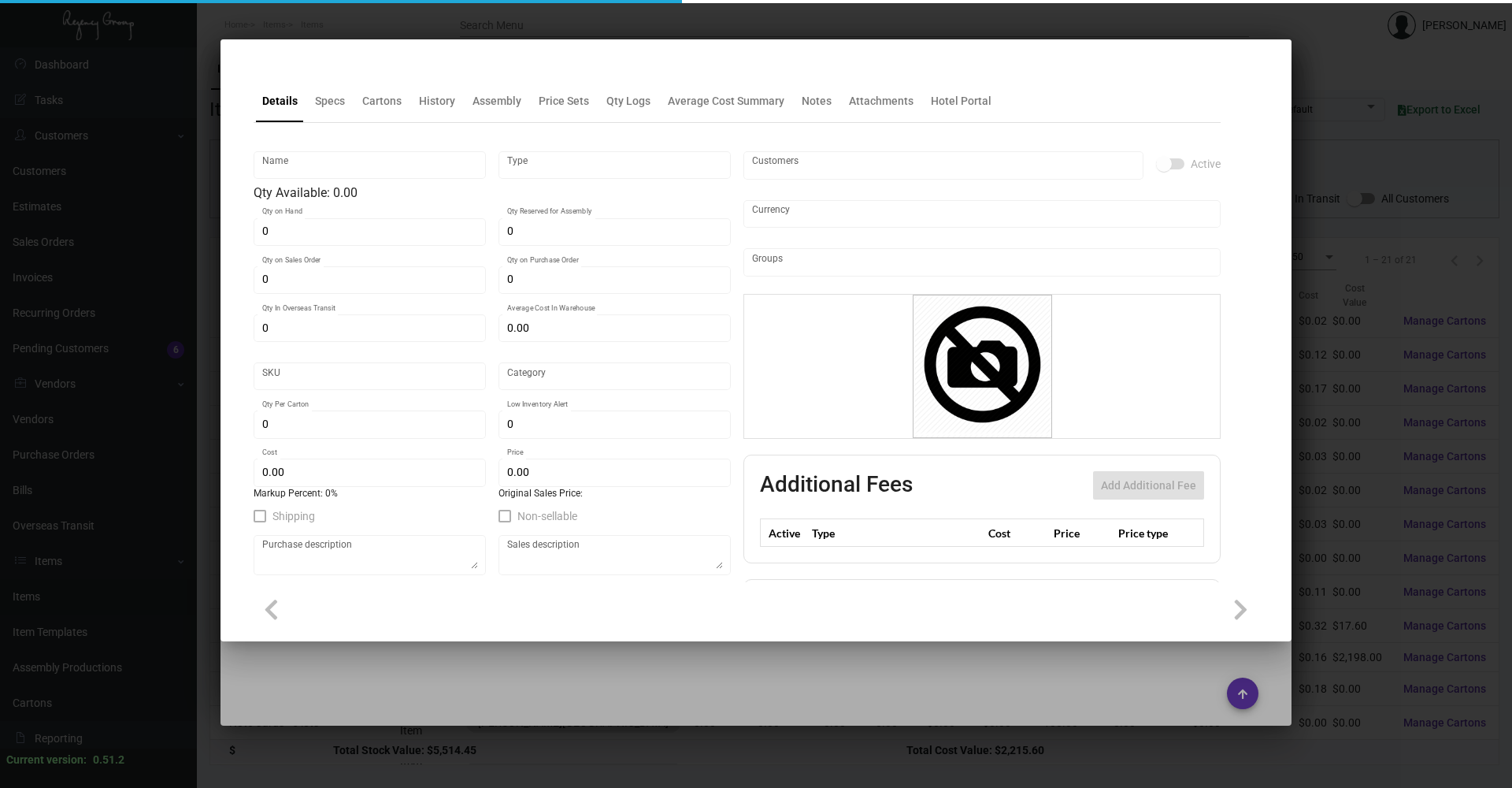
type input "$ 0.0238"
type input "$ 0.00"
checkbox input "true"
type input "United States Dollar $"
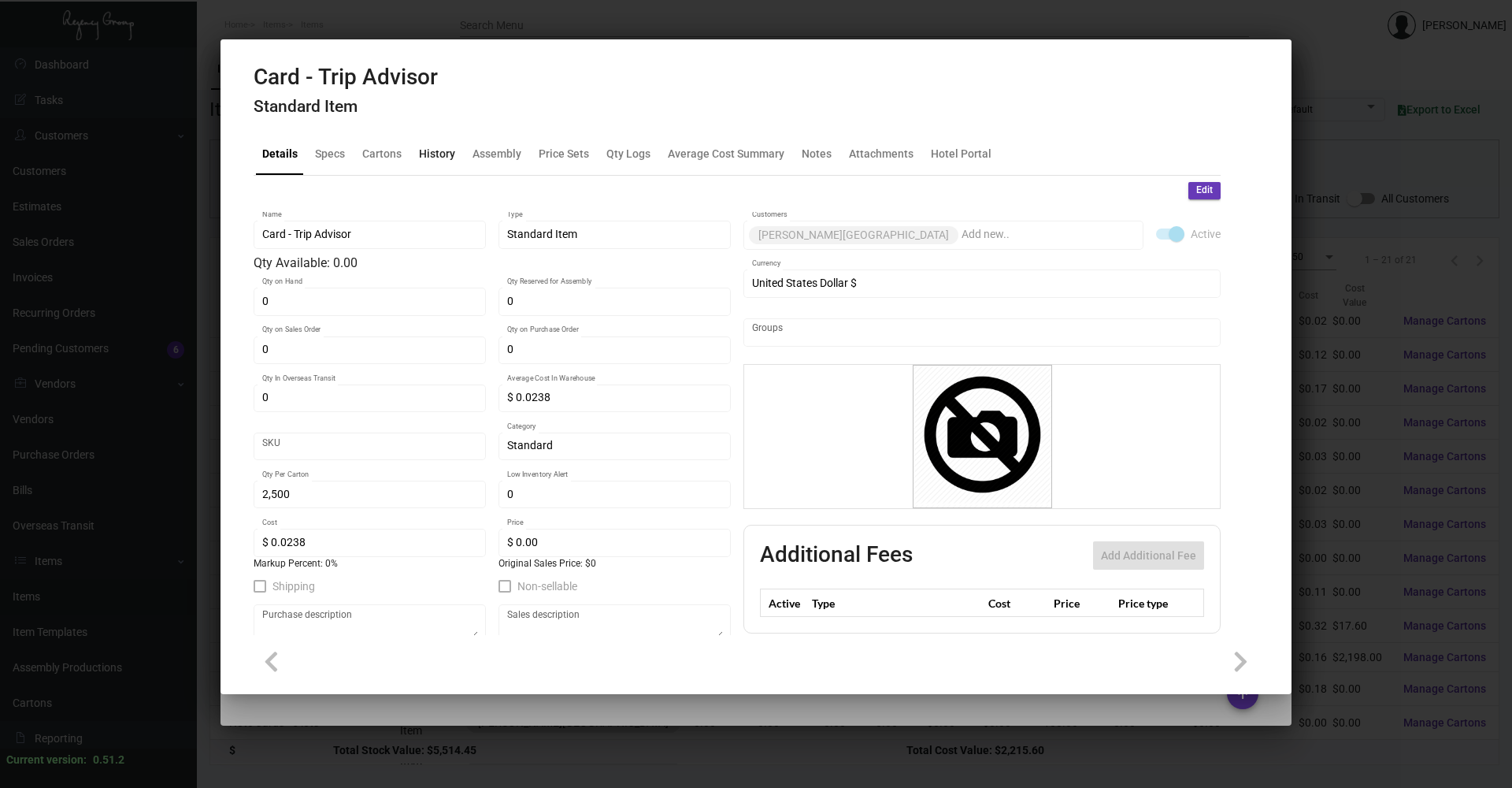
click at [442, 146] on div "History" at bounding box center [437, 153] width 36 height 16
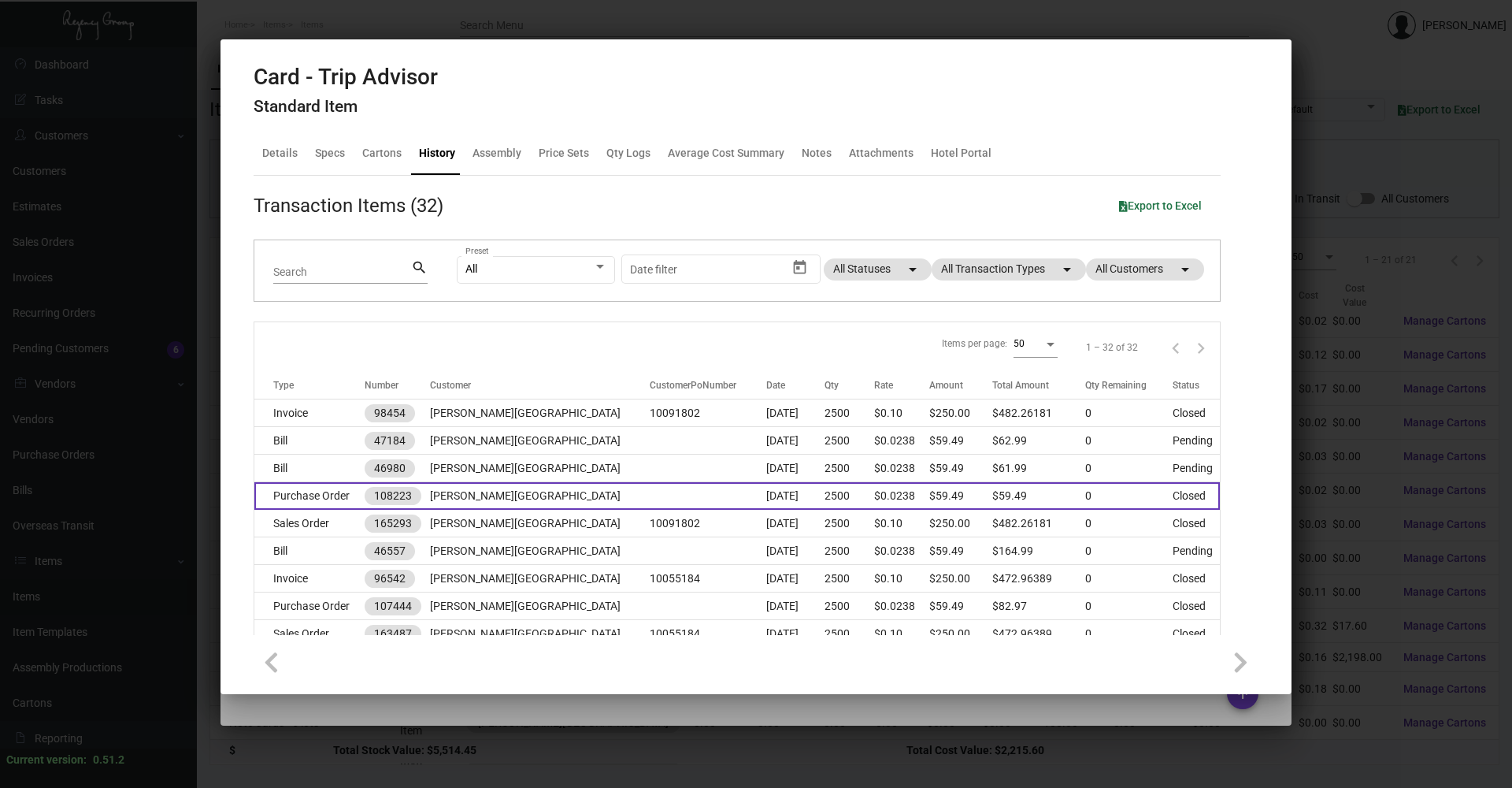
click at [430, 503] on td "108223" at bounding box center [397, 495] width 65 height 28
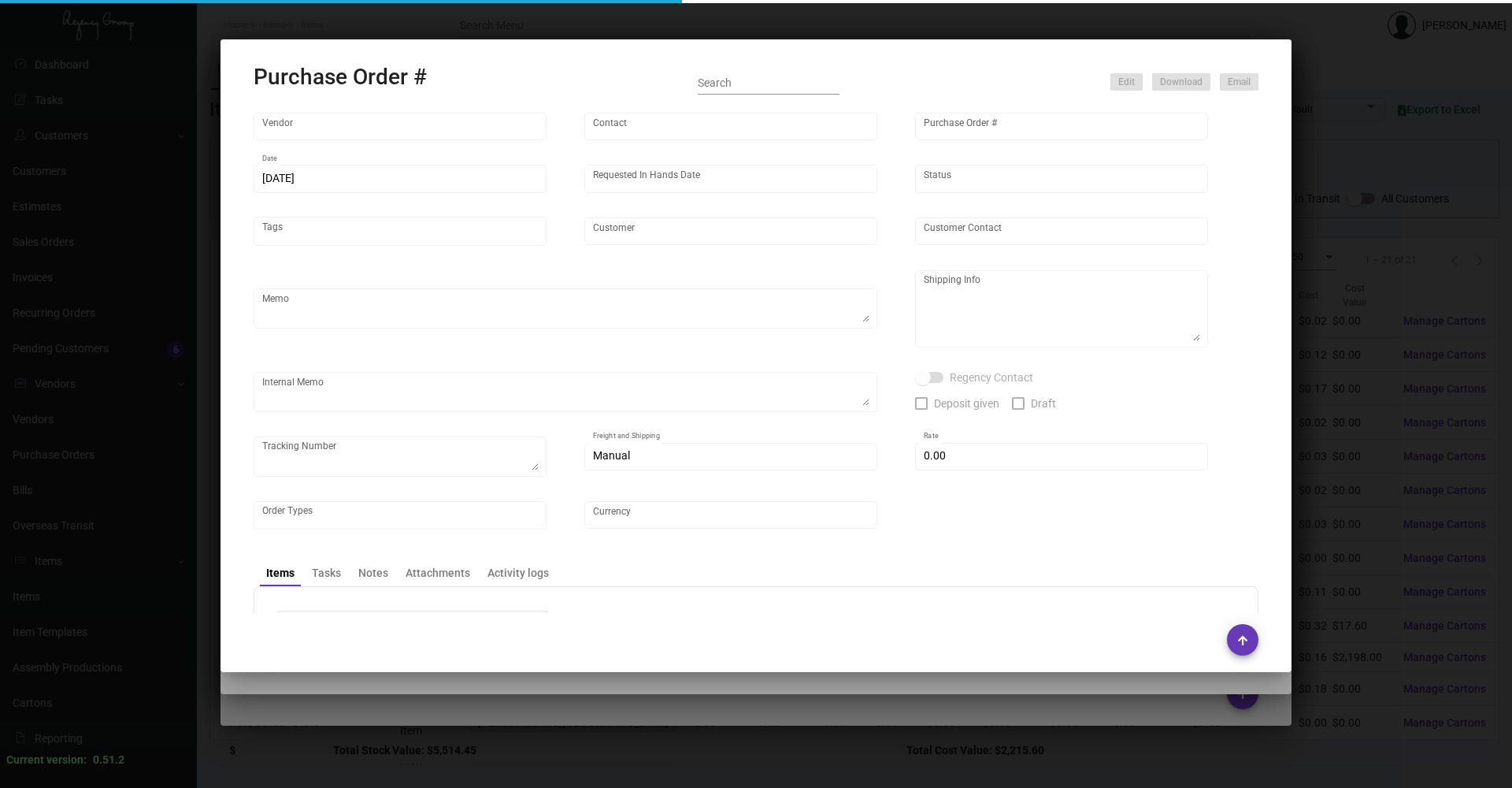
type input "4 Over"
type input "Accounting 4over"
type input "108223"
type input "[DATE]"
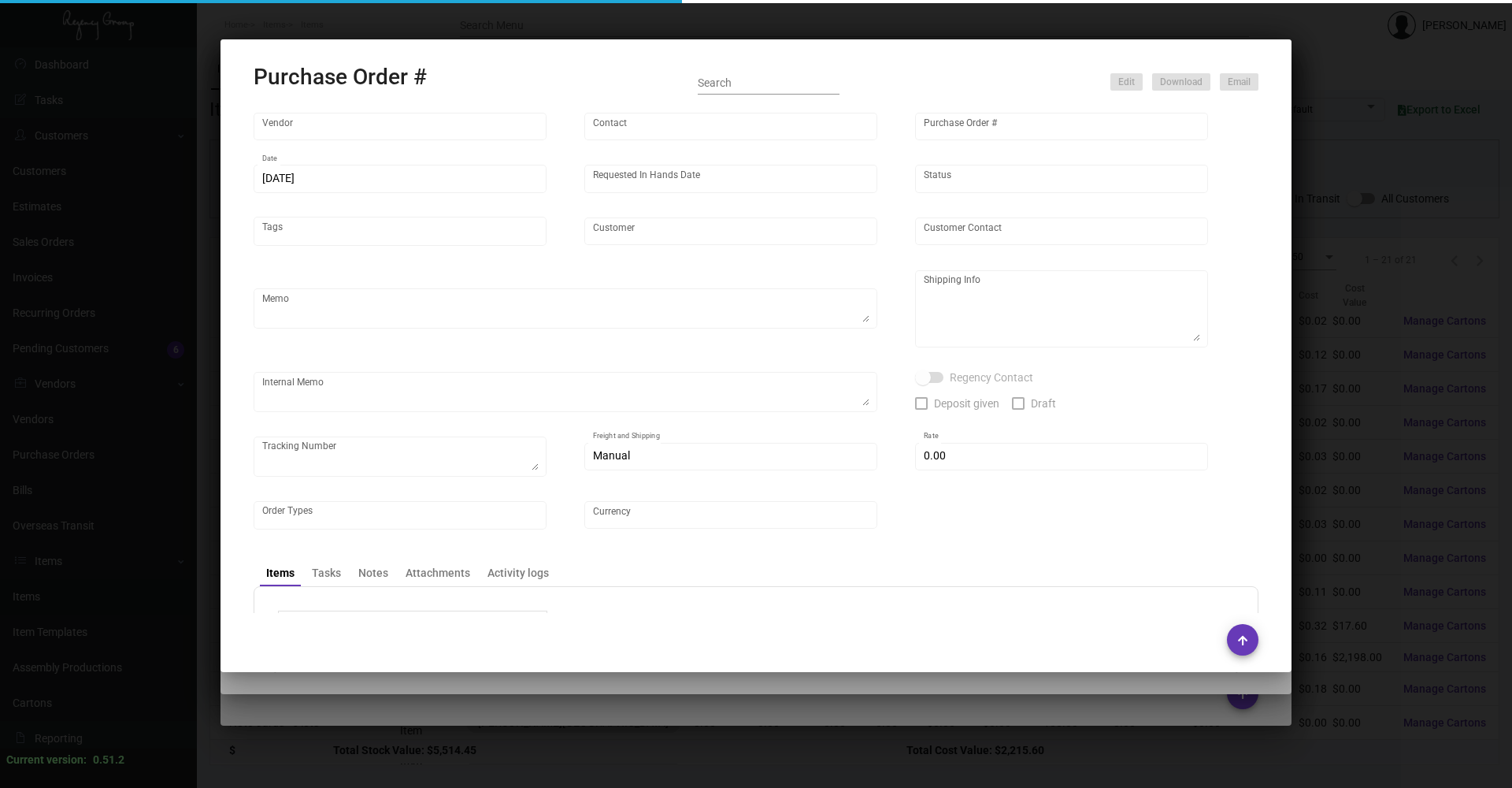
type input "[PERSON_NAME][GEOGRAPHIC_DATA]"
type input "[PERSON_NAME]"
type textarea "[PERSON_NAME][GEOGRAPHIC_DATA] - [PERSON_NAME] [STREET_ADDRESS][US_STATE]"
type textarea "Order #008530031 Job ID: J4711101200-001"
type textarea "1Z2A61010394015291"
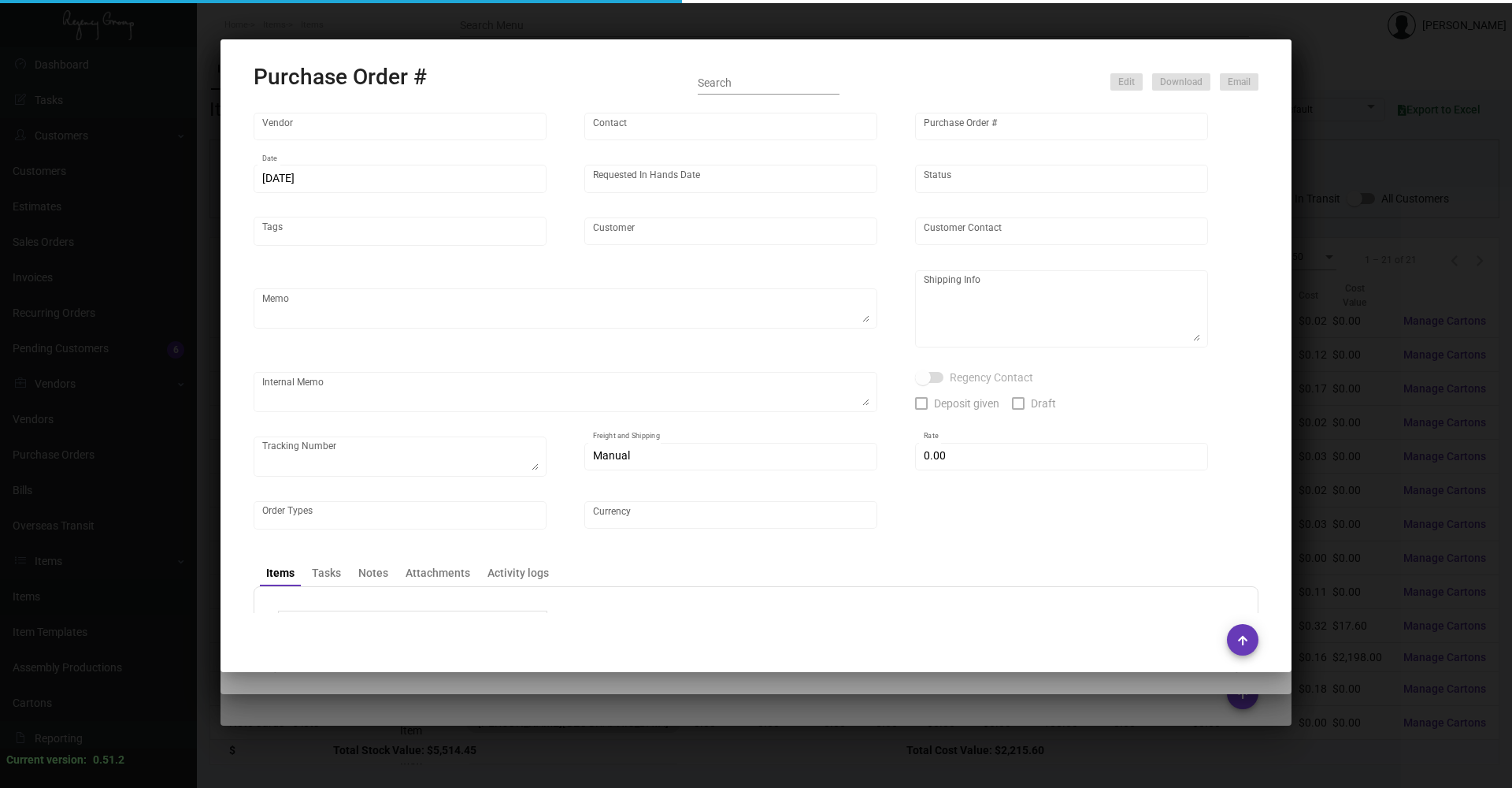
type input "$ 0.00"
type input "United States Dollar $"
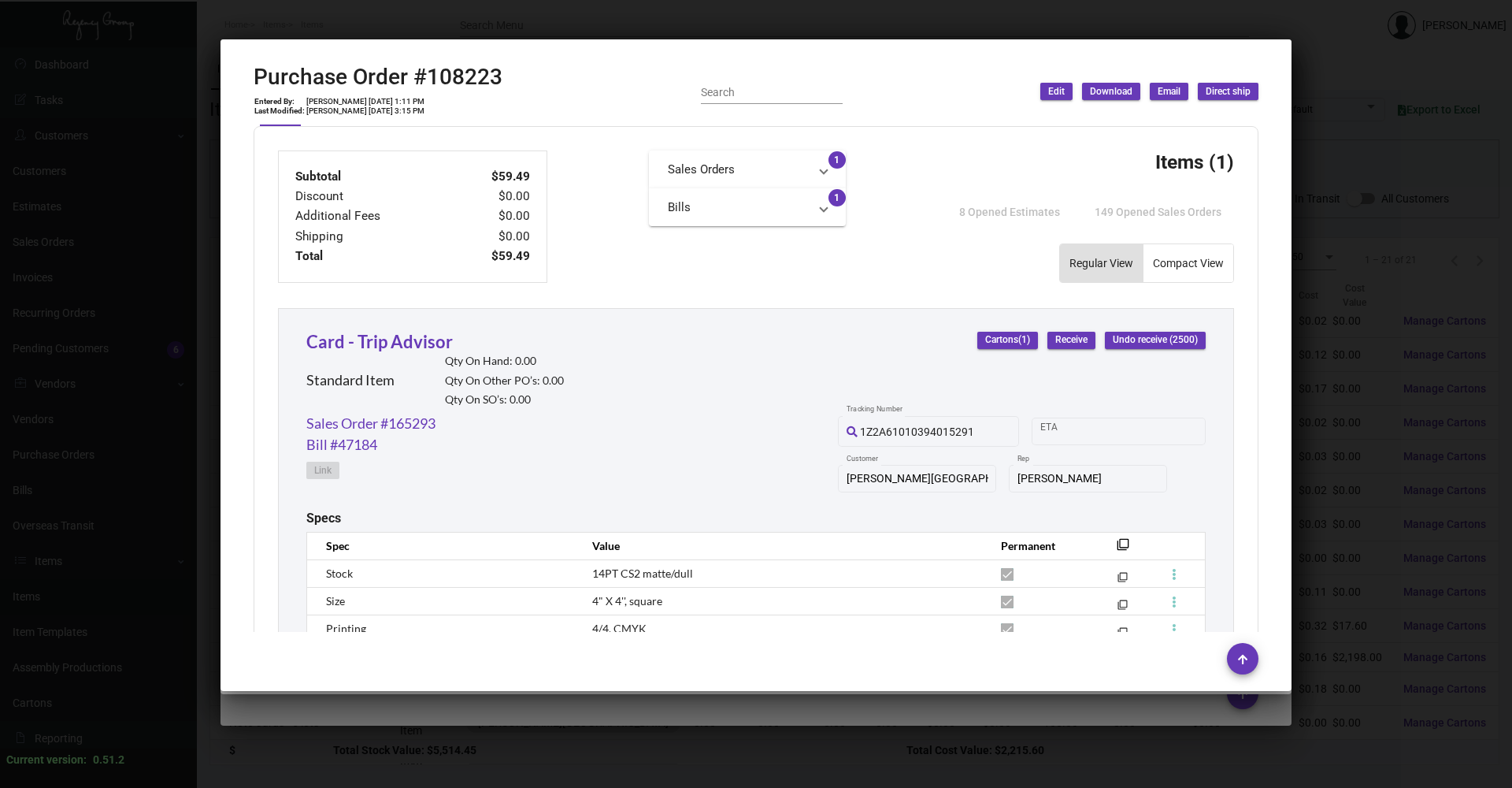
scroll to position [709, 0]
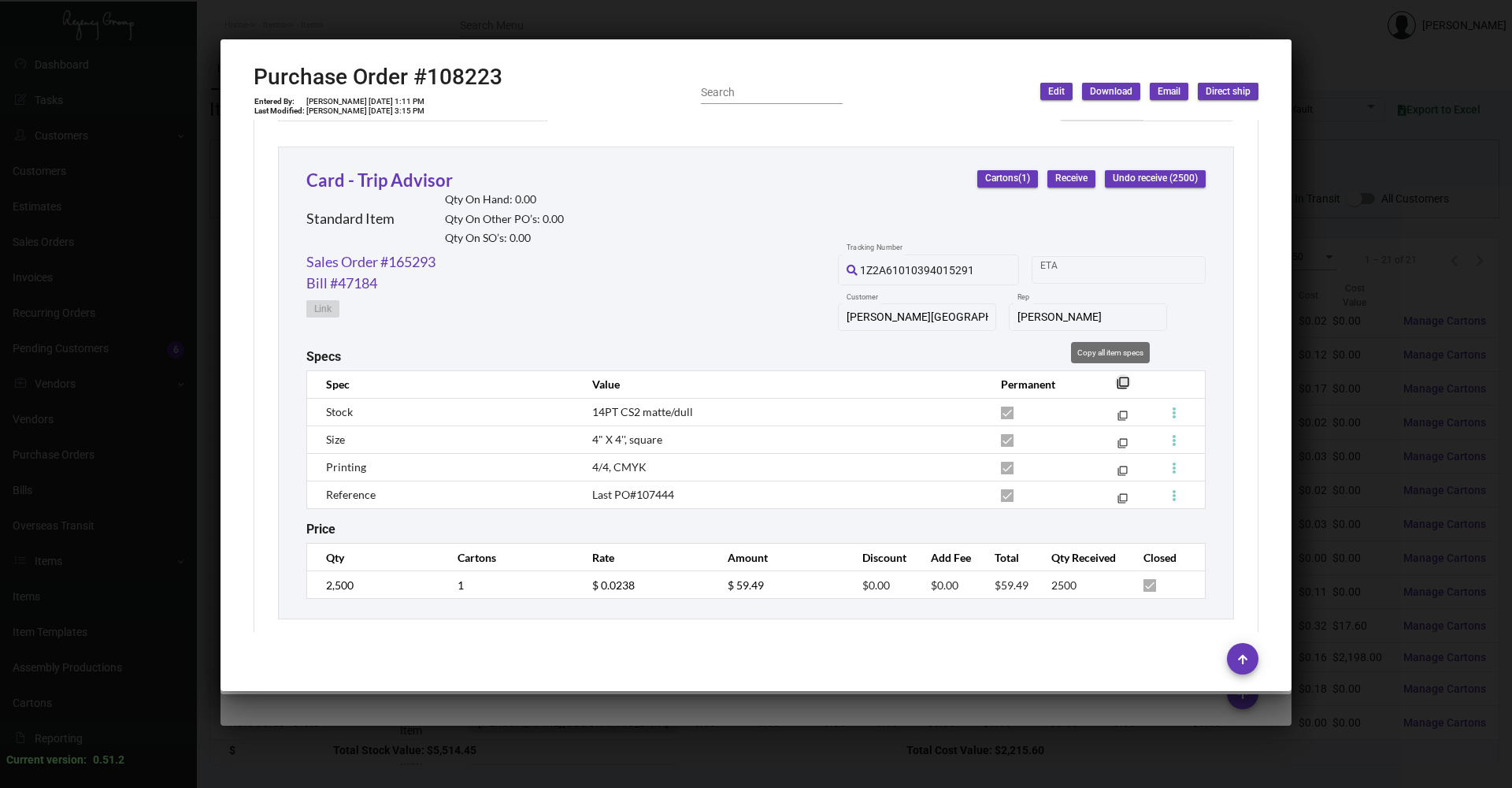
click at [719, 381] on mat-icon "filter_none" at bounding box center [1123, 388] width 13 height 13
click at [680, 744] on div at bounding box center [756, 394] width 1512 height 788
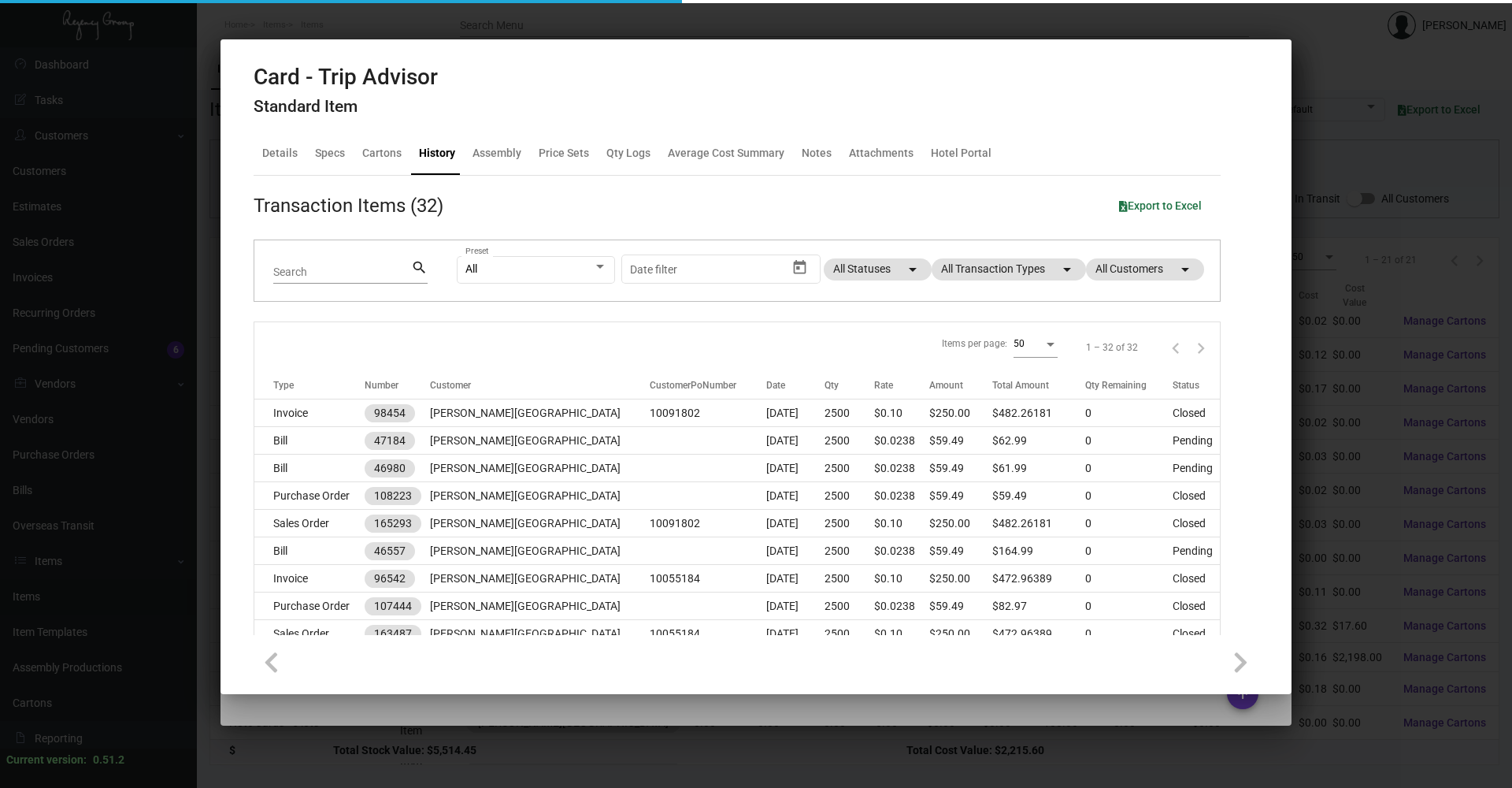
click at [680, 744] on div at bounding box center [756, 394] width 1512 height 788
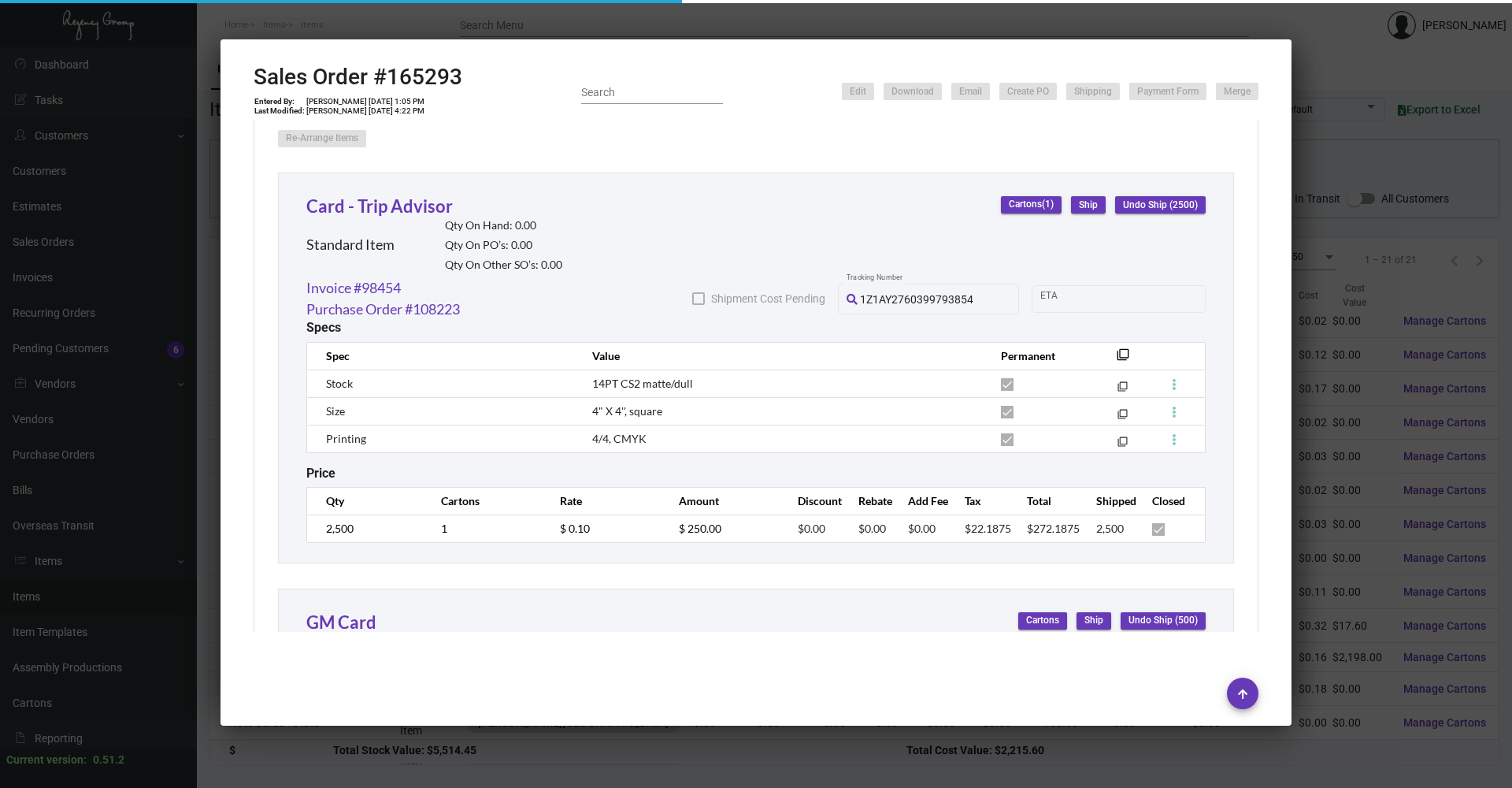
click at [680, 744] on div at bounding box center [756, 394] width 1512 height 788
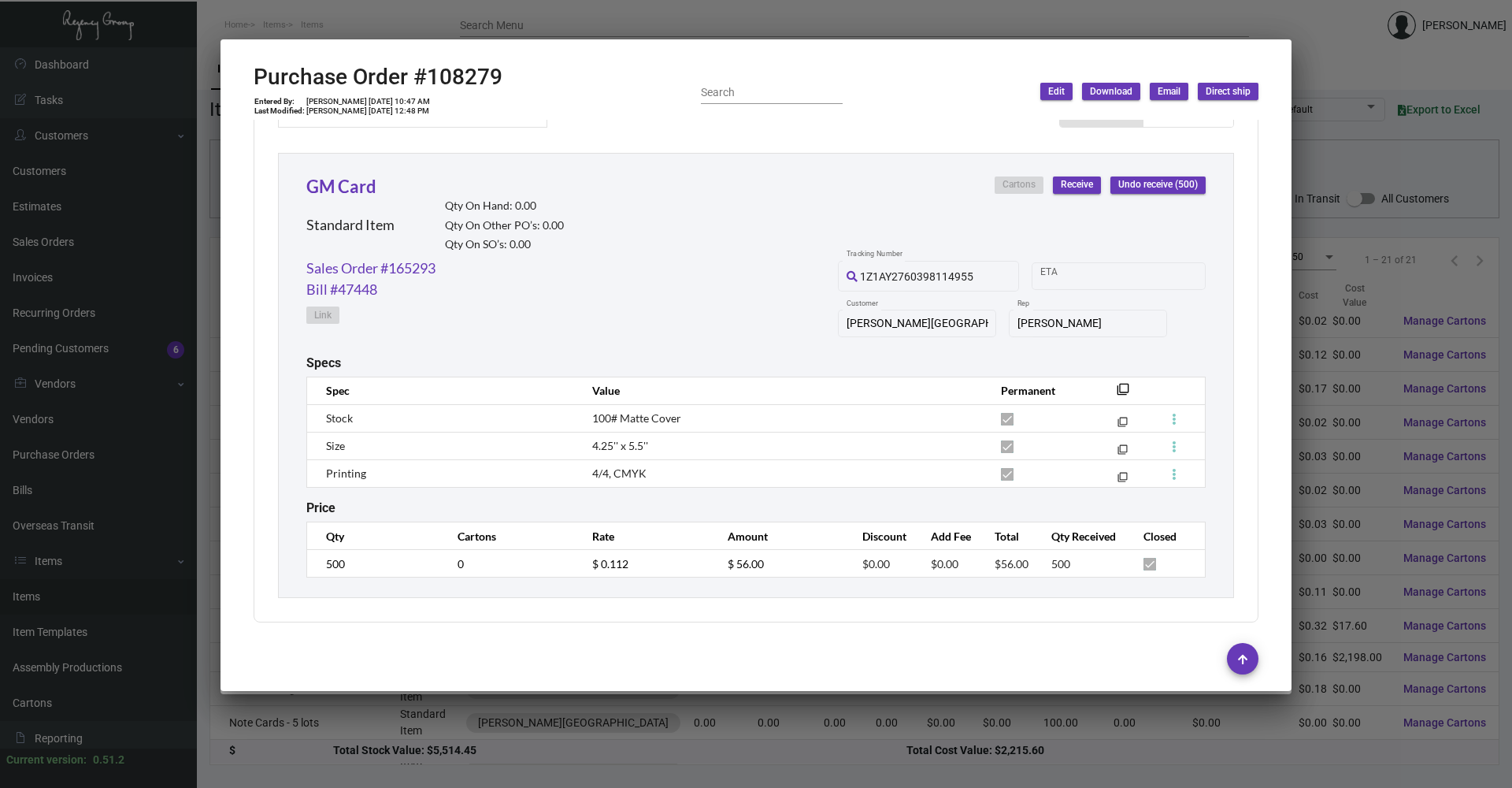
click at [680, 744] on div at bounding box center [756, 394] width 1512 height 788
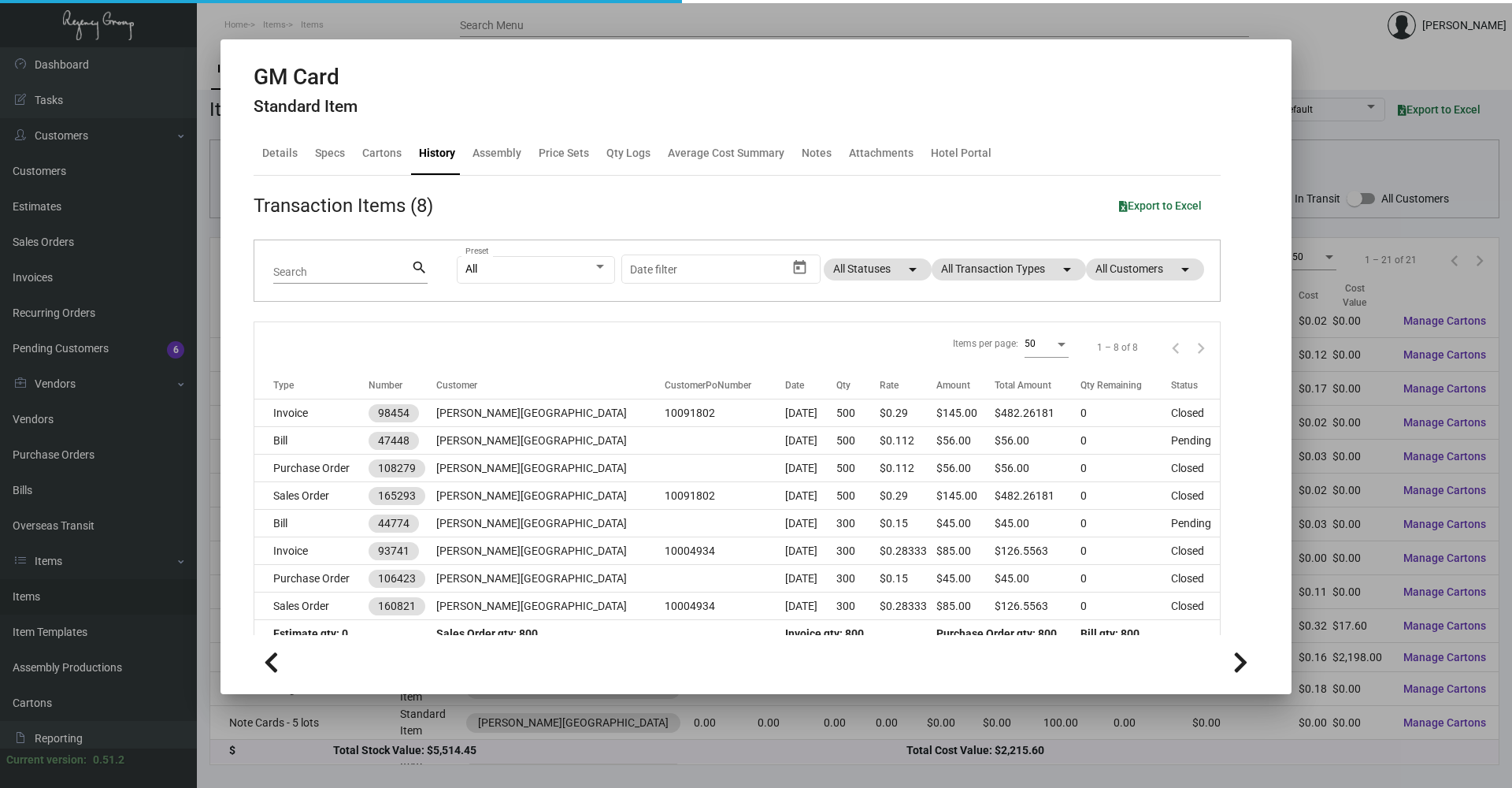
click at [680, 744] on div at bounding box center [756, 394] width 1512 height 788
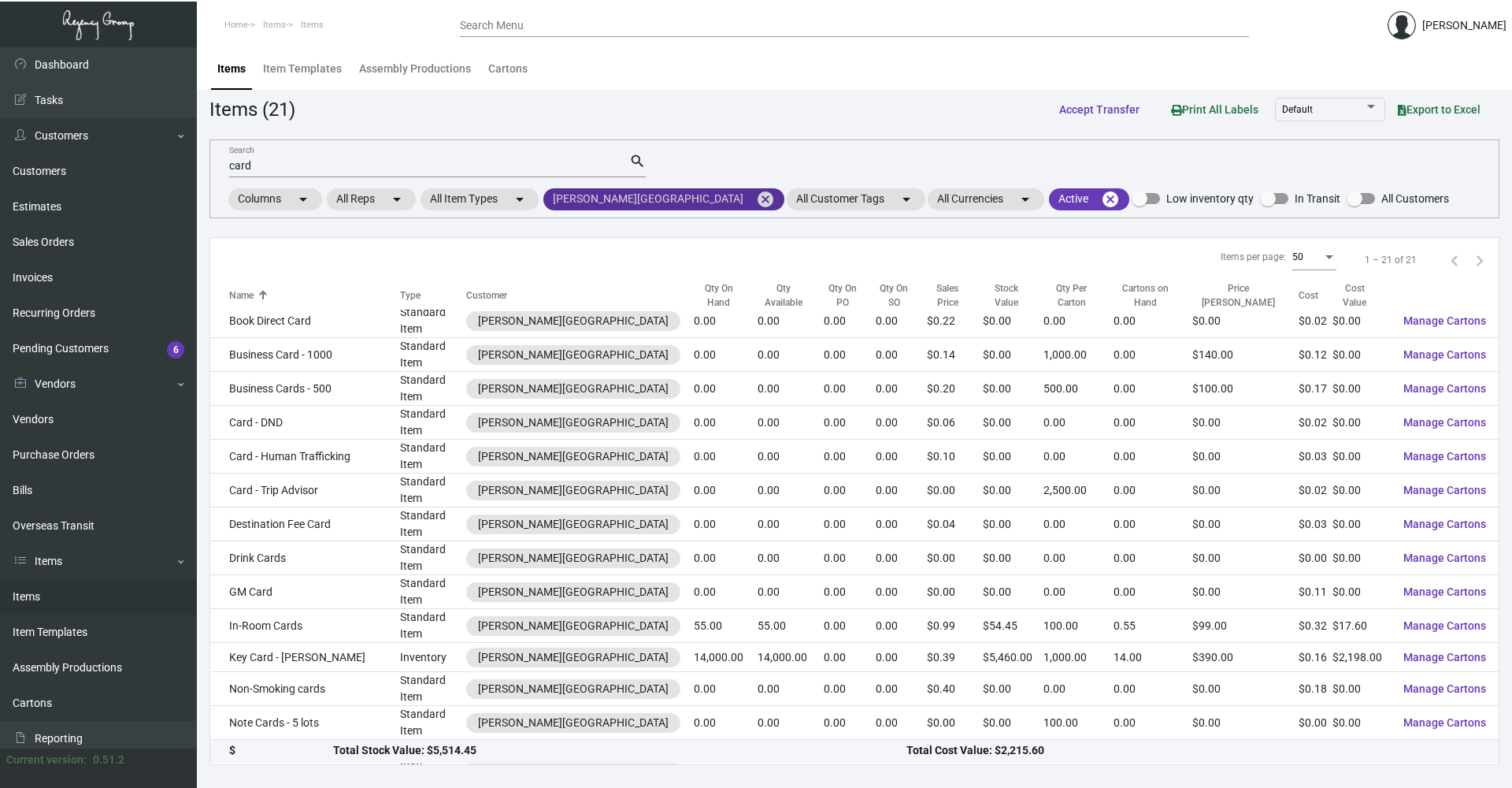
click at [719, 199] on mat-icon "cancel" at bounding box center [765, 199] width 19 height 19
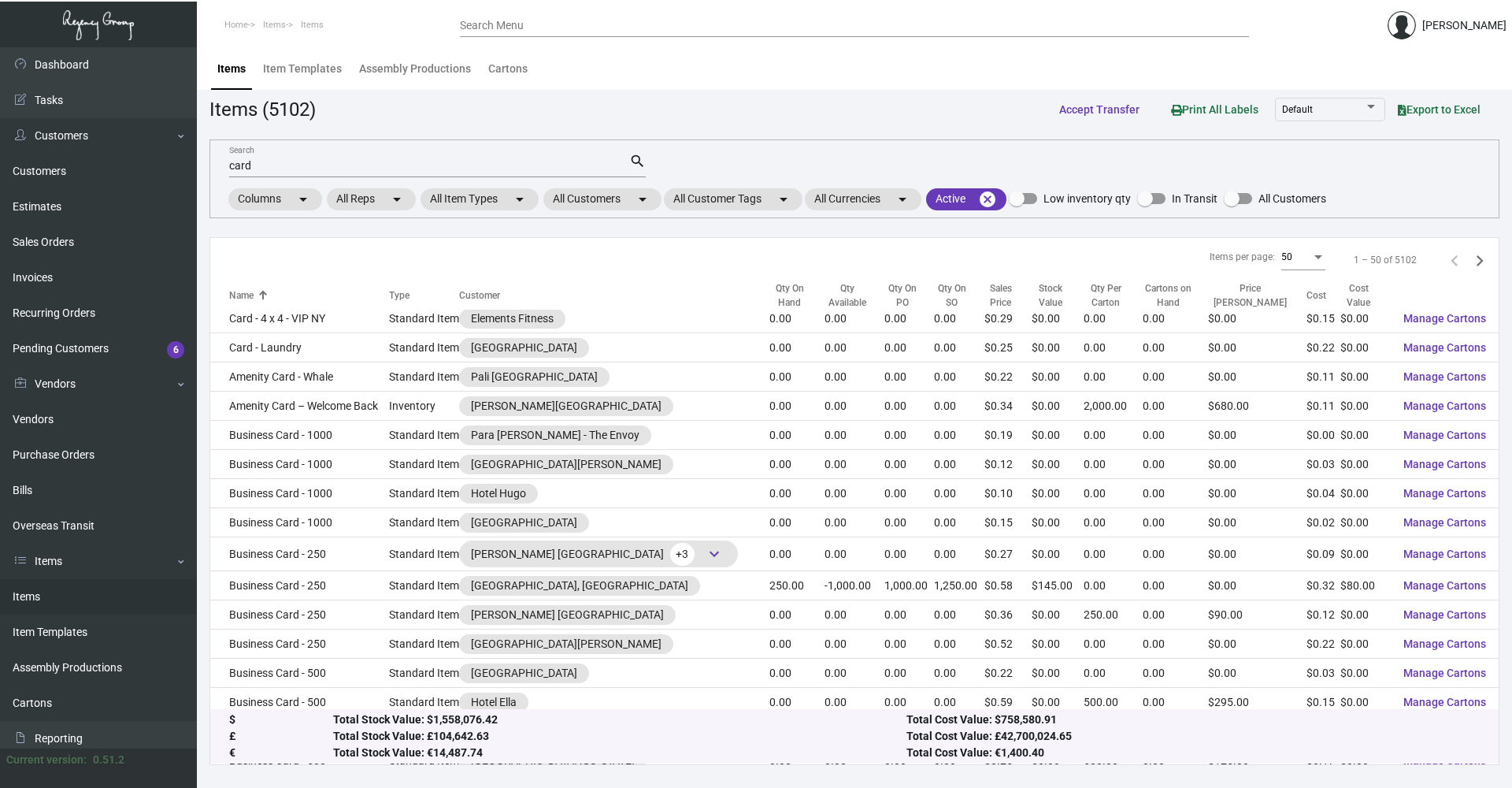
click at [606, 171] on input "card" at bounding box center [429, 167] width 400 height 13
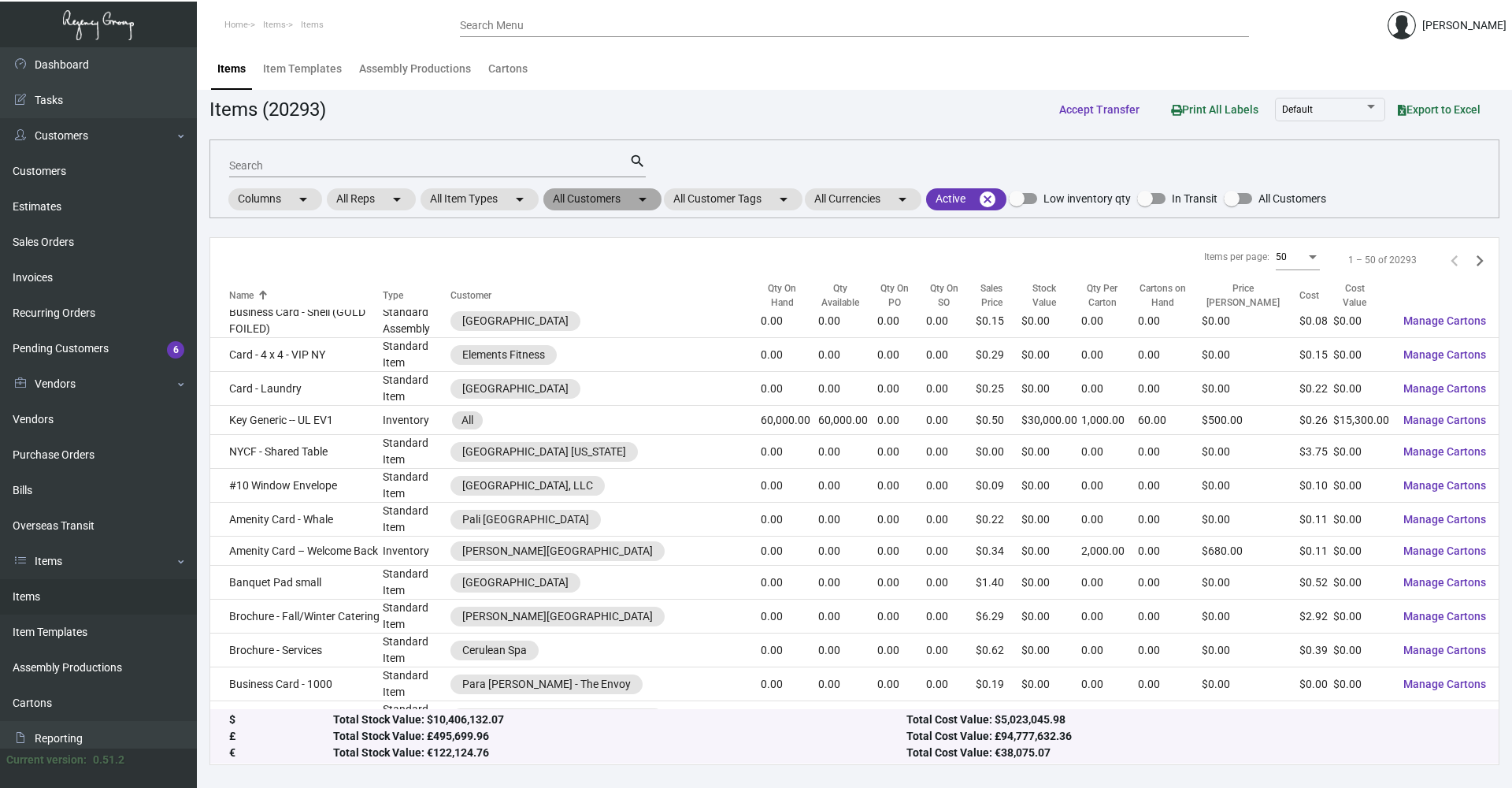
click at [610, 201] on mat-chip "All Customers arrow_drop_down" at bounding box center [602, 199] width 118 height 22
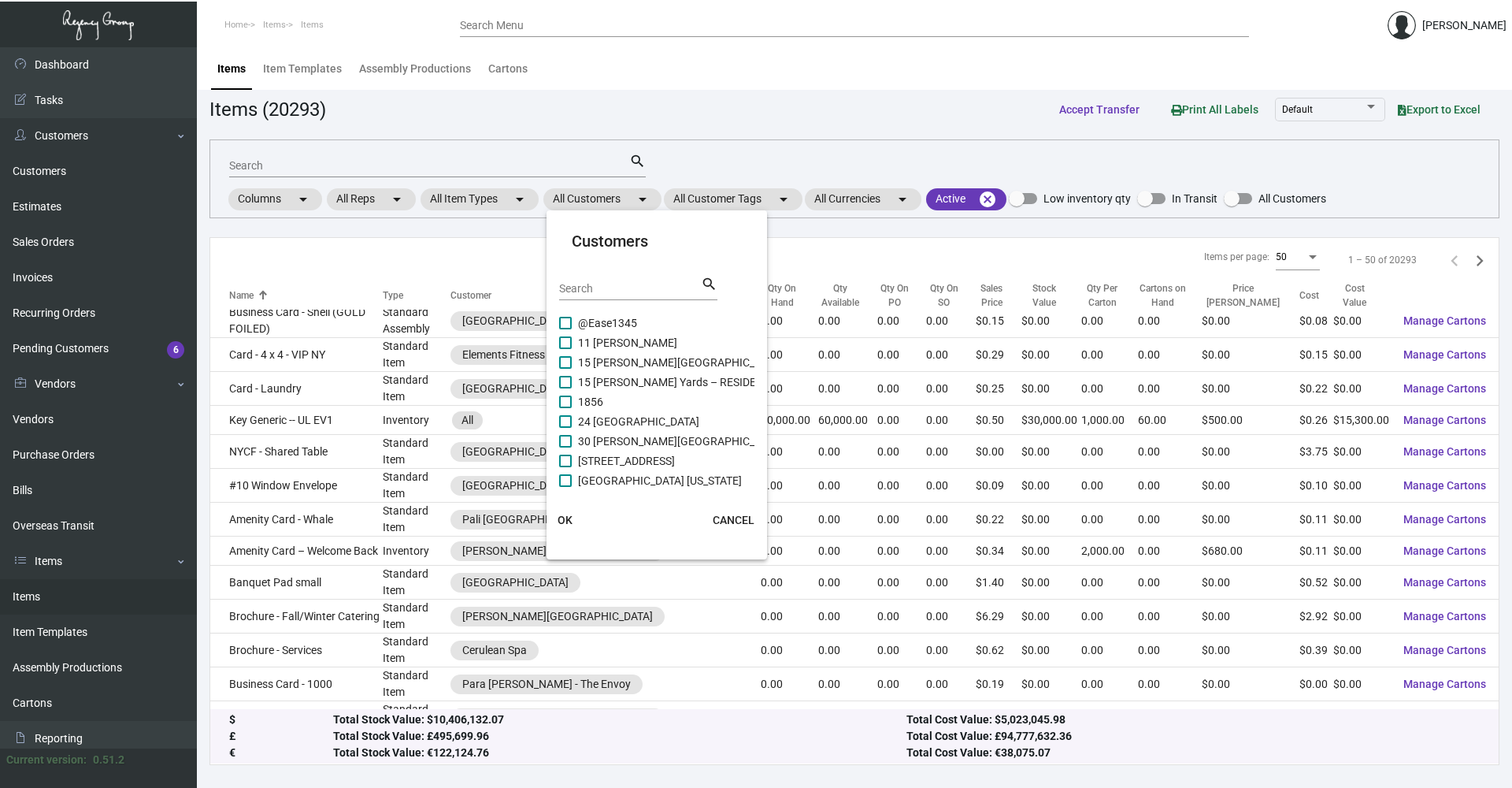
click at [599, 301] on div "Search search" at bounding box center [638, 294] width 158 height 39
click at [606, 290] on input "Search" at bounding box center [630, 289] width 141 height 13
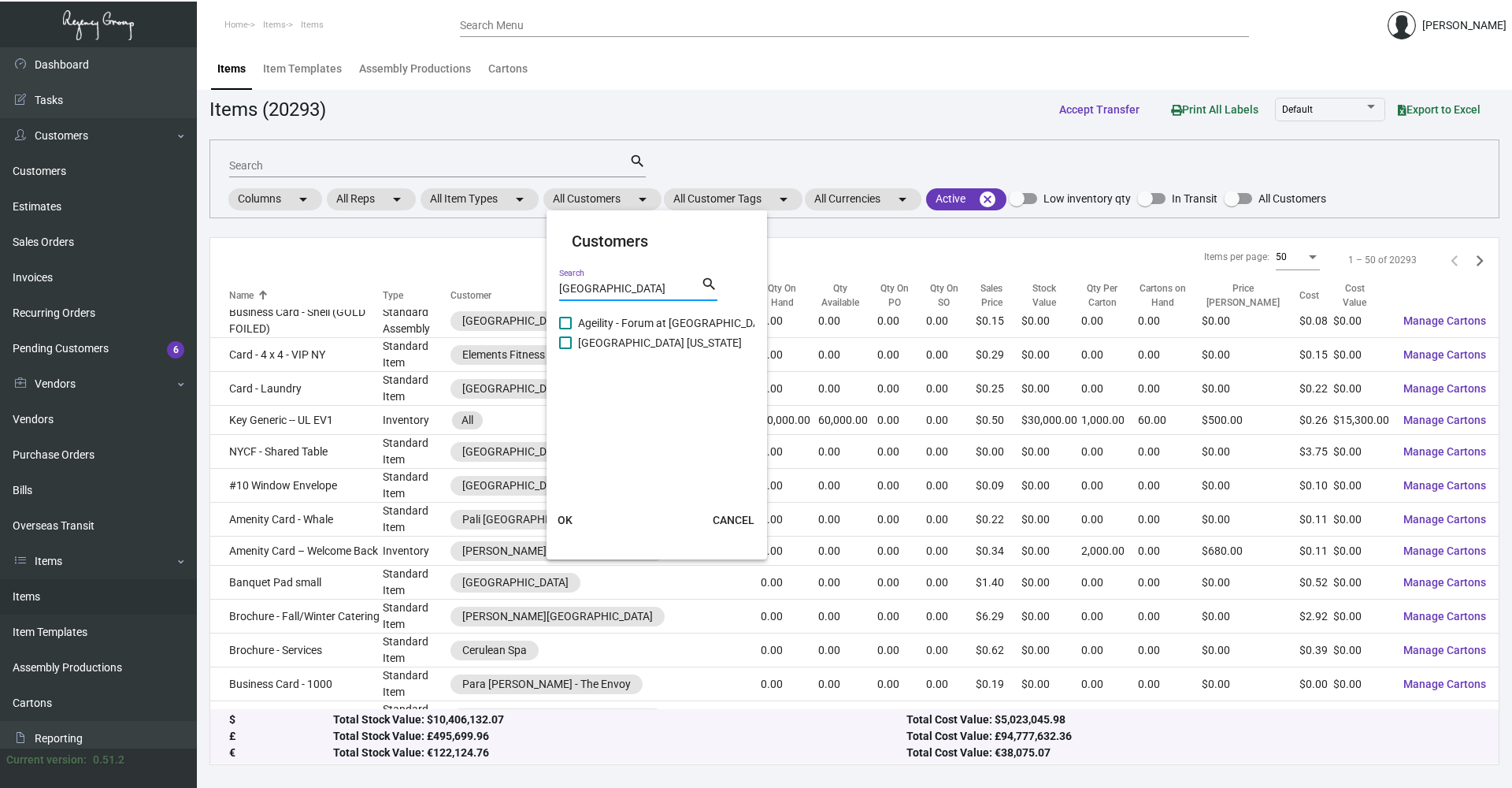
type input "[GEOGRAPHIC_DATA]"
click at [622, 341] on span "[GEOGRAPHIC_DATA] [US_STATE]" at bounding box center [660, 342] width 164 height 19
click at [566, 349] on input "[GEOGRAPHIC_DATA] [US_STATE]" at bounding box center [565, 349] width 1 height 1
checkbox input "true"
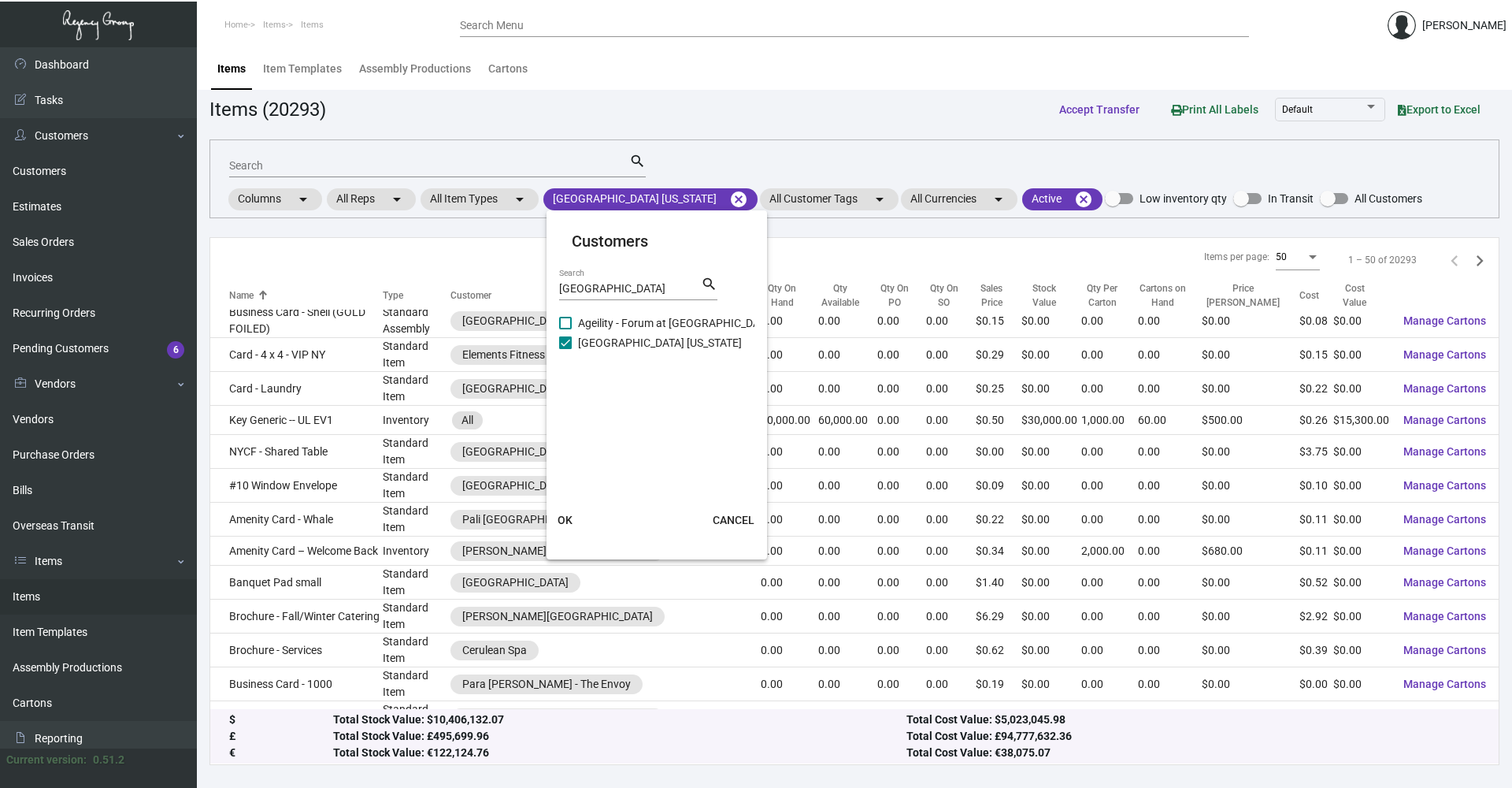
click at [577, 521] on button "OK" at bounding box center [566, 520] width 50 height 29
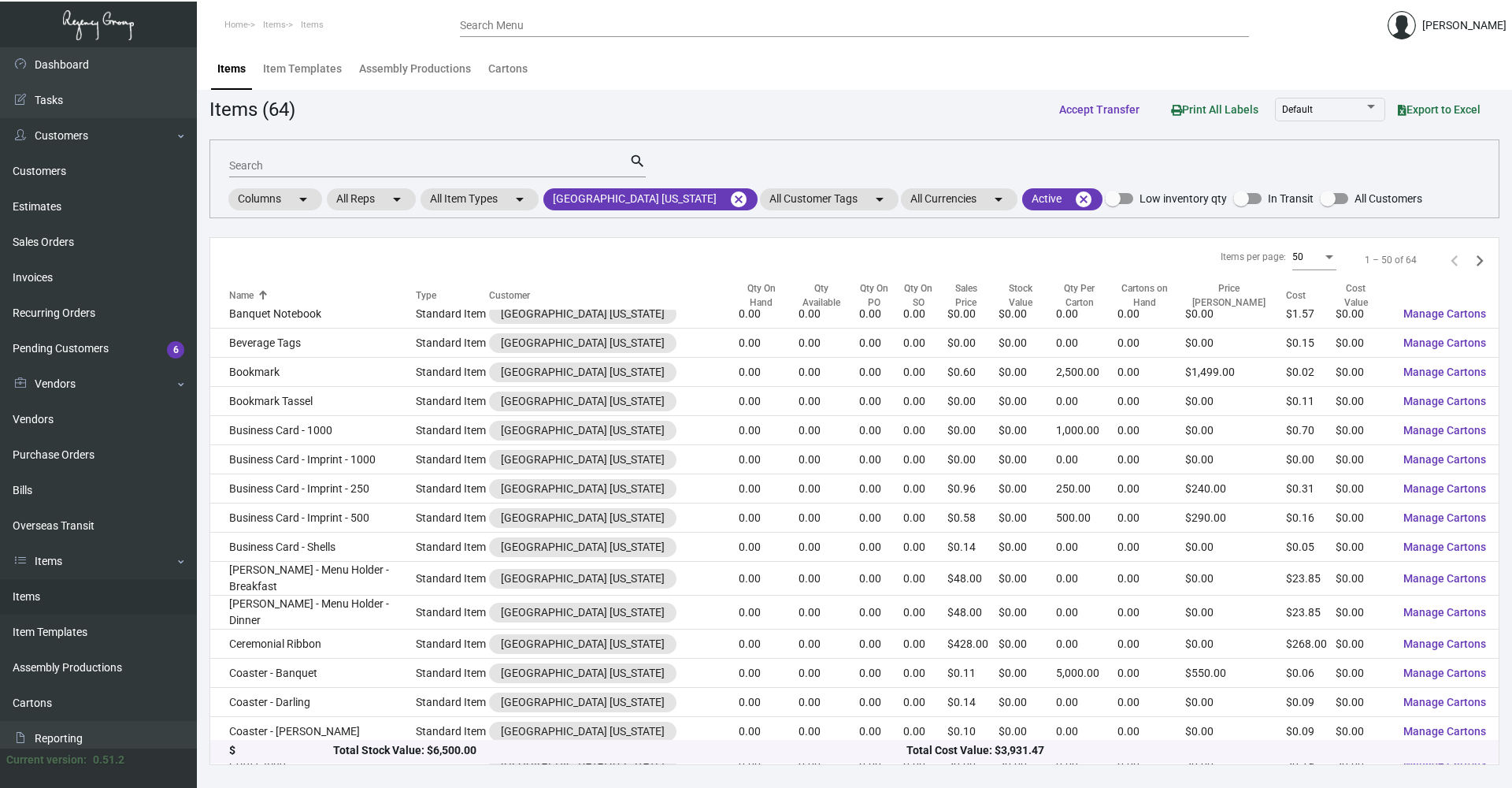
click at [402, 184] on mat-form-field "Search search" at bounding box center [437, 165] width 416 height 49
click at [406, 173] on div "Search" at bounding box center [429, 165] width 400 height 24
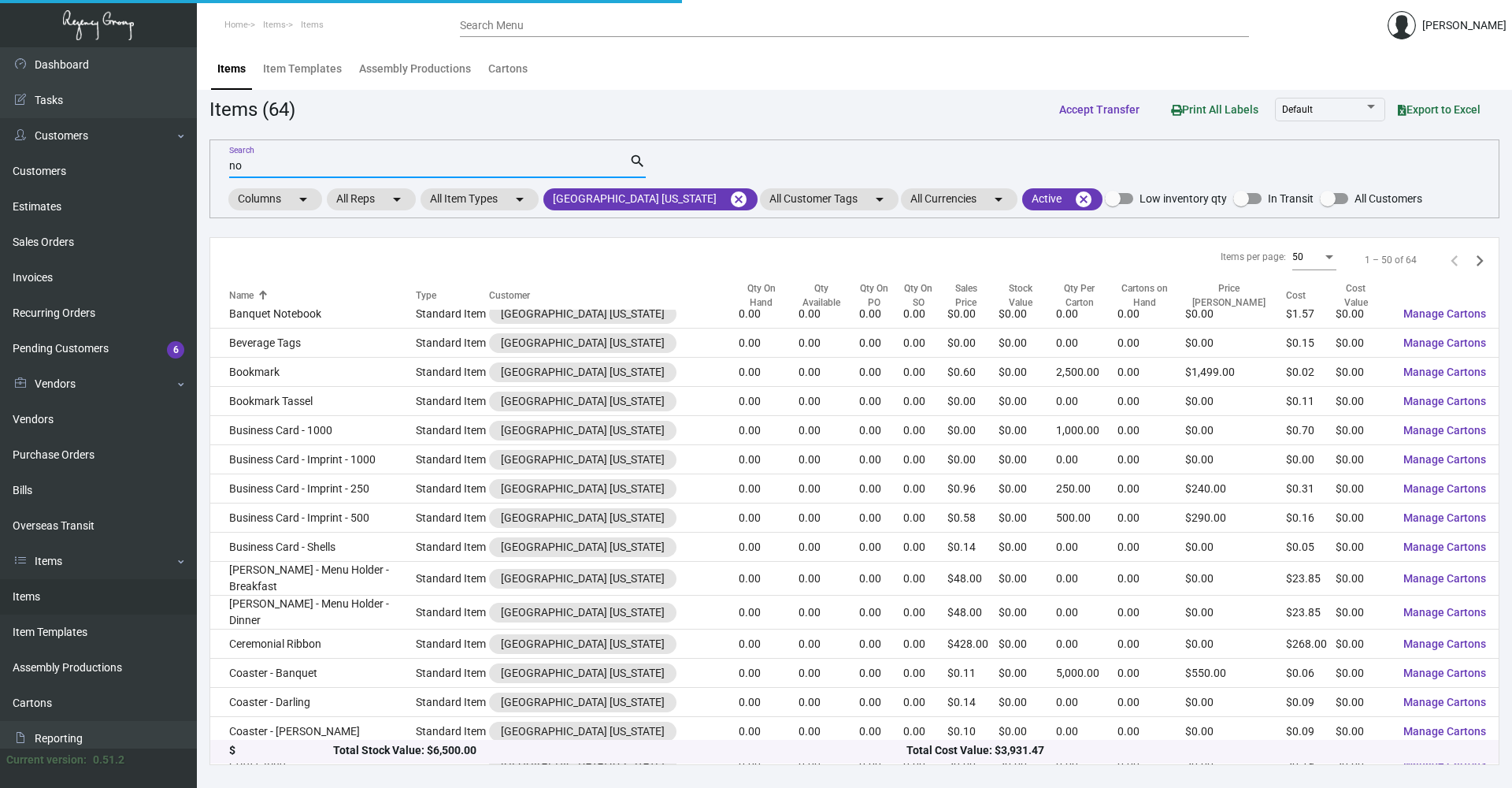
type input "n"
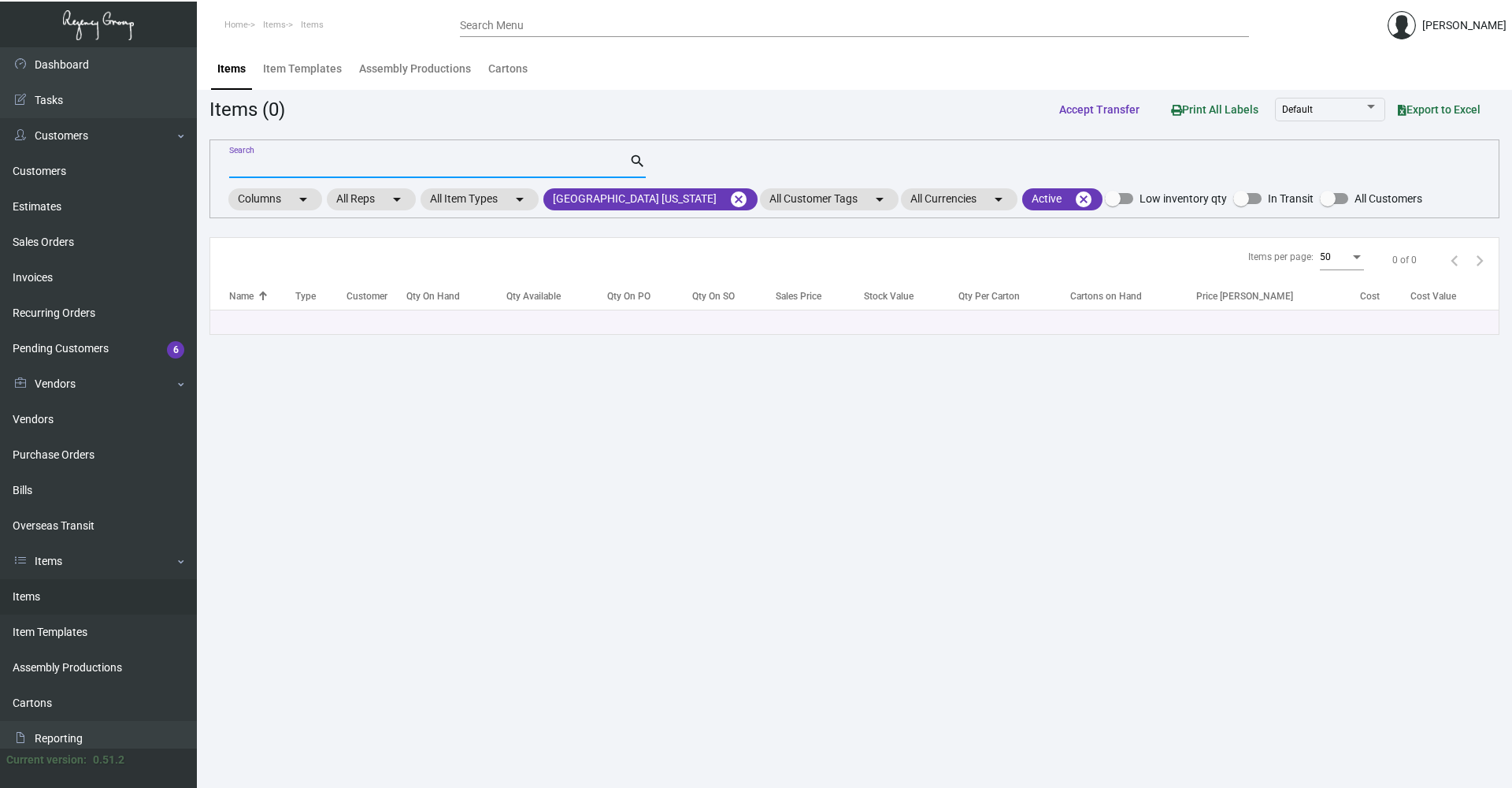
type input "n"
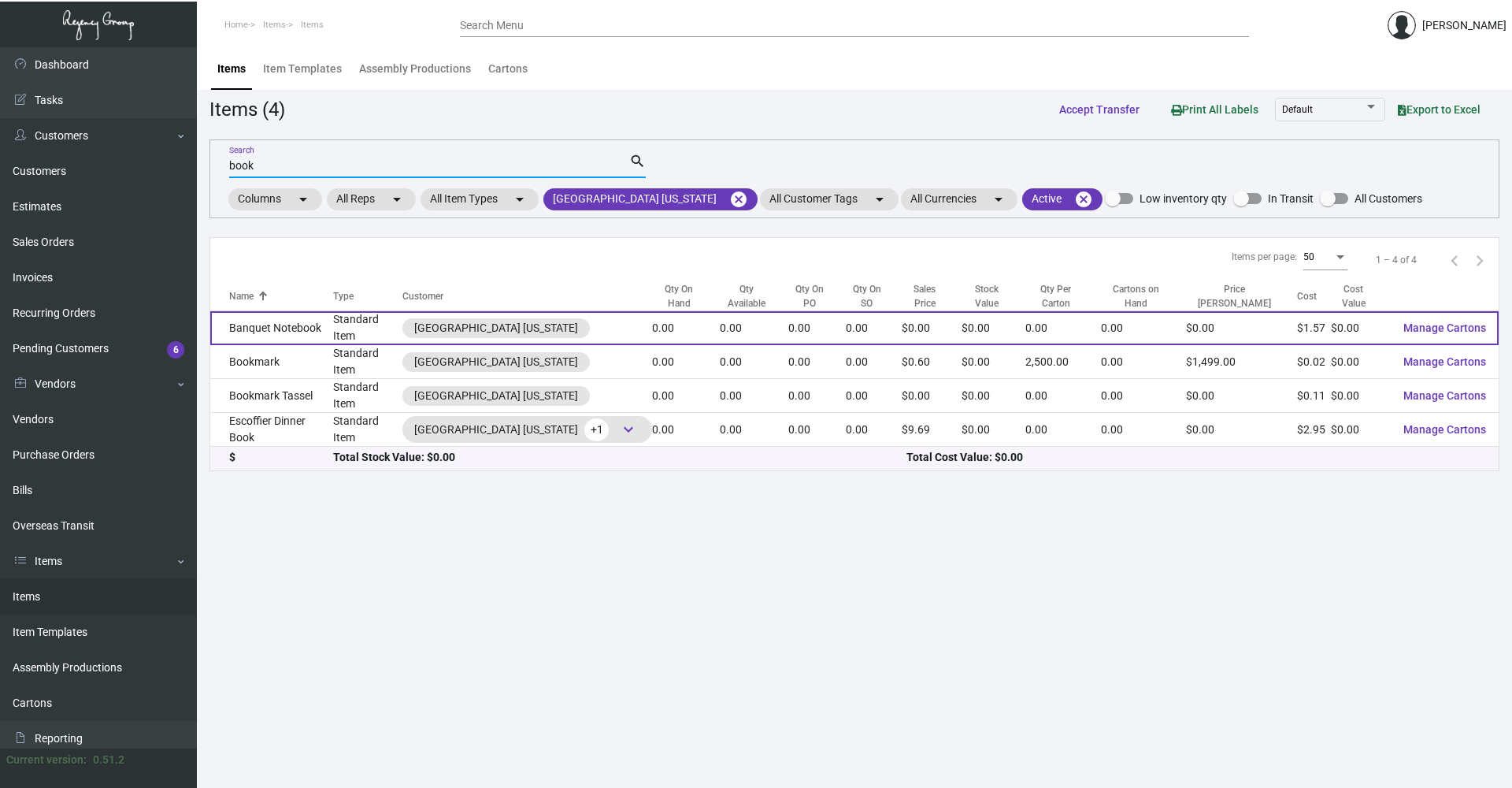
type input "book"
click at [306, 332] on td "Banquet Notebook" at bounding box center [271, 329] width 123 height 34
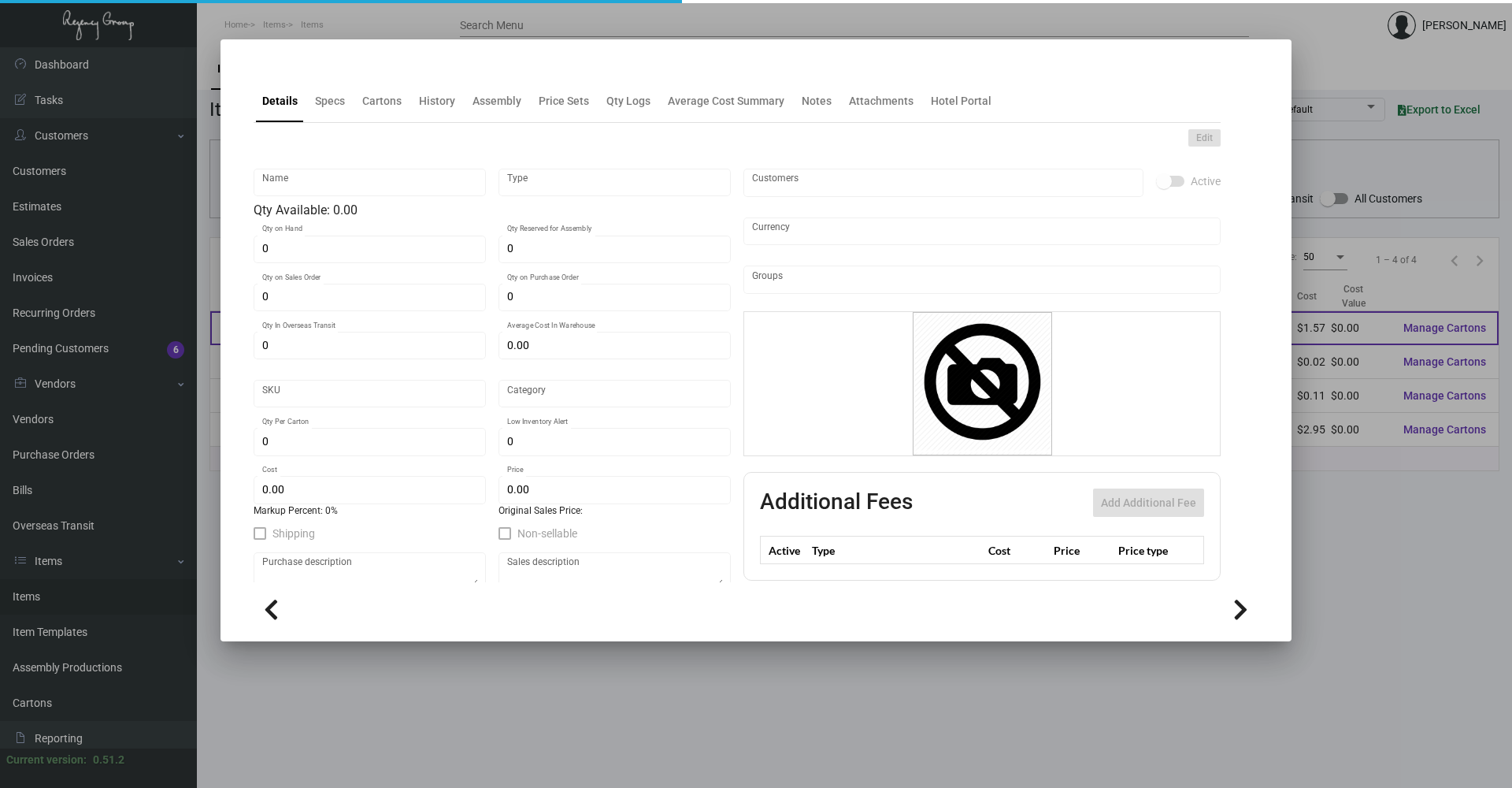
type input "Banquet Notebook"
type input "Standard Item"
type input "$ 0.00"
type input "039012-Booklet-98"
type input "Standard"
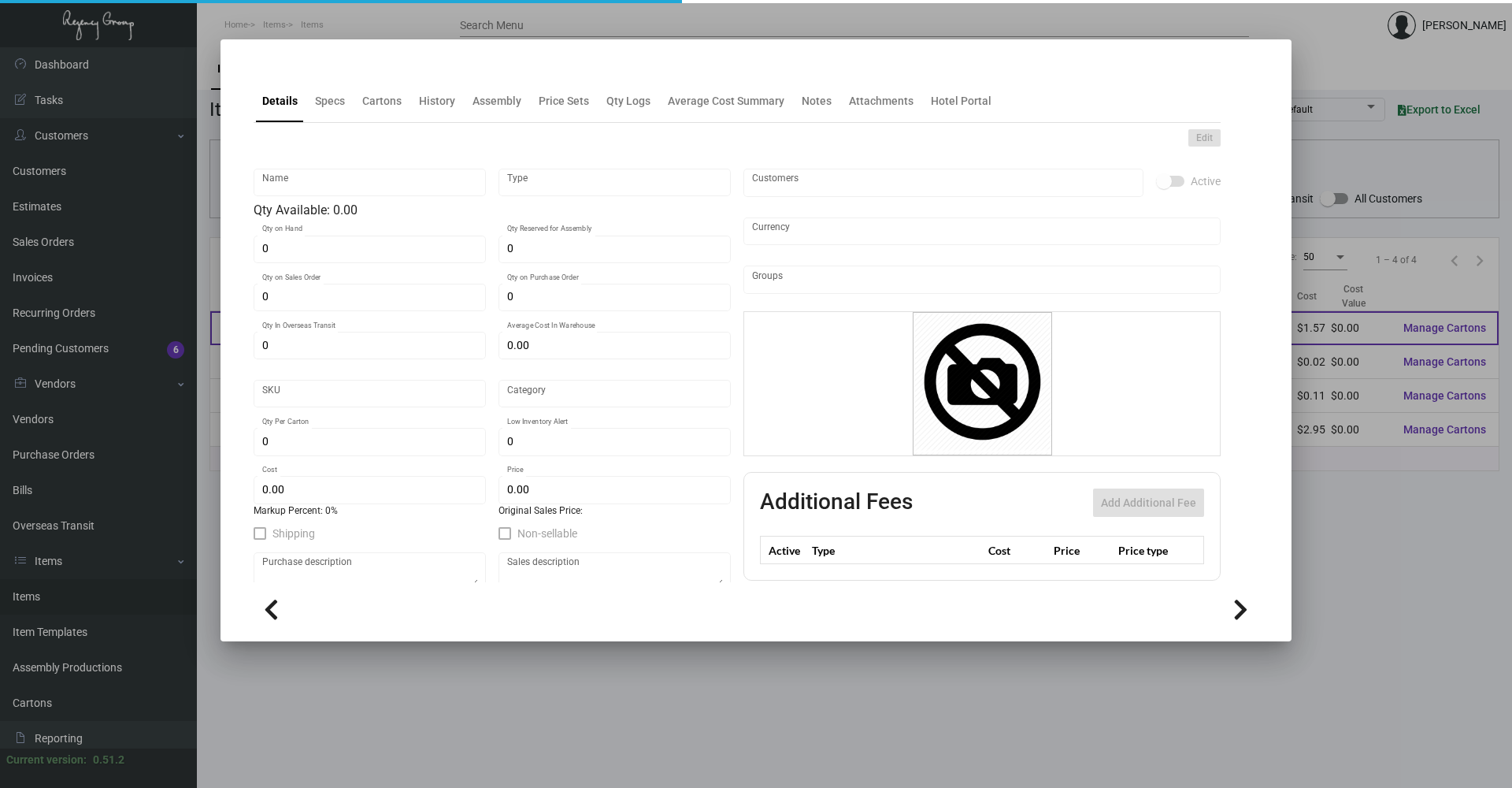
type input "$ 1.57429"
type input "$ 0.00"
checkbox input "true"
type input "United States Dollar $"
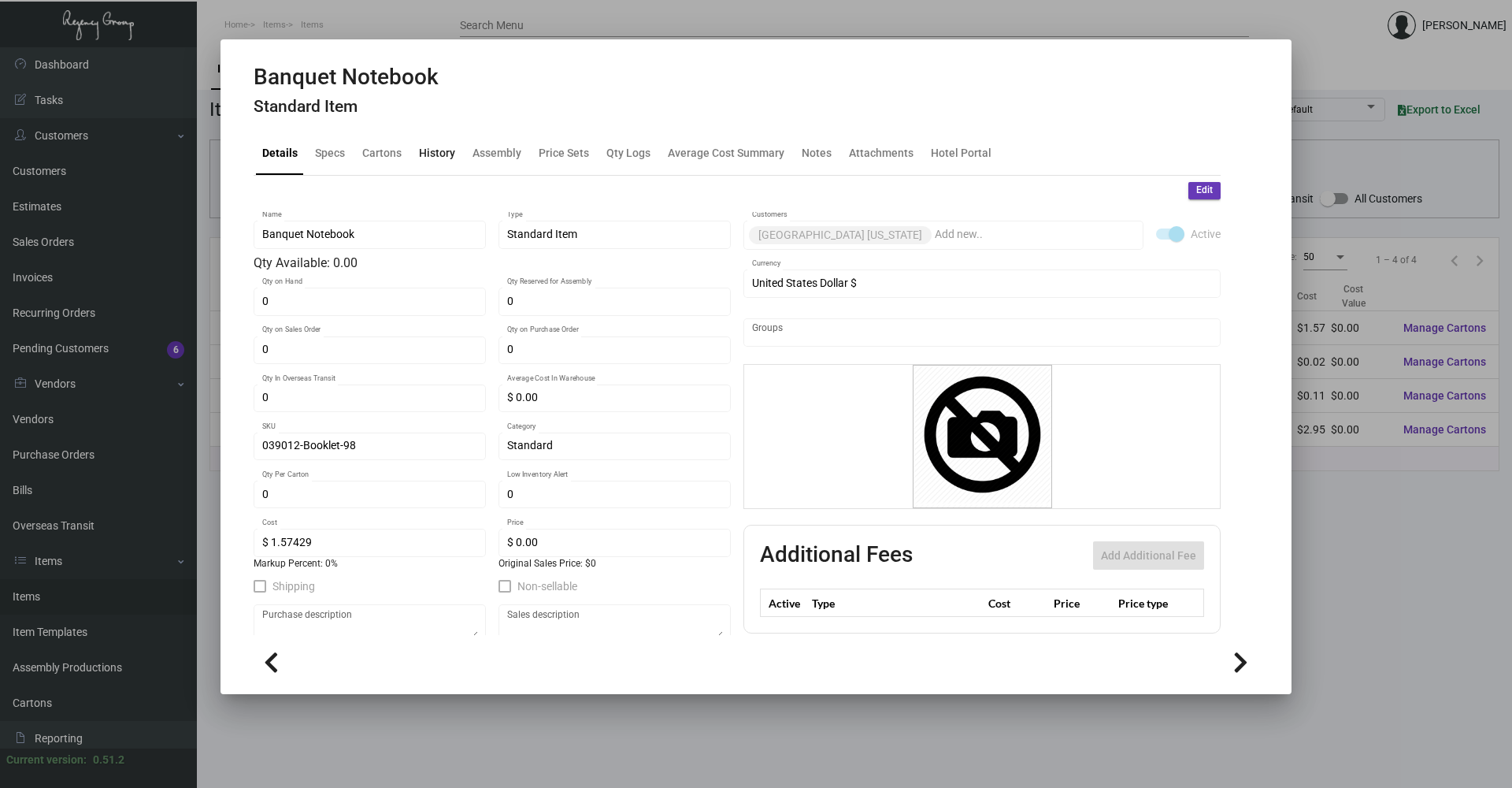
click at [445, 158] on div "History" at bounding box center [437, 153] width 36 height 16
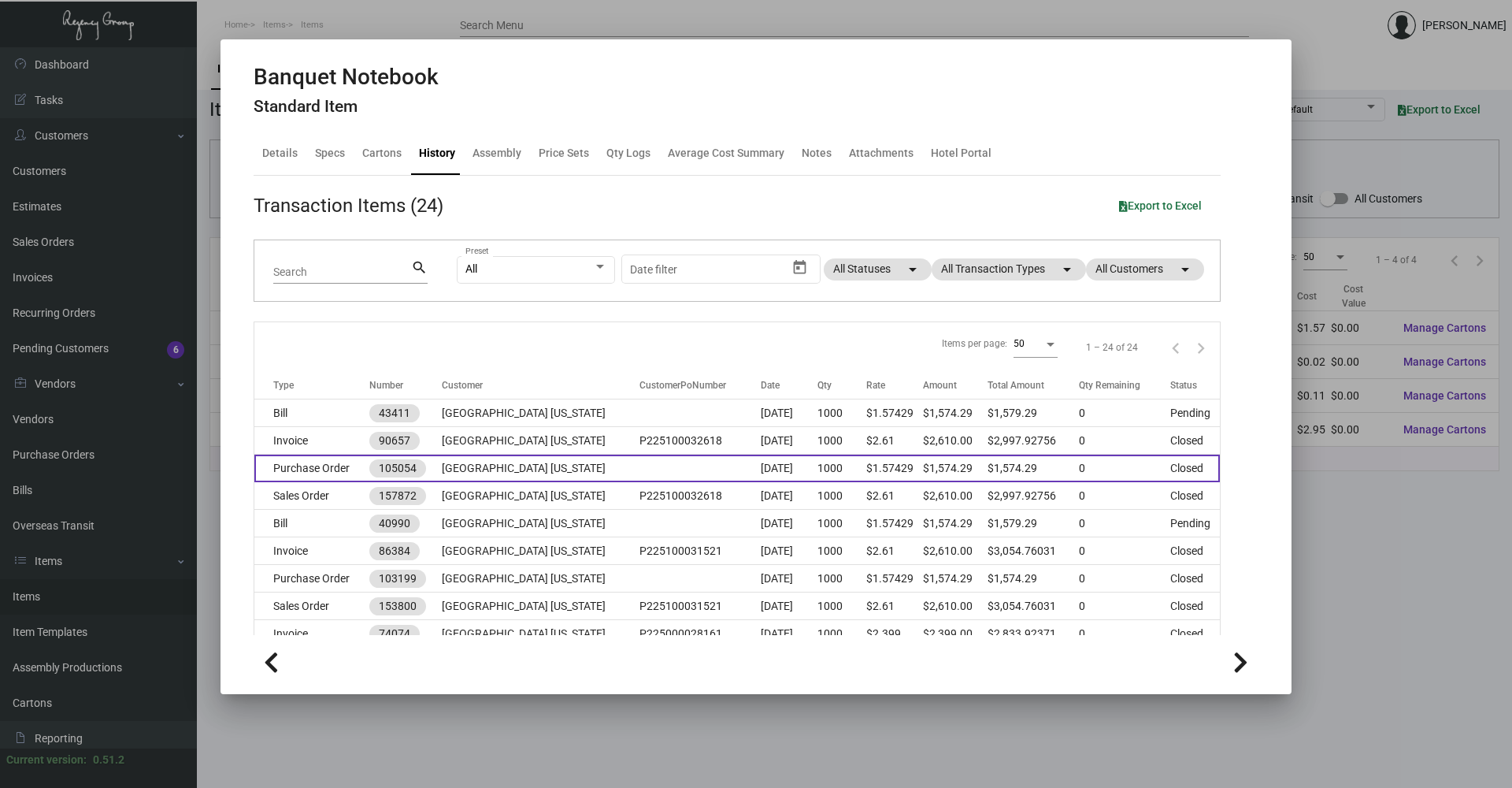
click at [467, 462] on td "[GEOGRAPHIC_DATA] [US_STATE]" at bounding box center [541, 468] width 198 height 28
